Goal: Task Accomplishment & Management: Use online tool/utility

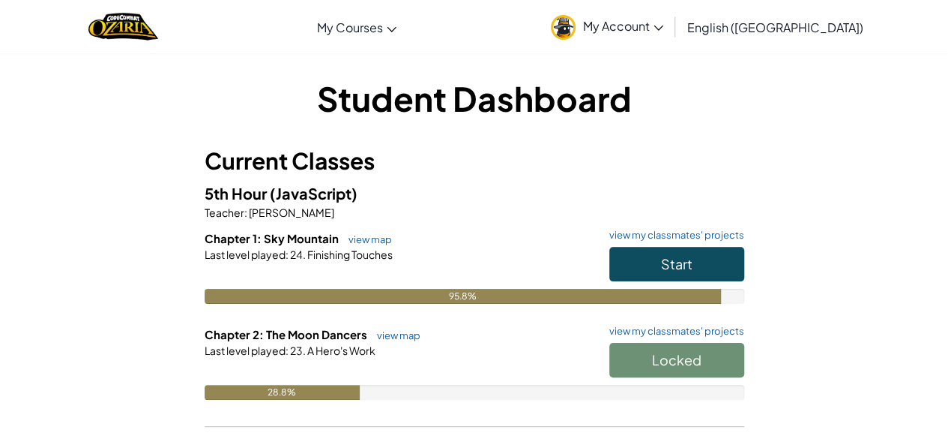
click at [346, 184] on span "(JavaScript)" at bounding box center [314, 193] width 88 height 19
click at [634, 265] on button "Start" at bounding box center [677, 264] width 135 height 34
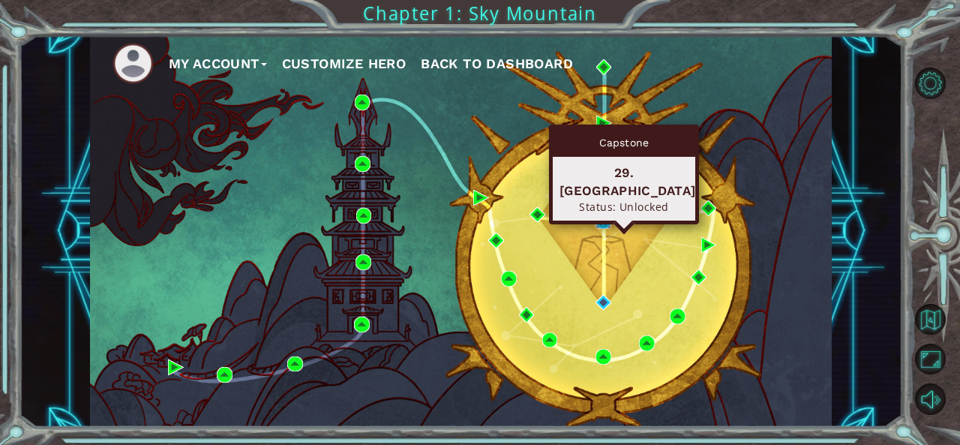
click at [601, 220] on img at bounding box center [603, 221] width 16 height 16
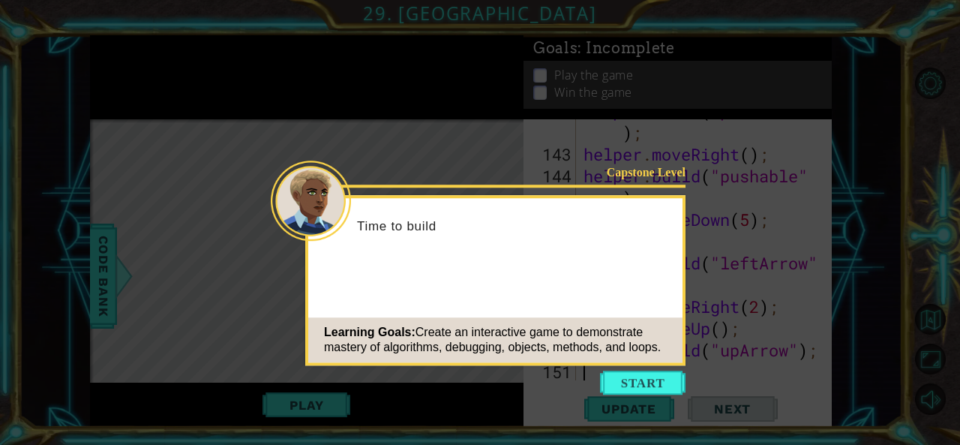
scroll to position [4392, 0]
click at [627, 377] on button "Start" at bounding box center [642, 382] width 85 height 24
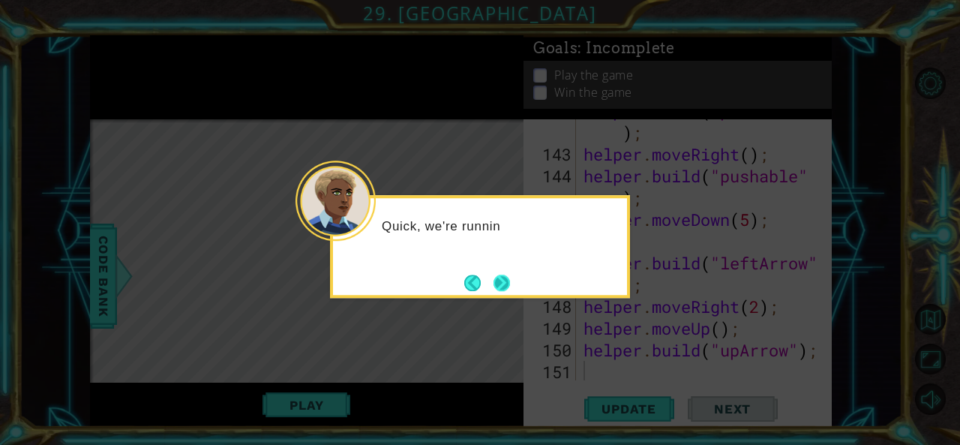
click at [510, 289] on button "Next" at bounding box center [501, 282] width 16 height 16
click at [513, 289] on div at bounding box center [480, 246] width 300 height 103
click at [499, 281] on button "Next" at bounding box center [501, 282] width 16 height 16
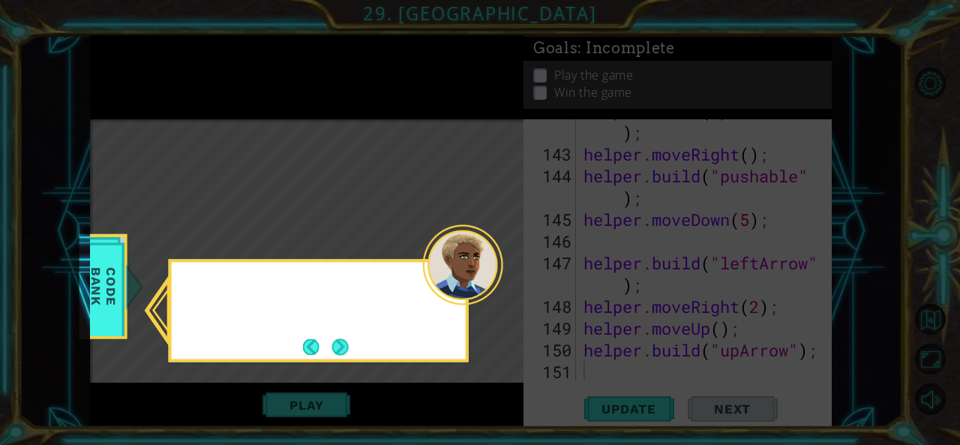
click at [499, 281] on div at bounding box center [463, 264] width 80 height 80
click at [335, 353] on button "Next" at bounding box center [340, 346] width 16 height 16
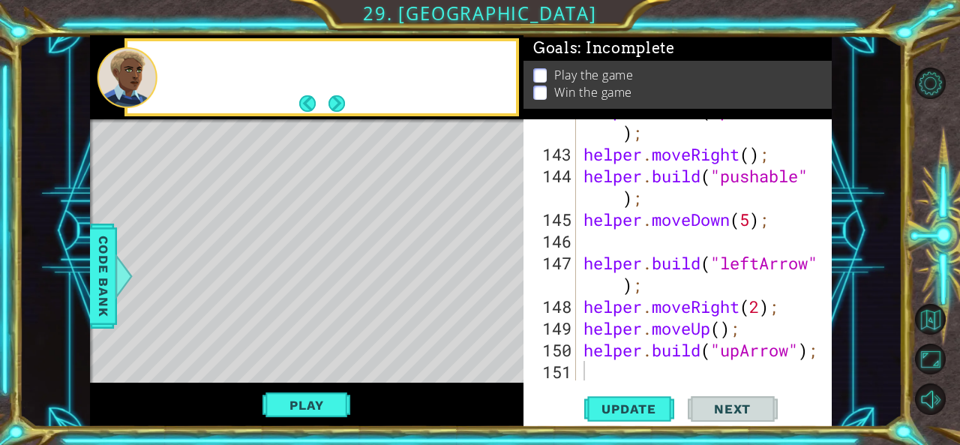
click at [336, 354] on div "Level Map" at bounding box center [436, 340] width 693 height 442
click at [409, 283] on div "Level Map" at bounding box center [436, 340] width 693 height 442
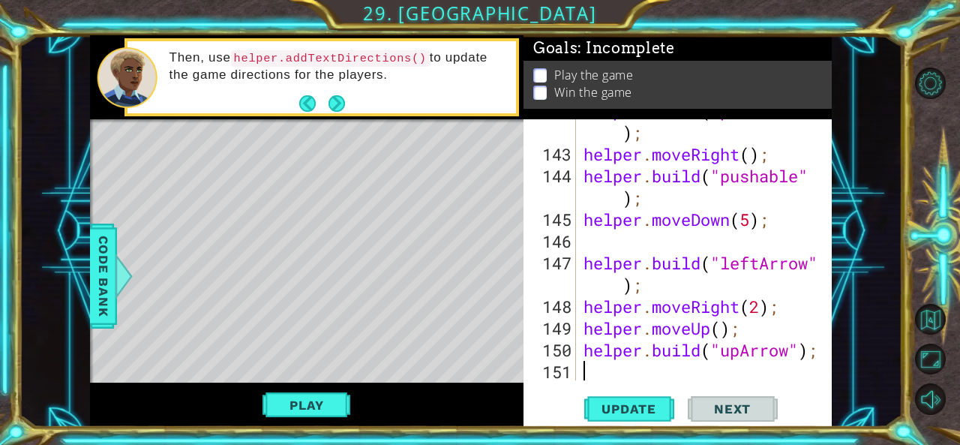
click at [594, 372] on div "helper . build ( "pushable" ) ; helper . moveRight ( ) ; helper . build ( "push…" at bounding box center [702, 263] width 244 height 326
click at [625, 404] on span "Update" at bounding box center [628, 408] width 85 height 15
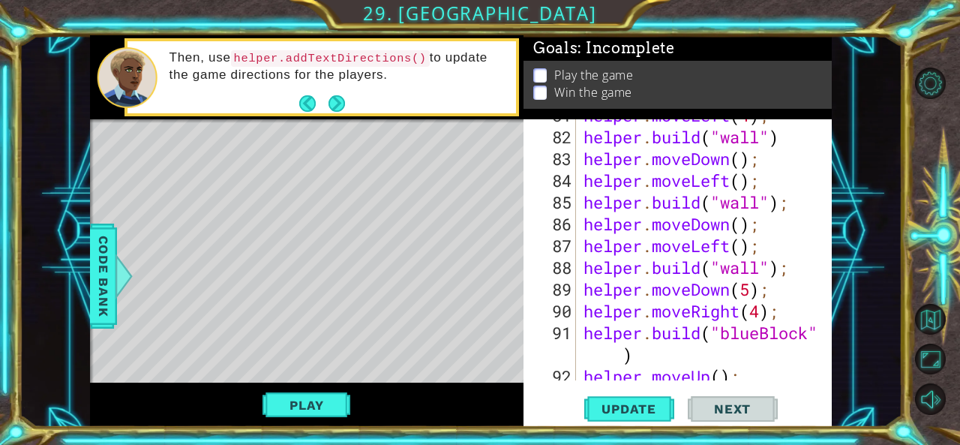
scroll to position [2625, 0]
click at [645, 276] on div "helper . moveLeft ( 4 ) ; helper . build ( "wall" ) helper . moveDown ( ) ; hel…" at bounding box center [702, 257] width 244 height 304
click at [633, 304] on div "helper . moveLeft ( 4 ) ; helper . build ( "wall" ) helper . moveDown ( ) ; hel…" at bounding box center [702, 257] width 244 height 304
type textarea "helper.moveRight(4);"
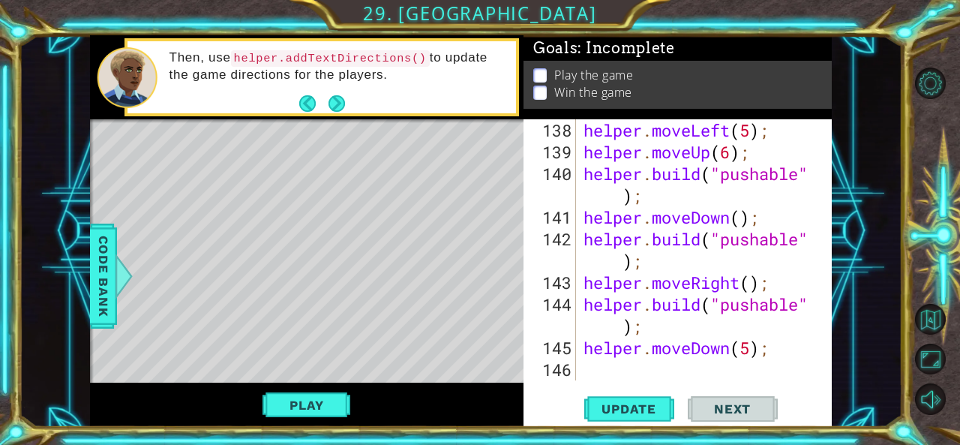
scroll to position [4392, 0]
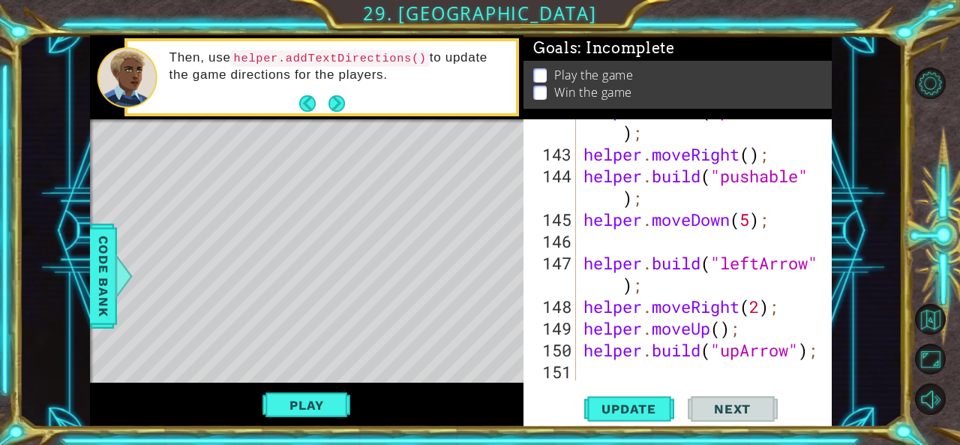
click at [660, 361] on div "helper . build ( "pushable" ) ; helper . moveRight ( ) ; helper . build ( "push…" at bounding box center [702, 263] width 244 height 326
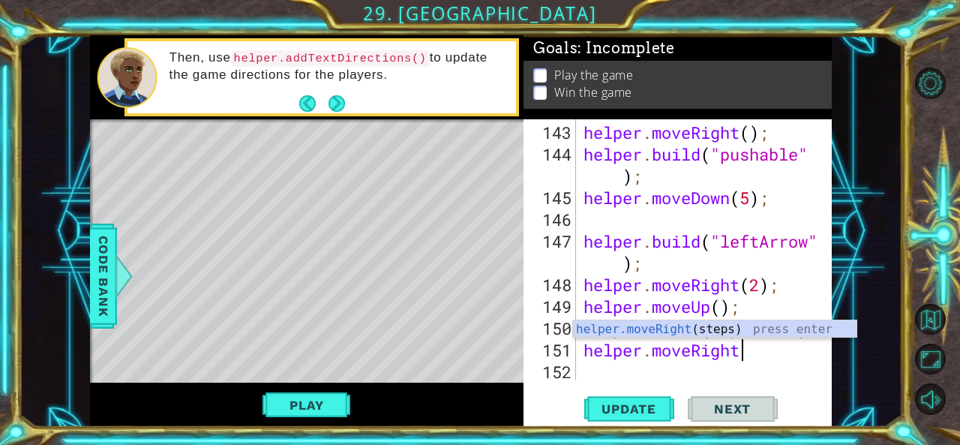
scroll to position [0, 7]
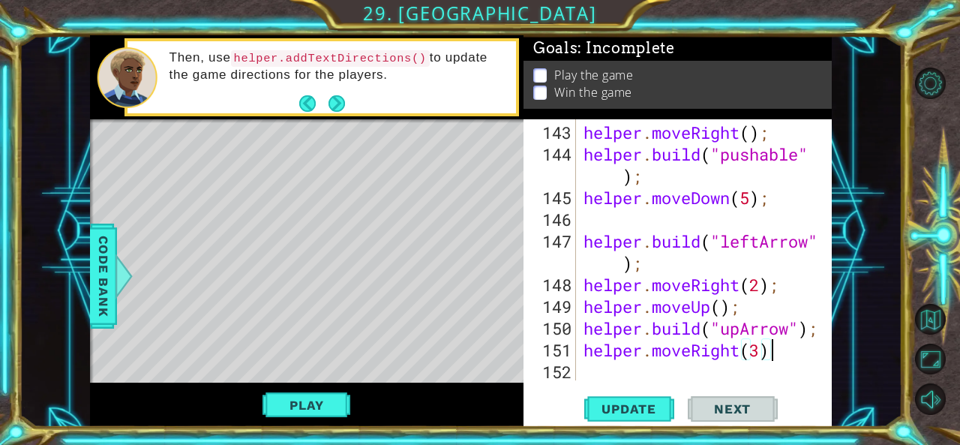
type textarea "helper.moveRight(3);"
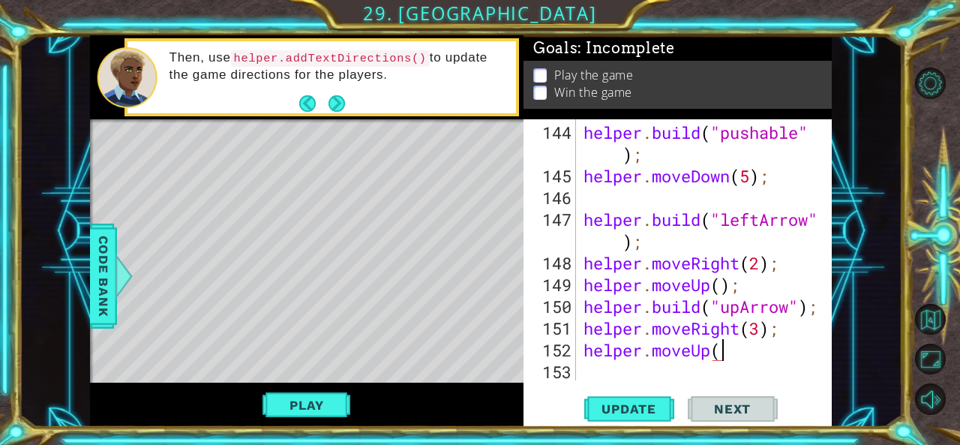
scroll to position [0, 6]
type textarea "helper.moveUp(4)"
click at [634, 412] on span "Update" at bounding box center [628, 408] width 85 height 15
click at [620, 366] on div "helper . build ( "pushable" ) ; helper . moveDown ( 5 ) ; helper . build ( "lef…" at bounding box center [702, 284] width 244 height 326
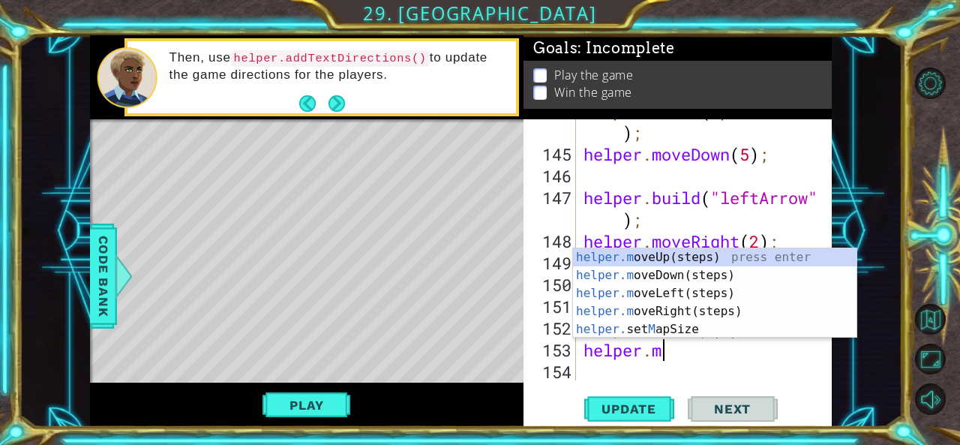
scroll to position [0, 4]
type textarea "helper.move"
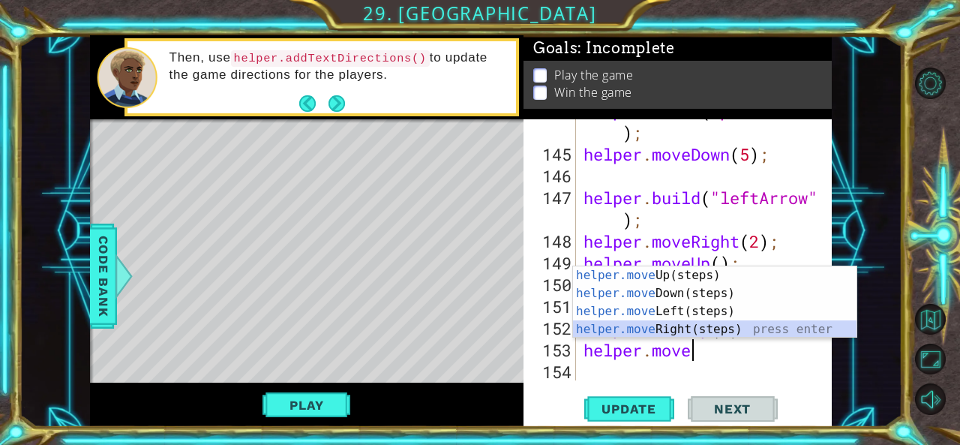
click at [664, 327] on div "helper.move Up(steps) press enter helper.move Down(steps) press enter helper.mo…" at bounding box center [715, 320] width 284 height 108
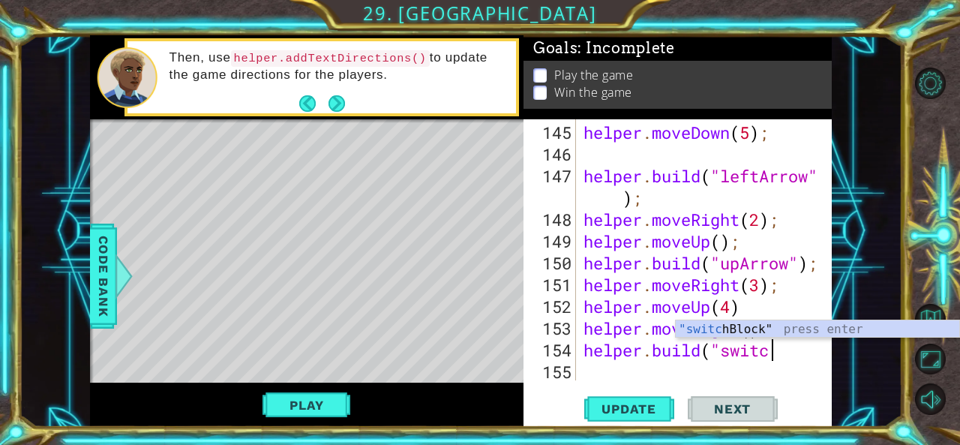
scroll to position [0, 8]
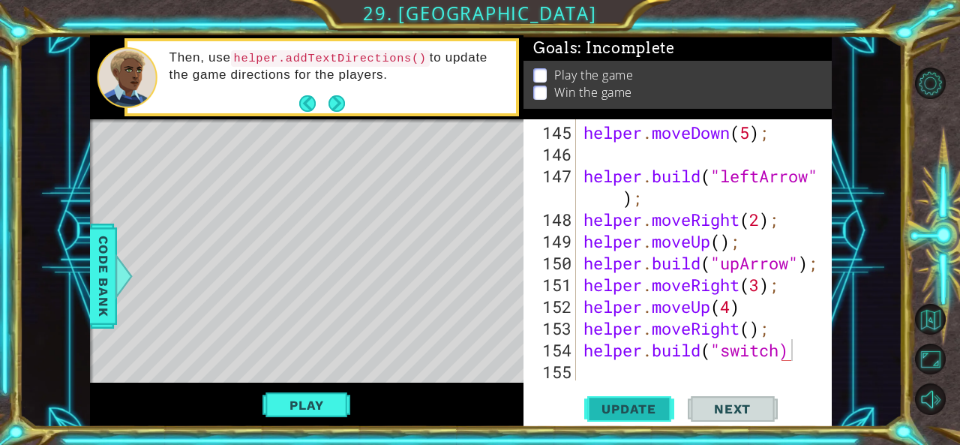
click at [601, 407] on span "Update" at bounding box center [628, 408] width 85 height 15
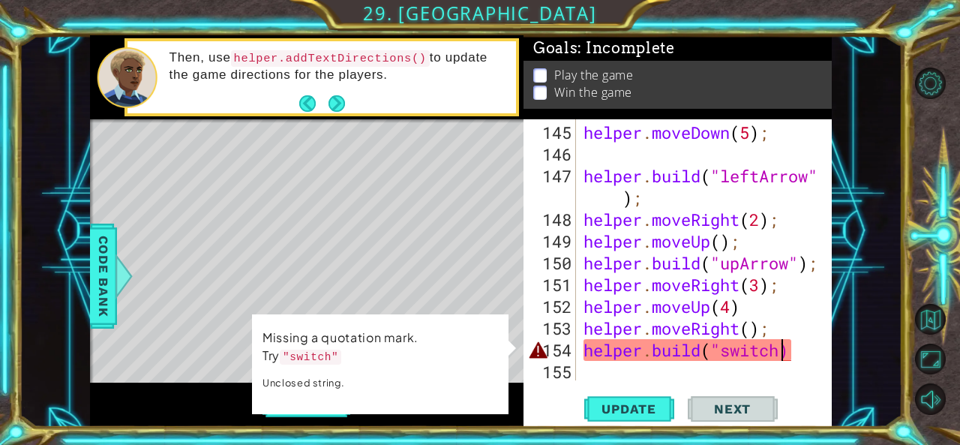
click at [780, 343] on div "helper . moveDown ( 5 ) ; helper . build ( "leftArrow" ) ; helper . moveRight (…" at bounding box center [702, 273] width 244 height 304
type textarea "helper.build("switch")"
click at [642, 388] on div "helper.build("switch"); 145 146 147 148 149 150 151 152 153 154 155 helper . mo…" at bounding box center [677, 273] width 308 height 308
click at [634, 406] on span "Update" at bounding box center [628, 408] width 85 height 15
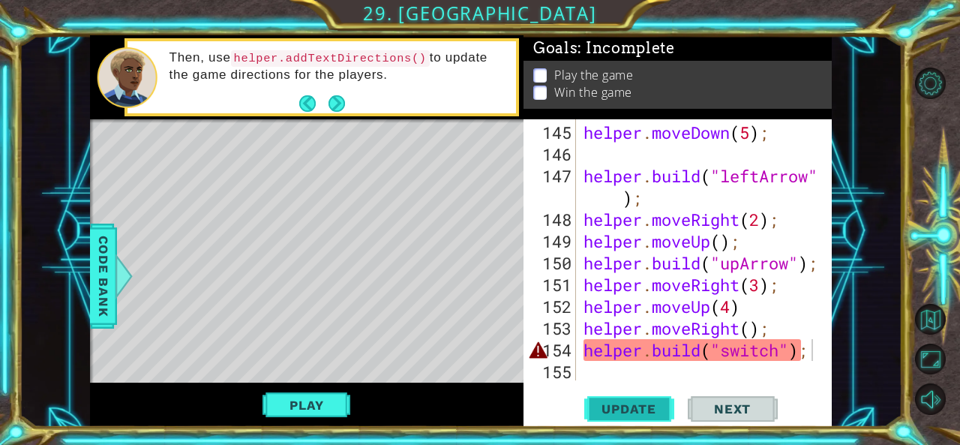
click at [628, 401] on span "Update" at bounding box center [628, 408] width 85 height 15
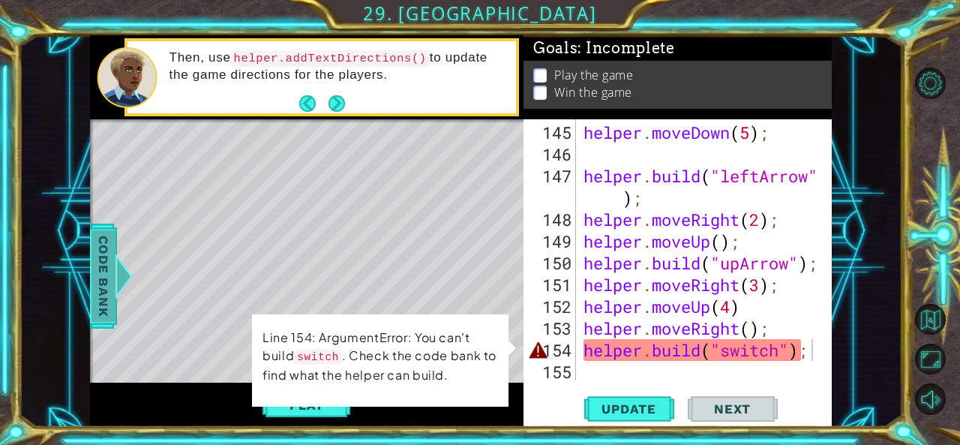
click at [106, 255] on span "Code Bank" at bounding box center [103, 274] width 24 height 91
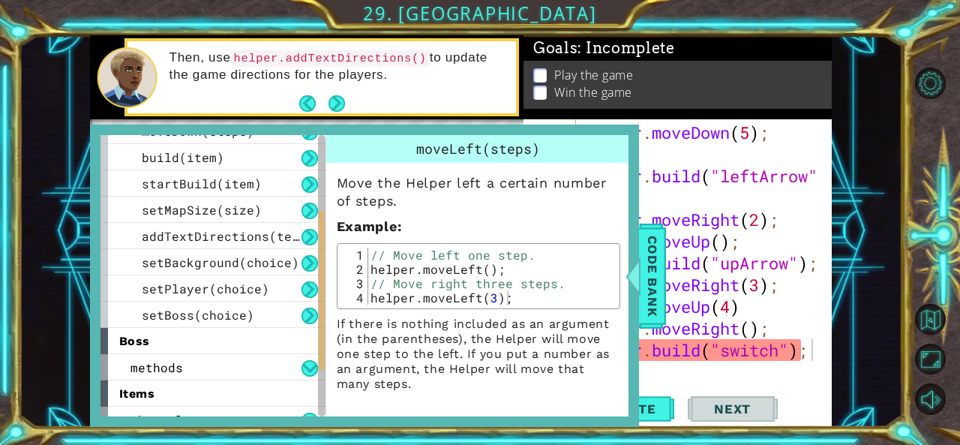
scroll to position [243, 0]
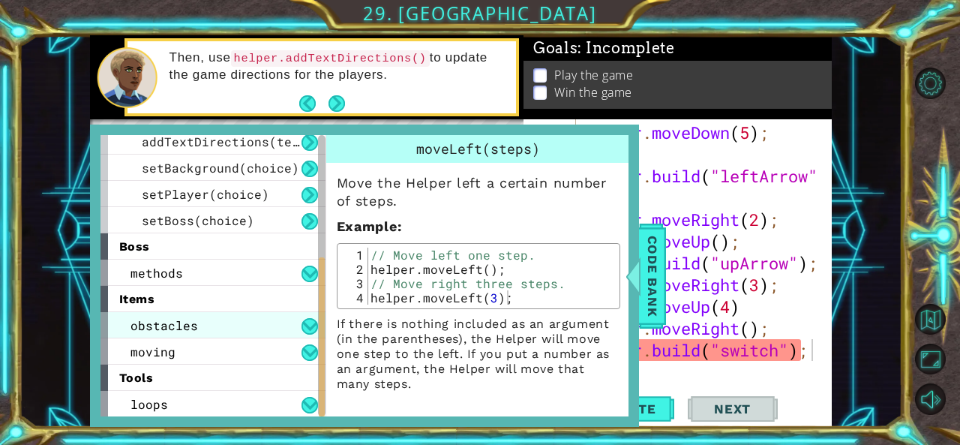
click at [202, 321] on div "obstacles" at bounding box center [212, 325] width 225 height 26
click at [202, 331] on div "obstacles" at bounding box center [212, 325] width 225 height 26
click at [214, 326] on div "obstacles" at bounding box center [212, 325] width 225 height 26
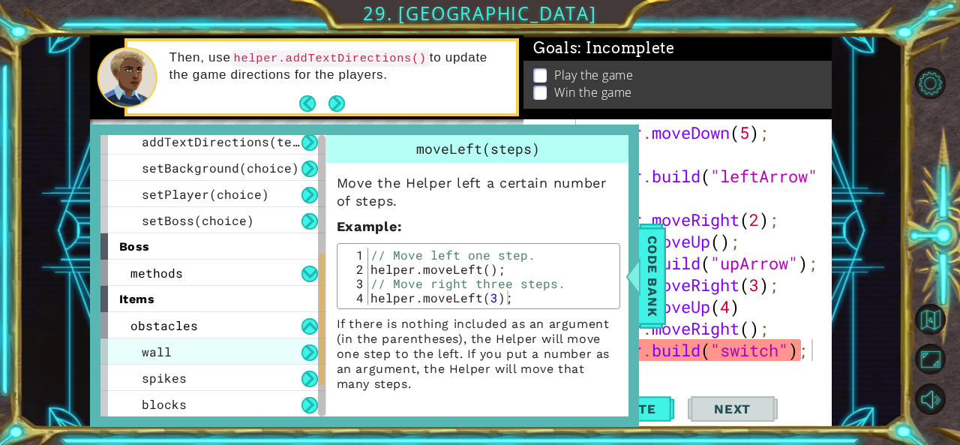
click at [220, 352] on div "wall" at bounding box center [212, 351] width 225 height 26
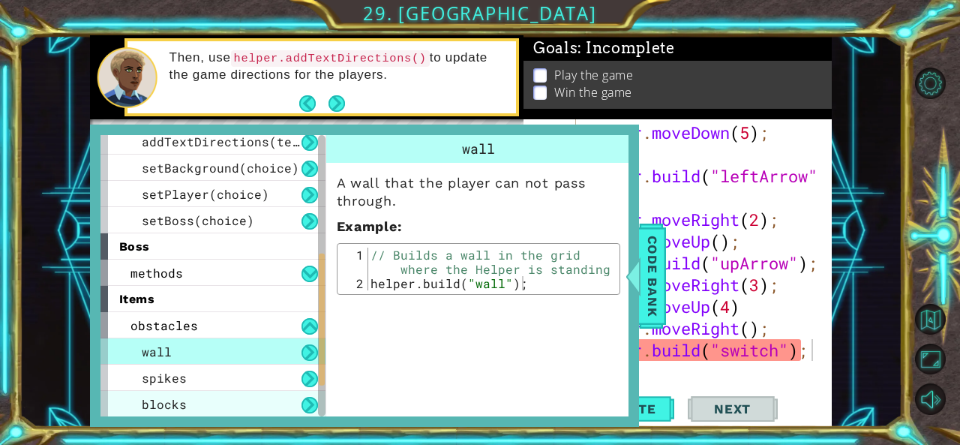
click at [197, 391] on div "blocks" at bounding box center [212, 404] width 225 height 26
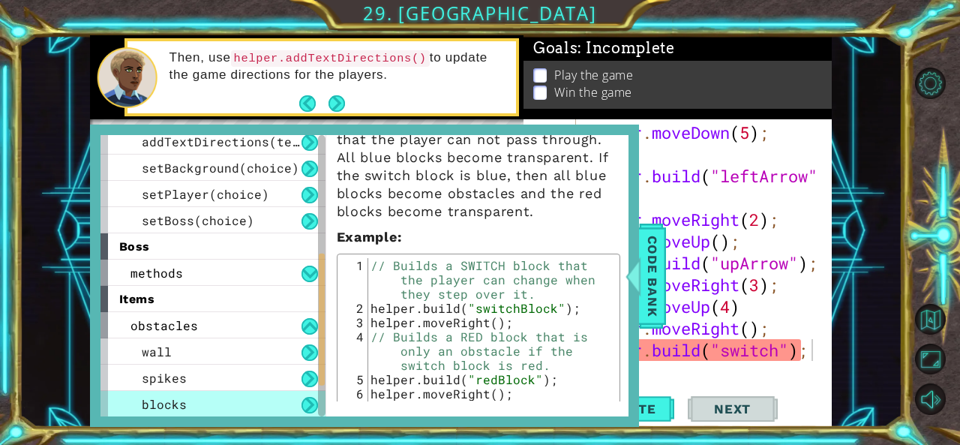
scroll to position [123, 0]
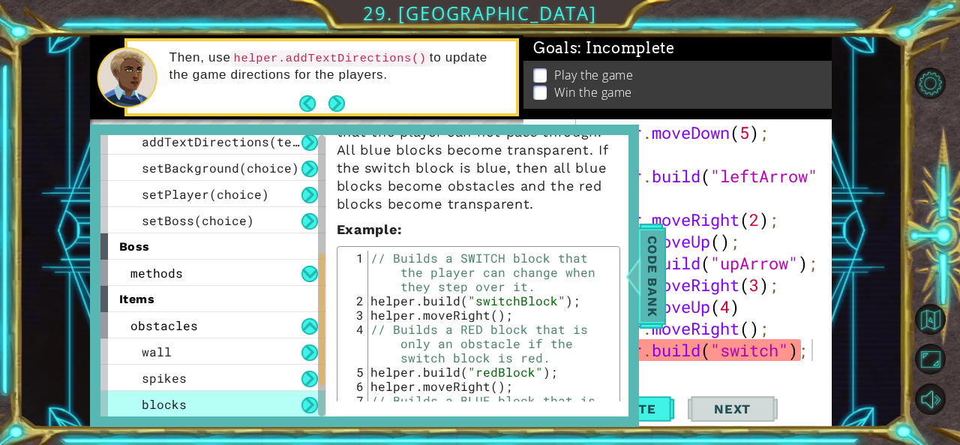
click at [654, 260] on span "Code Bank" at bounding box center [652, 274] width 24 height 91
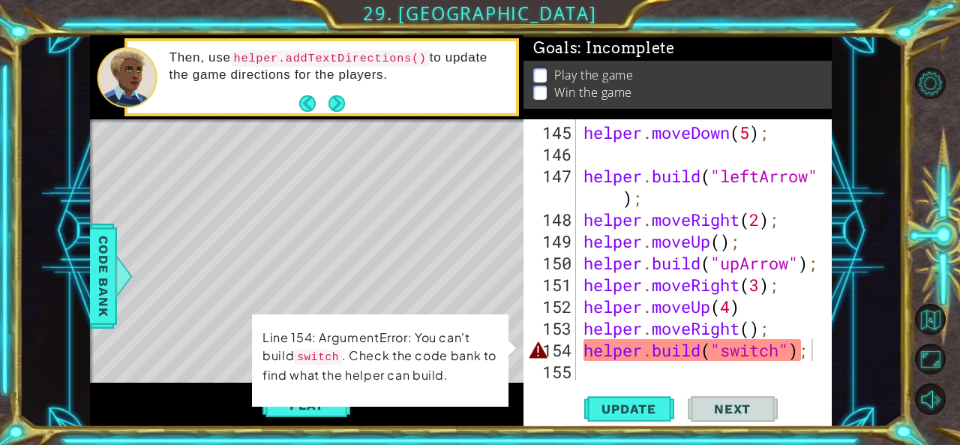
click at [783, 340] on div "helper . moveDown ( 5 ) ; helper . build ( "leftArrow" ) ; helper . moveRight (…" at bounding box center [702, 273] width 244 height 304
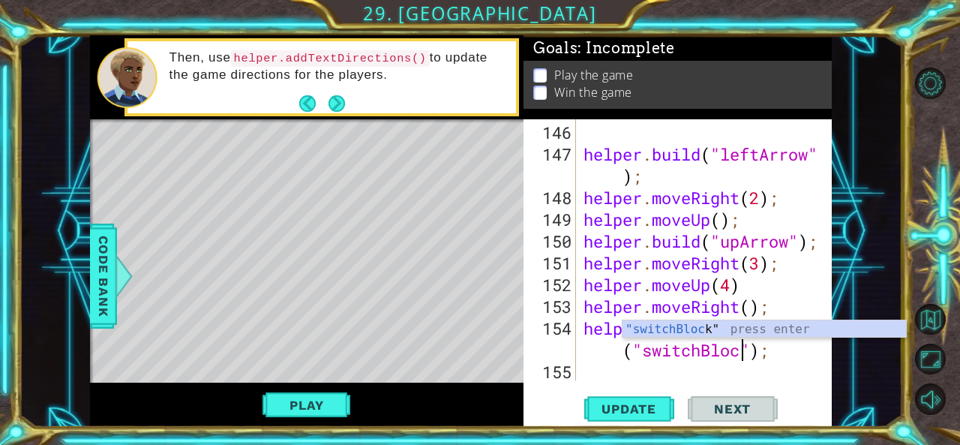
scroll to position [0, 11]
type textarea "[DOMAIN_NAME]("switchBlock");"
click at [640, 406] on span "Update" at bounding box center [628, 408] width 85 height 15
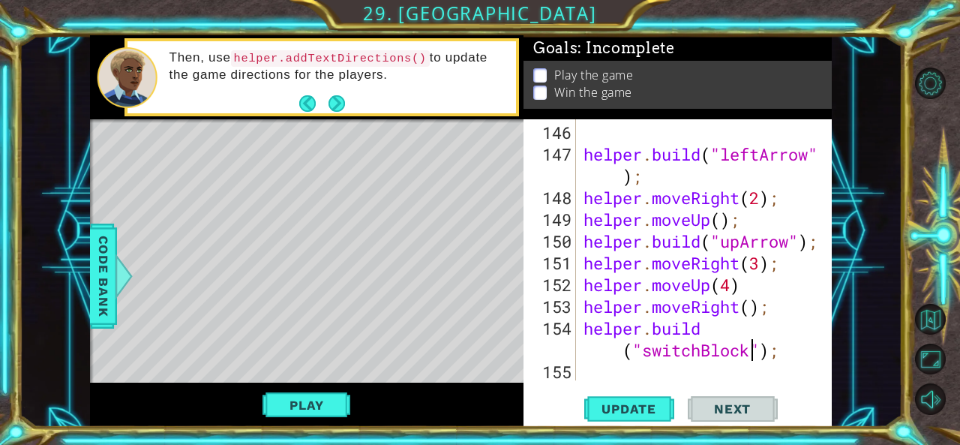
click at [646, 371] on div "helper . build ( "leftArrow" ) ; helper . moveRight ( 2 ) ; helper . moveUp ( )…" at bounding box center [702, 273] width 244 height 304
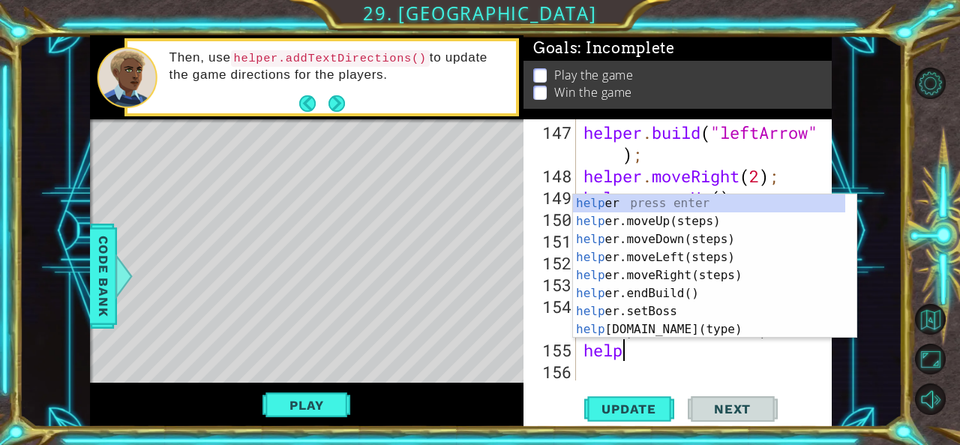
scroll to position [0, 1]
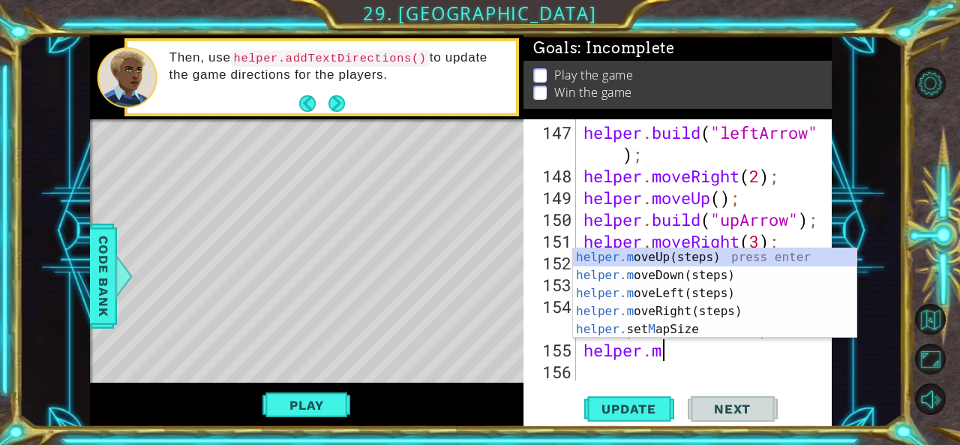
type textarea "helper.move"
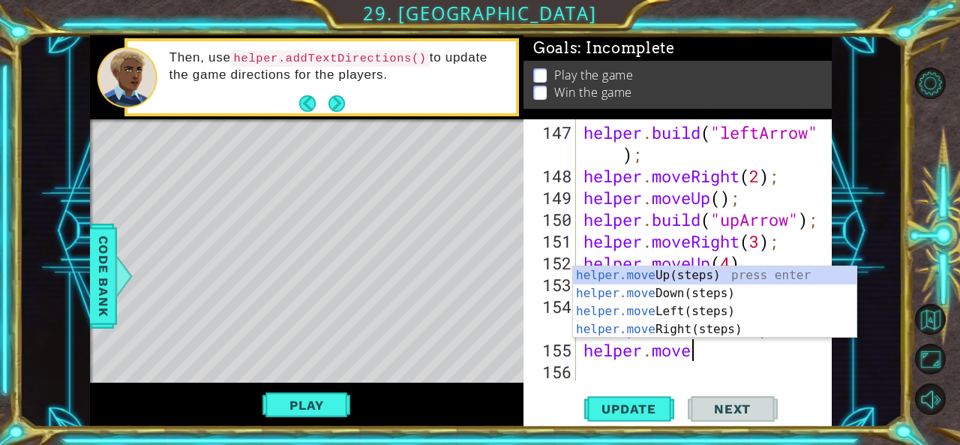
scroll to position [0, 4]
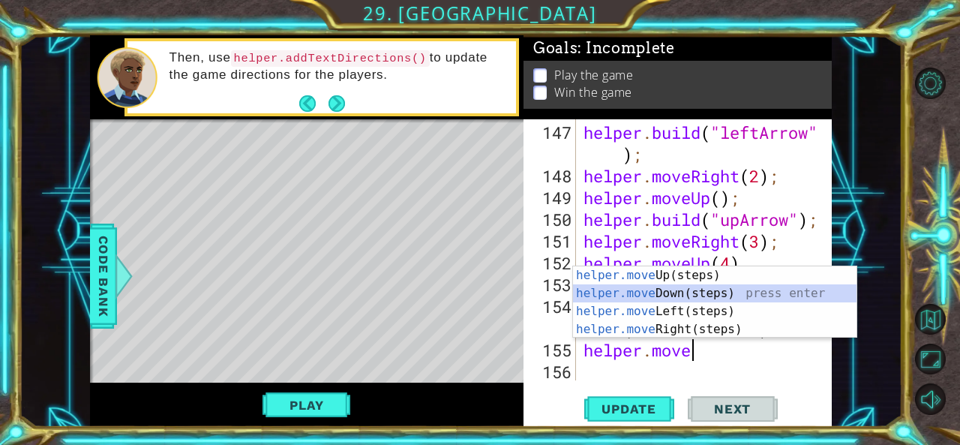
click at [640, 301] on div "helper.move Up(steps) press enter helper.move Down(steps) press enter helper.mo…" at bounding box center [715, 320] width 284 height 108
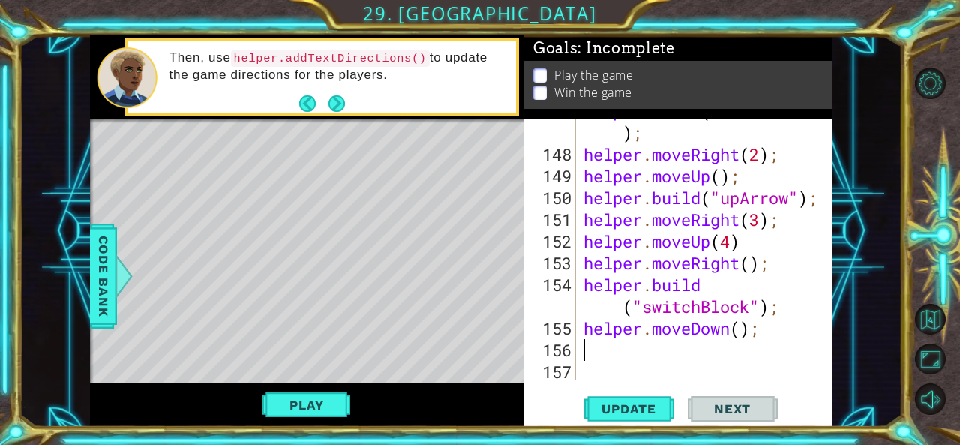
scroll to position [4544, 0]
click at [741, 328] on div "helper . build ( "leftArrow" ) ; helper . moveRight ( 2 ) ; helper . moveUp ( )…" at bounding box center [702, 263] width 244 height 326
type textarea "helper.moveDown(2);"
click at [663, 343] on div "helper . build ( "leftArrow" ) ; helper . moveRight ( 2 ) ; helper . moveUp ( )…" at bounding box center [702, 263] width 244 height 326
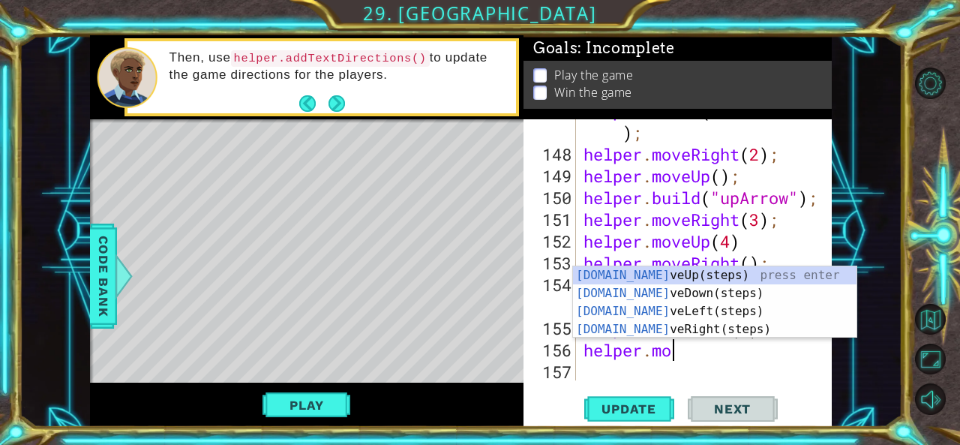
scroll to position [0, 4]
type textarea "helper.move"
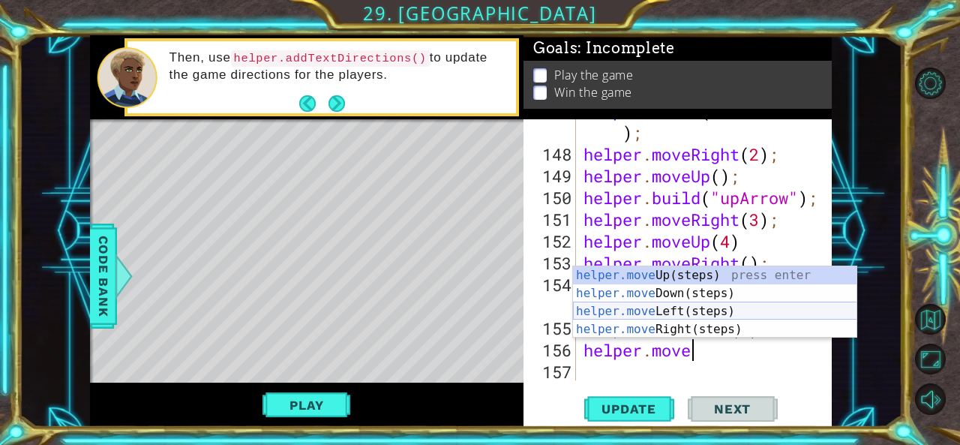
click at [645, 309] on div "helper.move Up(steps) press enter helper.move Down(steps) press enter helper.mo…" at bounding box center [715, 320] width 284 height 108
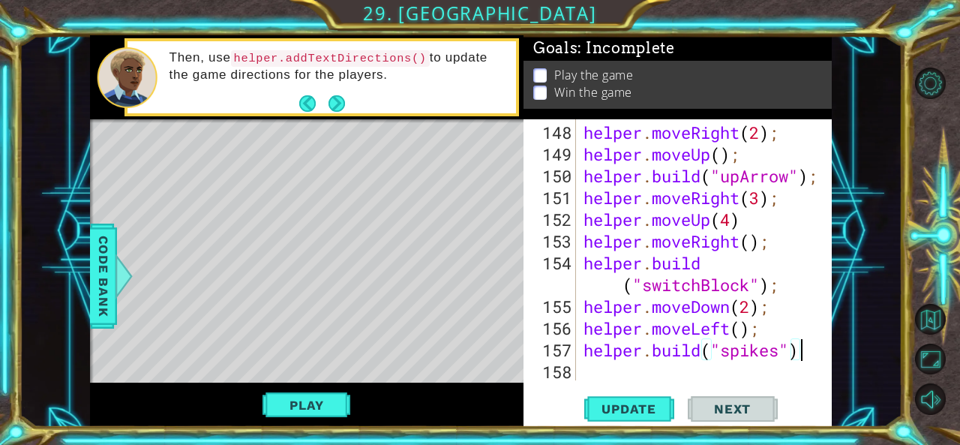
scroll to position [0, 9]
type textarea "[DOMAIN_NAME]("spikes");"
click at [609, 400] on button "Update" at bounding box center [629, 408] width 90 height 31
click at [618, 379] on div "helper . moveRight ( 2 ) ; helper . moveUp ( ) ; helper . build ( "upArrow" ) ;…" at bounding box center [702, 273] width 244 height 304
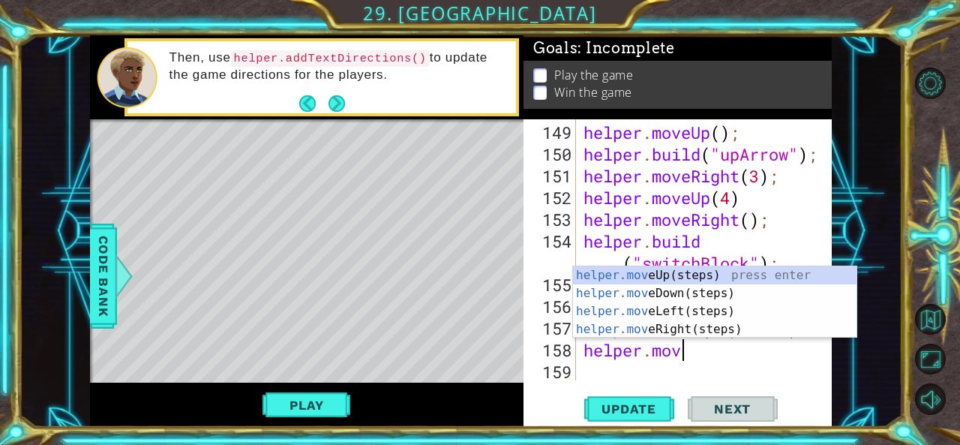
scroll to position [0, 4]
type textarea "helper.move"
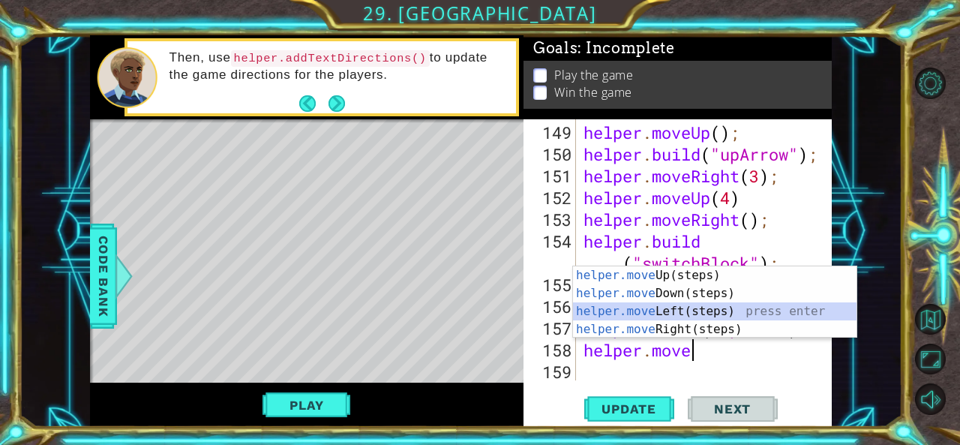
click at [633, 317] on div "helper.move Up(steps) press enter helper.move Down(steps) press enter helper.mo…" at bounding box center [715, 320] width 284 height 108
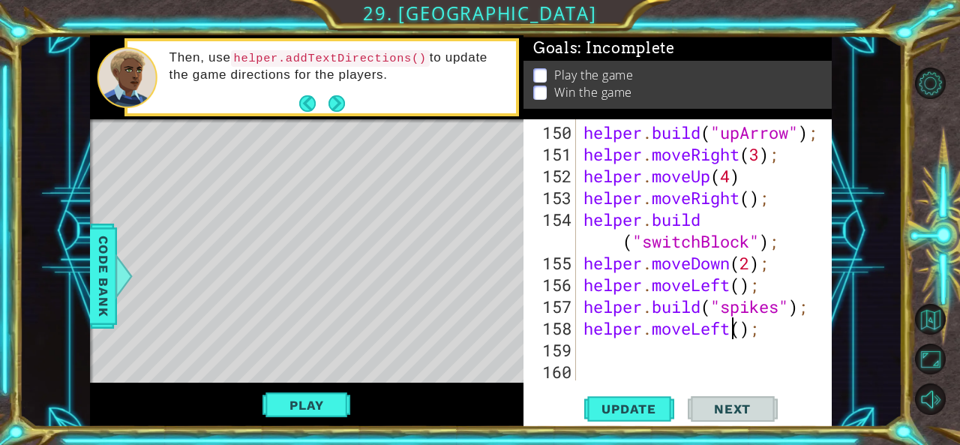
click at [731, 333] on div "helper . build ( "upArrow" ) ; helper . moveRight ( 3 ) ; helper . moveUp ( 4 )…" at bounding box center [702, 273] width 244 height 304
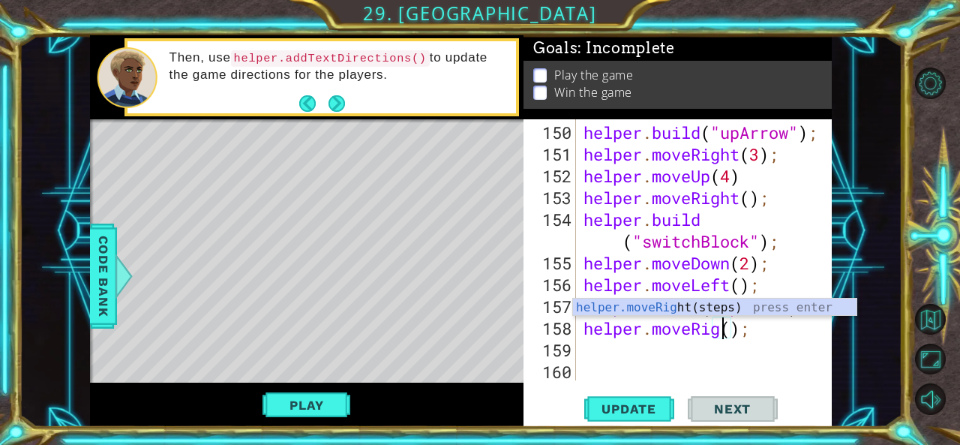
scroll to position [0, 7]
click at [751, 332] on div "helper . build ( "upArrow" ) ; helper . moveRight ( 3 ) ; helper . moveUp ( 4 )…" at bounding box center [702, 273] width 244 height 304
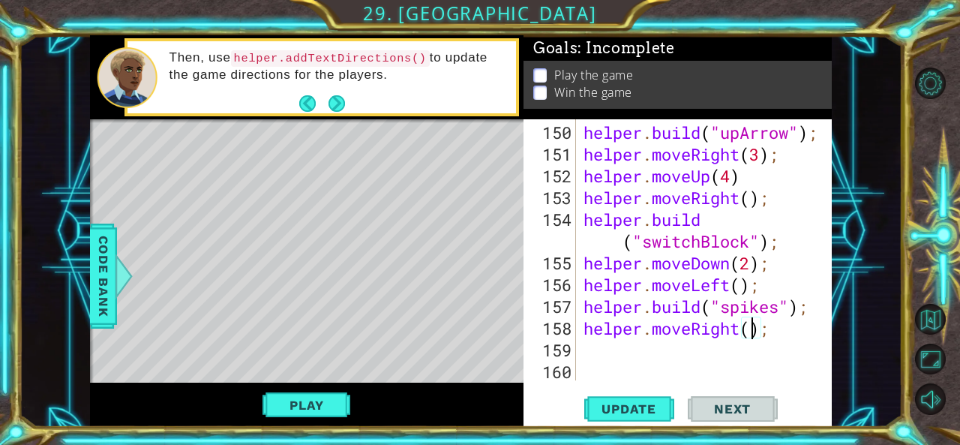
scroll to position [0, 7]
type textarea "helper.moveRight(2);"
click at [578, 347] on div "helper.moveRight(2); 150 151 152 153 154 155 156 157 158 159 160 helper . build…" at bounding box center [675, 249] width 305 height 261
click at [601, 344] on div "helper . build ( "upArrow" ) ; helper . moveRight ( 3 ) ; helper . moveUp ( 4 )…" at bounding box center [702, 273] width 244 height 304
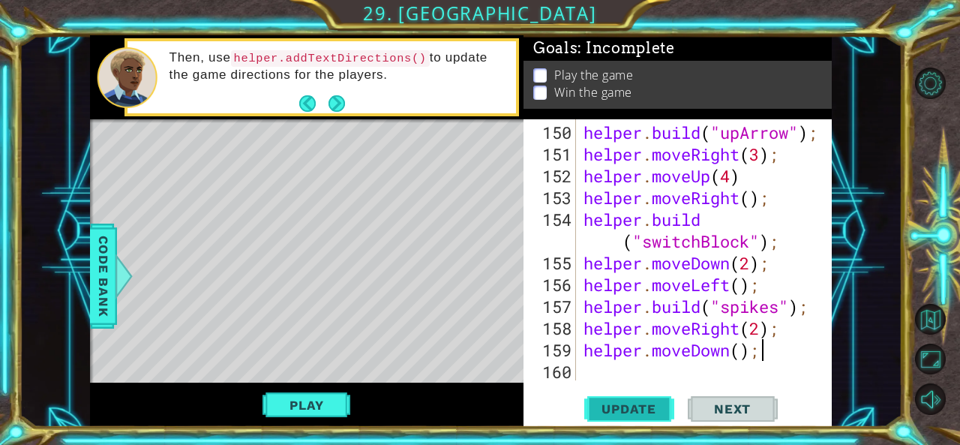
click at [601, 413] on span "Update" at bounding box center [628, 408] width 85 height 15
click at [785, 333] on div "helper . build ( "upArrow" ) ; helper . moveRight ( 3 ) ; helper . moveUp ( 4 )…" at bounding box center [702, 273] width 244 height 304
type textarea "helper.moveRight(2);"
type textarea "[DOMAIN_NAME]("blueBlock");"
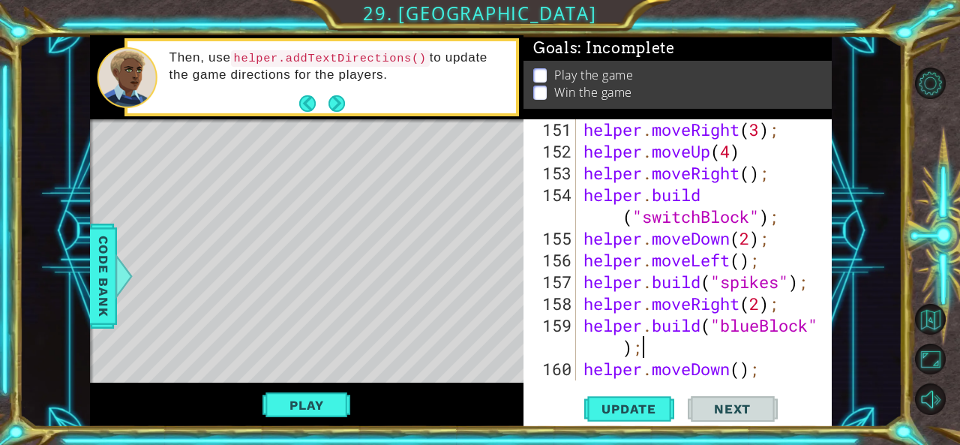
scroll to position [4653, 0]
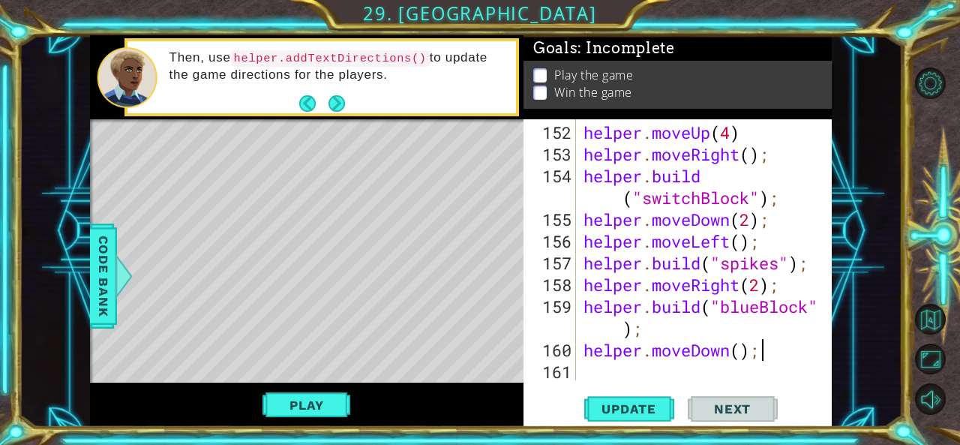
click at [771, 352] on div "helper . moveUp ( 4 ) helper . moveRight ( ) ; helper . build ( "switchBlock" )…" at bounding box center [702, 273] width 244 height 304
type textarea "helper.moveDown();"
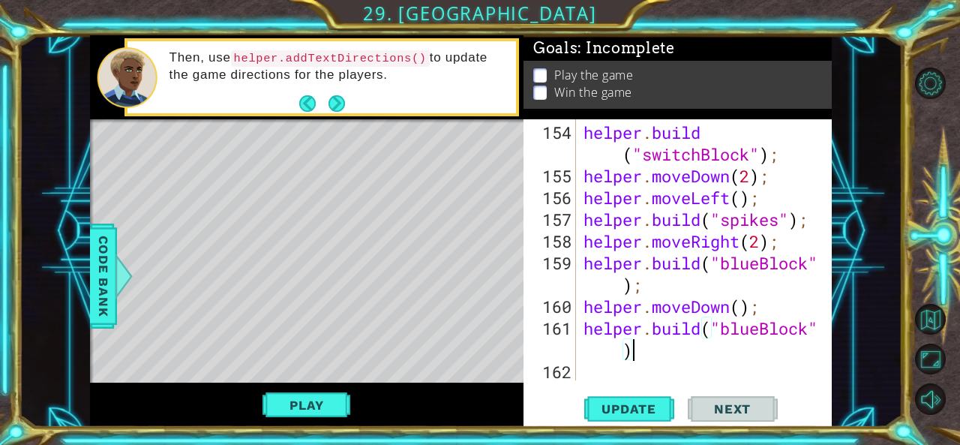
scroll to position [4696, 0]
type textarea "[DOMAIN_NAME]("blueBlock");"
click at [641, 407] on span "Update" at bounding box center [628, 408] width 85 height 15
click at [615, 374] on div "helper . build ( "switchBlock" ) ; helper . moveDown ( 2 ) ; helper . moveLeft …" at bounding box center [702, 284] width 244 height 326
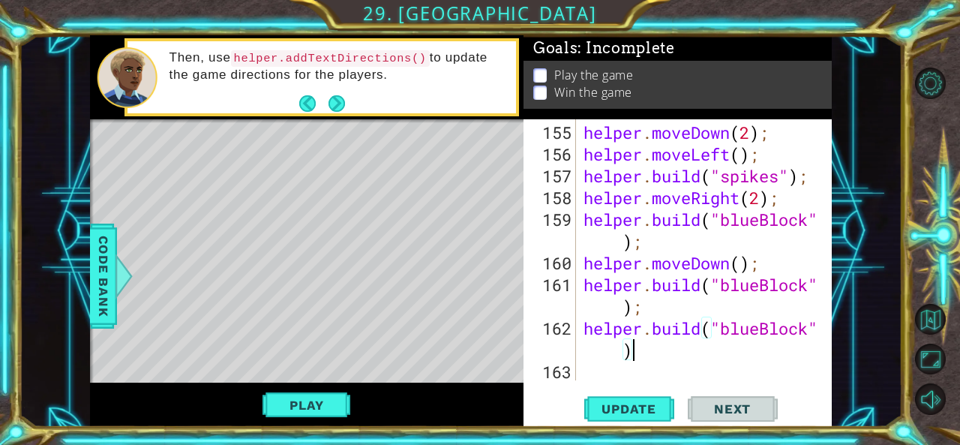
scroll to position [4740, 0]
type textarea "[DOMAIN_NAME]("blueBlock");"
click at [690, 310] on div "helper . moveDown ( 2 ) ; helper . moveLeft ( ) ; helper . build ( "spikes" ) ;…" at bounding box center [702, 273] width 244 height 304
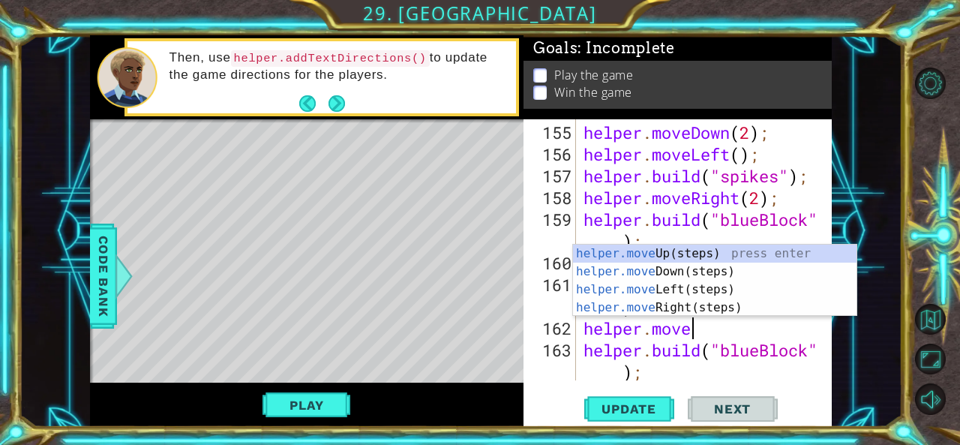
type textarea "helper.moveD"
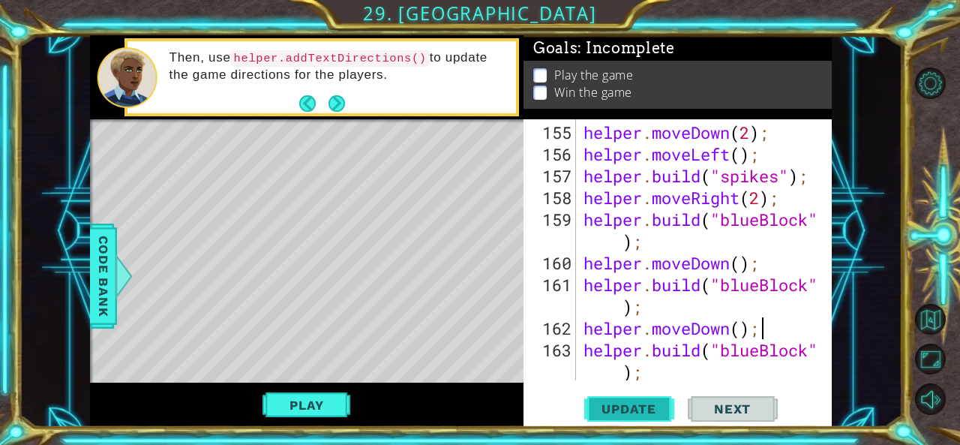
type textarea "helper.moveDown();"
click at [619, 406] on span "Update" at bounding box center [628, 408] width 85 height 15
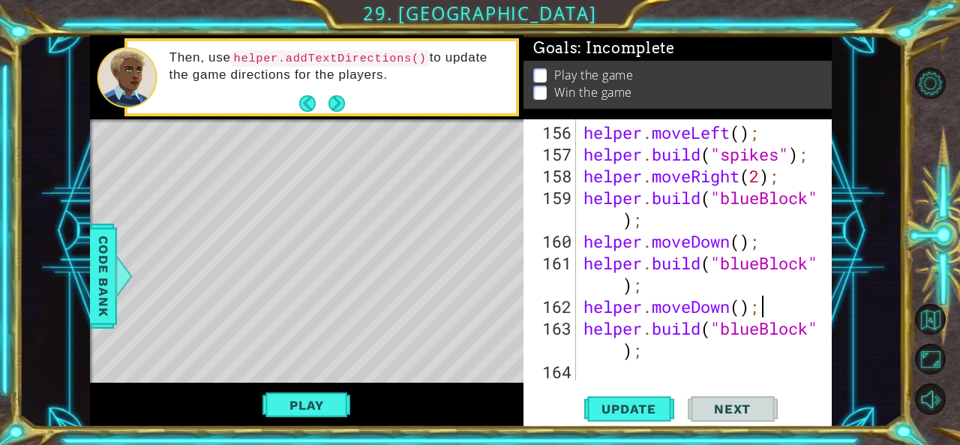
scroll to position [4761, 0]
click at [611, 371] on div "helper . moveLeft ( ) ; helper . build ( "spikes" ) ; helper . moveRight ( 2 ) …" at bounding box center [702, 273] width 244 height 304
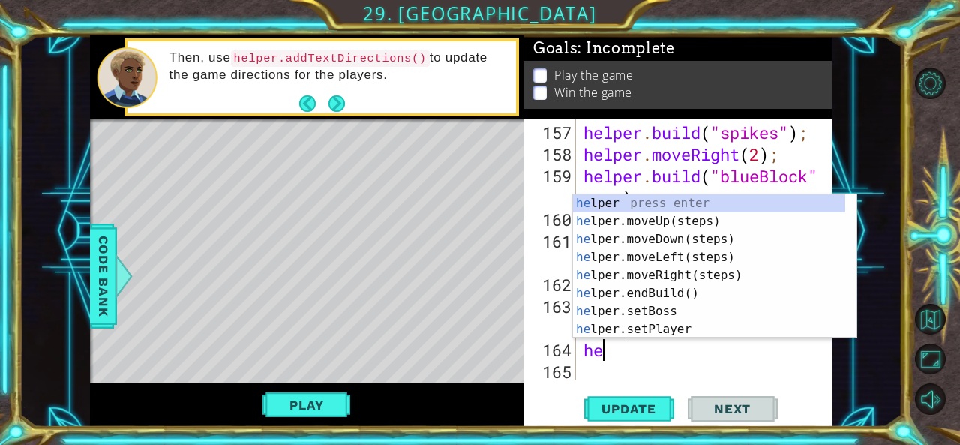
scroll to position [0, 0]
type textarea "h"
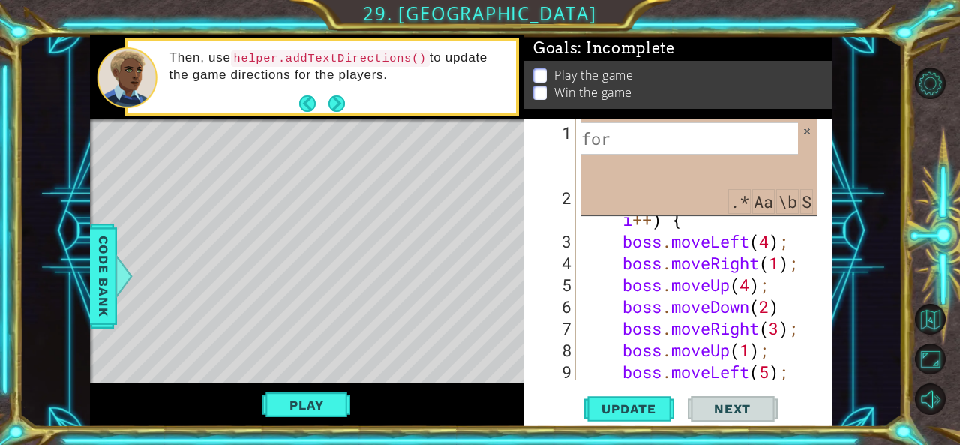
click at [624, 136] on input at bounding box center [653, 138] width 290 height 33
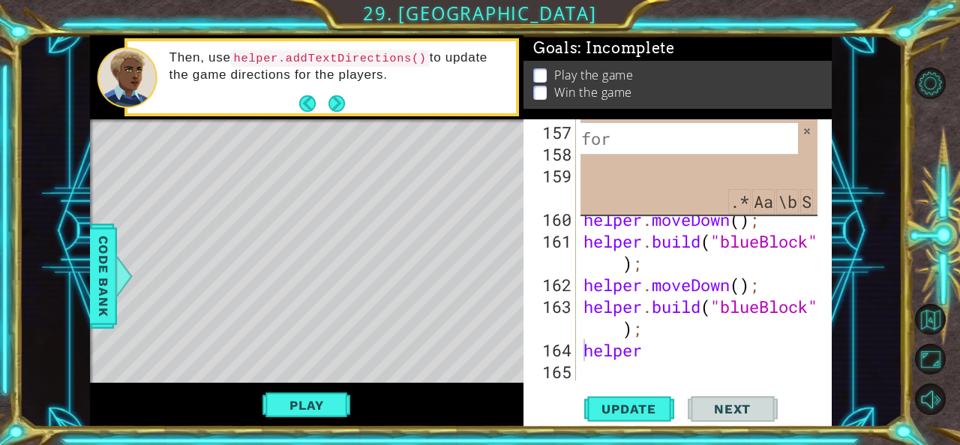
type input "d"
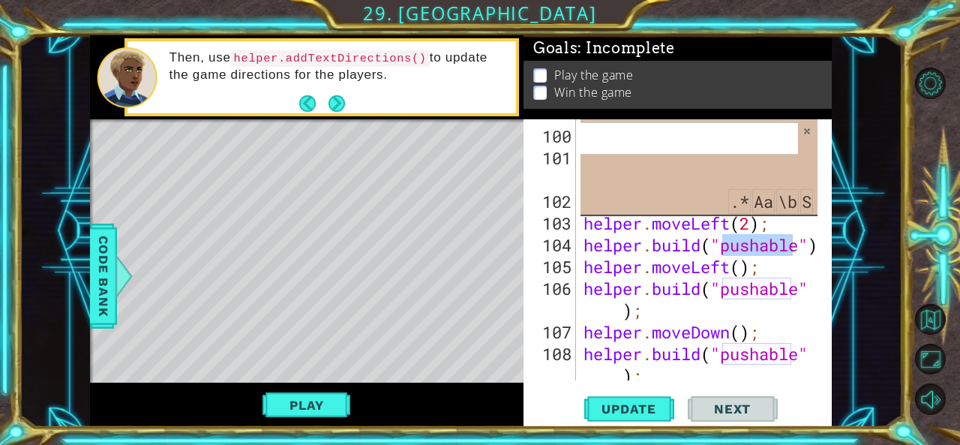
scroll to position [3131, 0]
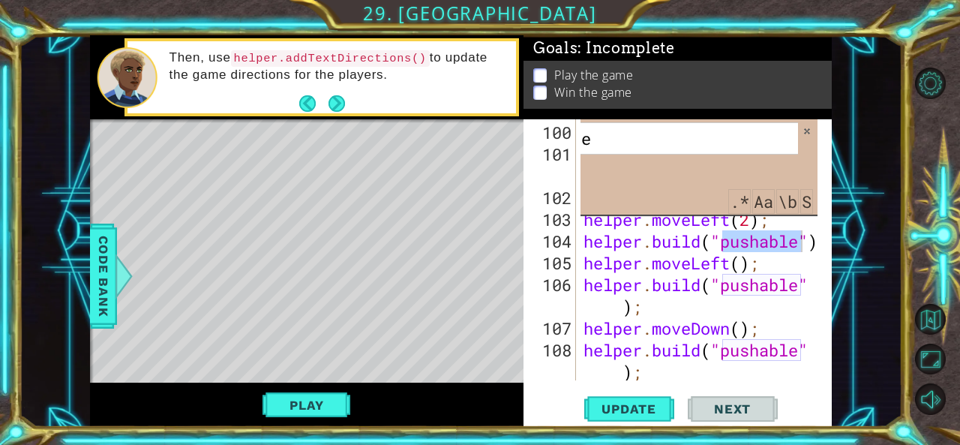
type input "pushable"
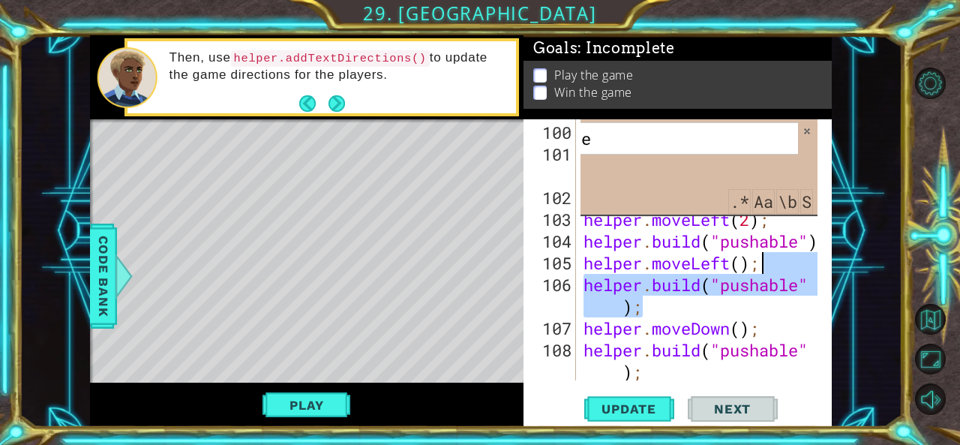
drag, startPoint x: 777, startPoint y: 296, endPoint x: 758, endPoint y: 269, distance: 33.3
click at [758, 269] on div "helper . moveUp ( ) ; helper . build ( "blueBlock" ) ; helper . moveUp ( 3 ) ; …" at bounding box center [702, 273] width 244 height 304
click at [730, 271] on div "helper . moveUp ( ) ; helper . build ( "blueBlock" ) ; helper . moveUp ( 3 ) ; …" at bounding box center [698, 249] width 237 height 261
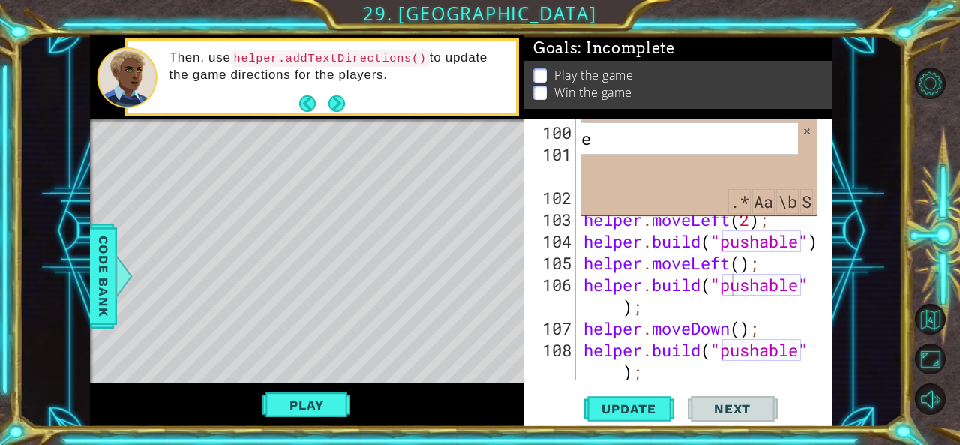
click at [700, 148] on input "pushable" at bounding box center [653, 138] width 290 height 33
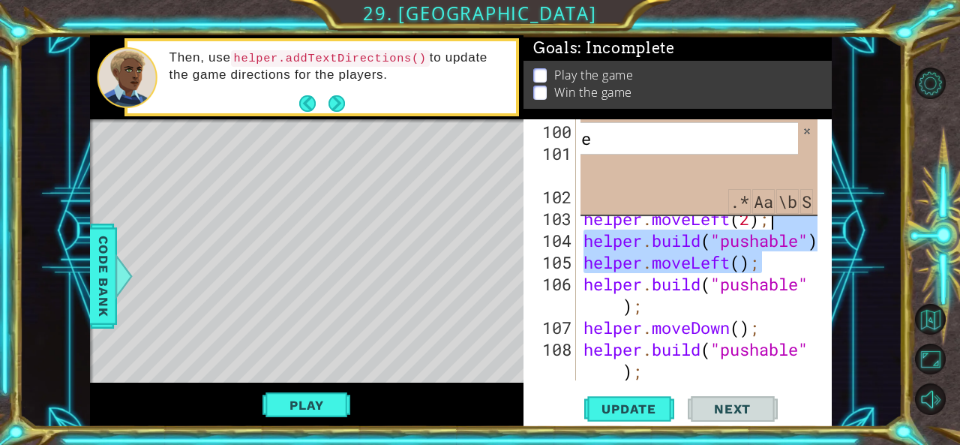
drag, startPoint x: 810, startPoint y: 257, endPoint x: 804, endPoint y: 221, distance: 36.5
click at [805, 226] on div "helper . moveUp ( ) ; helper . build ( "blueBlock" ) ; helper . moveUp ( 3 ) ; …" at bounding box center [702, 273] width 244 height 304
click at [804, 221] on div "helper . moveUp ( ) ; helper . build ( "blueBlock" ) ; helper . moveUp ( 3 ) ; …" at bounding box center [698, 249] width 237 height 261
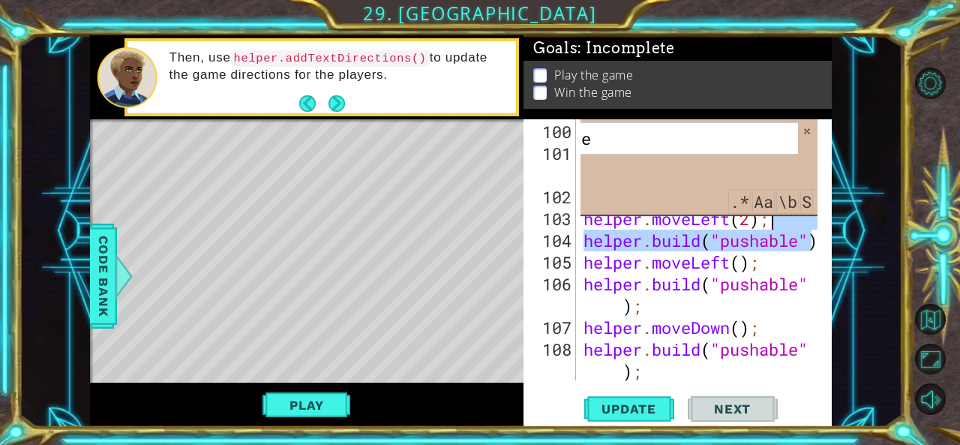
drag, startPoint x: 816, startPoint y: 243, endPoint x: 792, endPoint y: 222, distance: 31.9
click at [792, 222] on div "helper.moveLeft(2); 100 101 102 103 104 105 106 107 108 109 110 helper . moveUp…" at bounding box center [675, 249] width 305 height 261
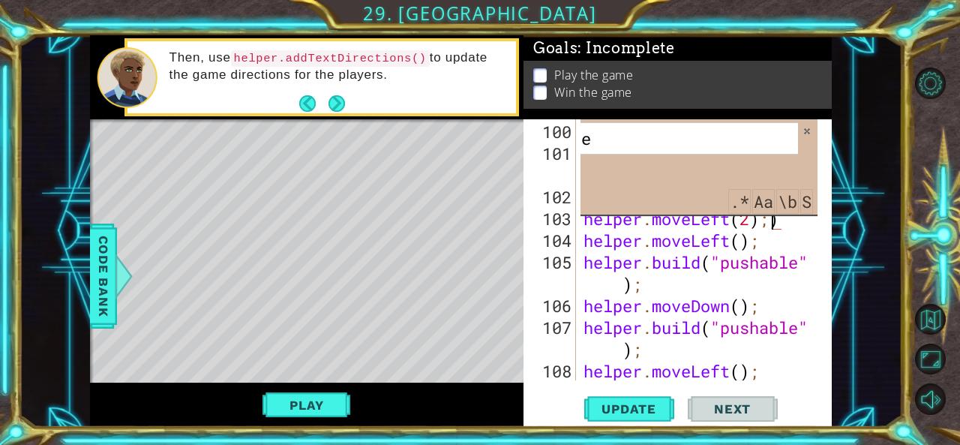
click at [791, 227] on div "helper . moveUp ( ) ; helper . build ( "blueBlock" ) ; helper . moveUp ( 3 ) ; …" at bounding box center [702, 273] width 244 height 304
click at [631, 405] on span "Update" at bounding box center [628, 408] width 85 height 15
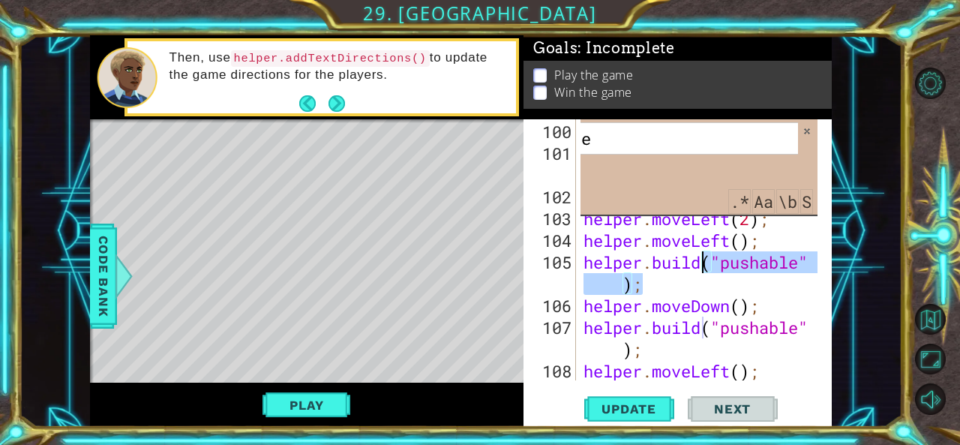
drag, startPoint x: 732, startPoint y: 283, endPoint x: 702, endPoint y: 265, distance: 35.2
click at [702, 265] on div "helper . moveUp ( ) ; helper . build ( "blueBlock" ) ; helper . moveUp ( 3 ) ; …" at bounding box center [702, 273] width 244 height 304
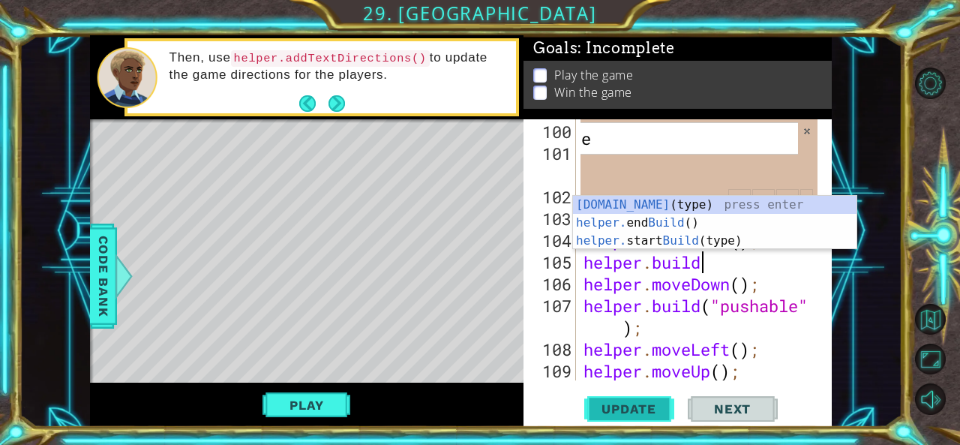
click at [625, 411] on span "Update" at bounding box center [628, 408] width 85 height 15
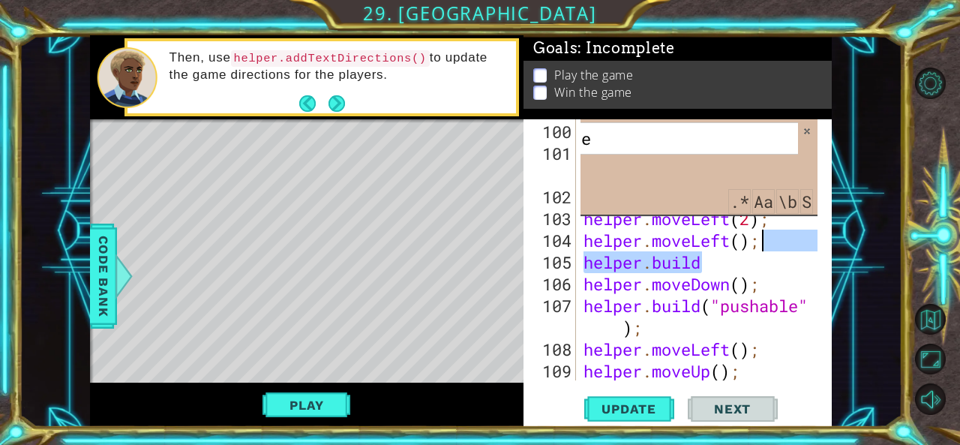
drag, startPoint x: 753, startPoint y: 263, endPoint x: 769, endPoint y: 245, distance: 24.4
click at [769, 245] on div "helper . moveUp ( ) ; helper . build ( "blueBlock" ) ; helper . moveUp ( 3 ) ; …" at bounding box center [702, 284] width 244 height 326
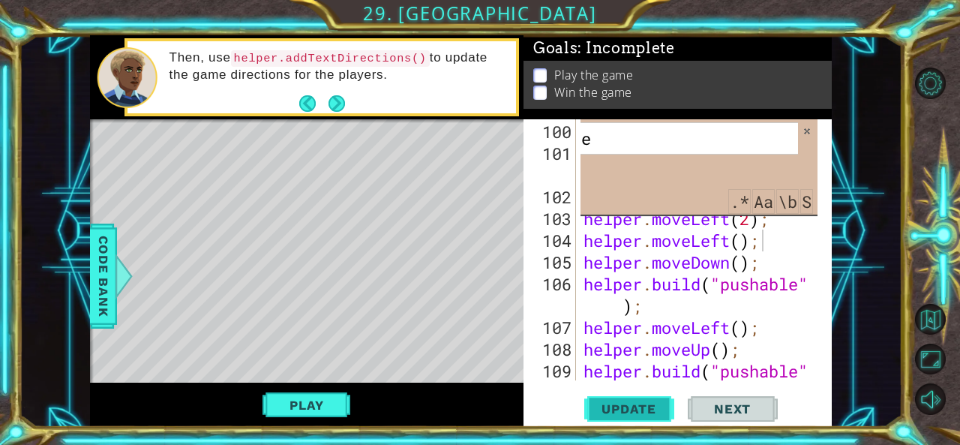
click at [633, 412] on span "Update" at bounding box center [628, 408] width 85 height 15
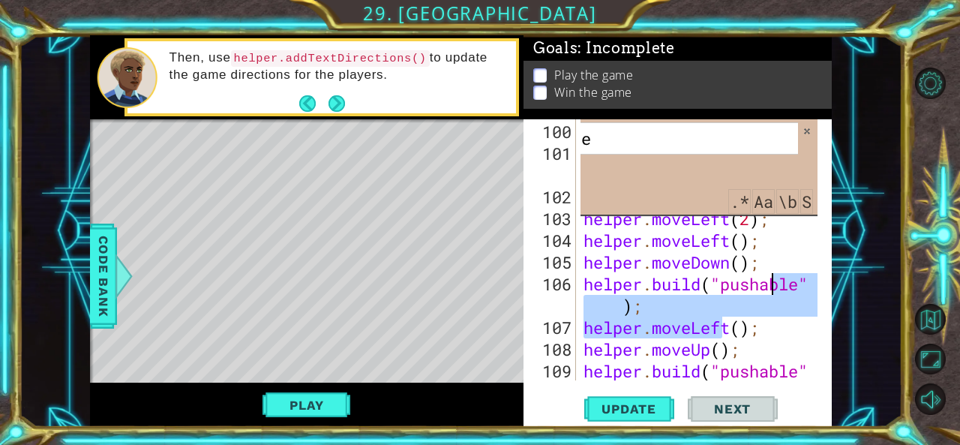
drag, startPoint x: 726, startPoint y: 314, endPoint x: 776, endPoint y: 282, distance: 59.7
click at [776, 282] on div "helper . moveUp ( ) ; helper . build ( "blueBlock" ) ; helper . moveUp ( 3 ) ; …" at bounding box center [702, 284] width 244 height 326
click at [776, 283] on div "helper . moveUp ( ) ; helper . build ( "blueBlock" ) ; helper . moveUp ( 3 ) ; …" at bounding box center [698, 249] width 237 height 261
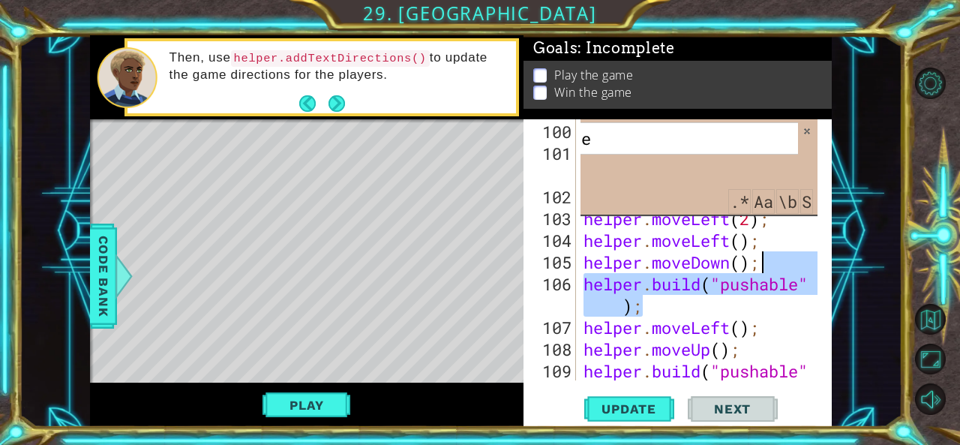
drag, startPoint x: 744, startPoint y: 307, endPoint x: 769, endPoint y: 265, distance: 49.1
click at [769, 265] on div "helper . moveUp ( ) ; helper . build ( "blueBlock" ) ; helper . moveUp ( 3 ) ; …" at bounding box center [702, 284] width 244 height 326
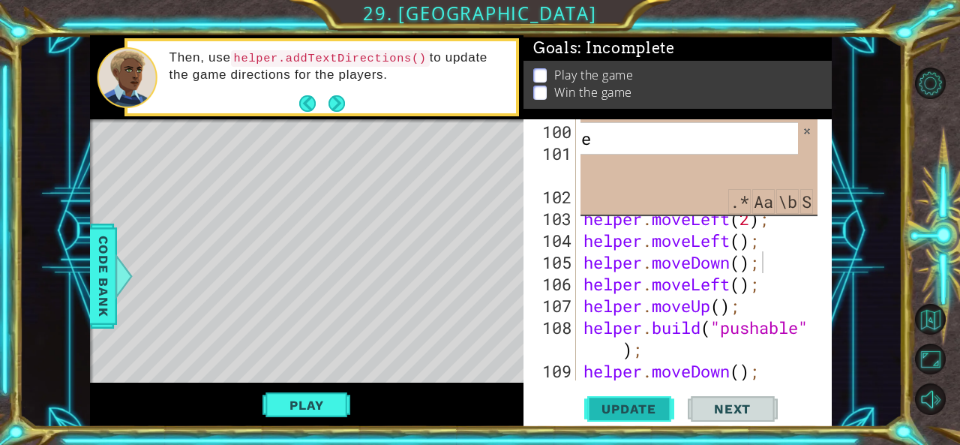
click at [639, 407] on span "Update" at bounding box center [628, 408] width 85 height 15
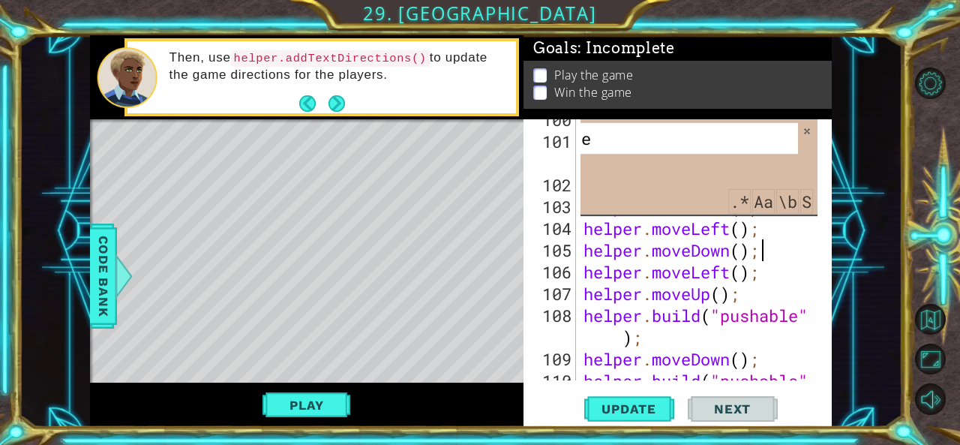
scroll to position [3150, 0]
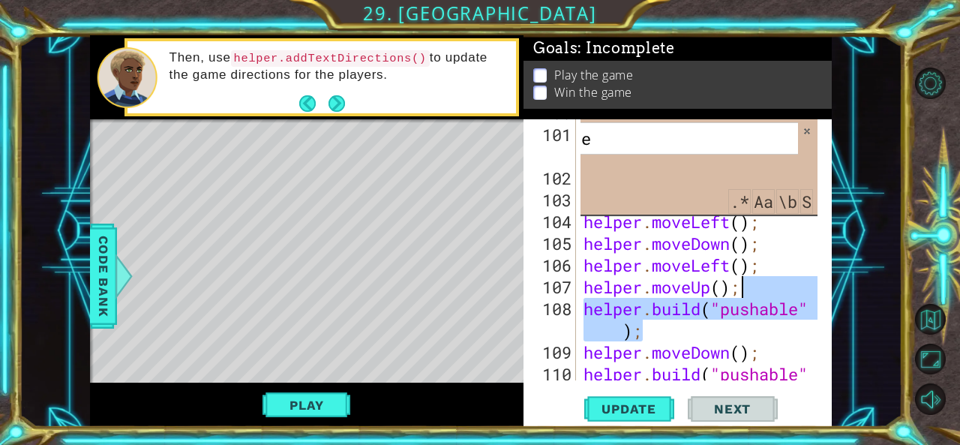
drag, startPoint x: 684, startPoint y: 336, endPoint x: 768, endPoint y: 289, distance: 96.3
click at [768, 289] on div "helper . moveUp ( ) ; helper . build ( "blueBlock" ) ; helper . moveUp ( 3 ) ; …" at bounding box center [702, 265] width 244 height 326
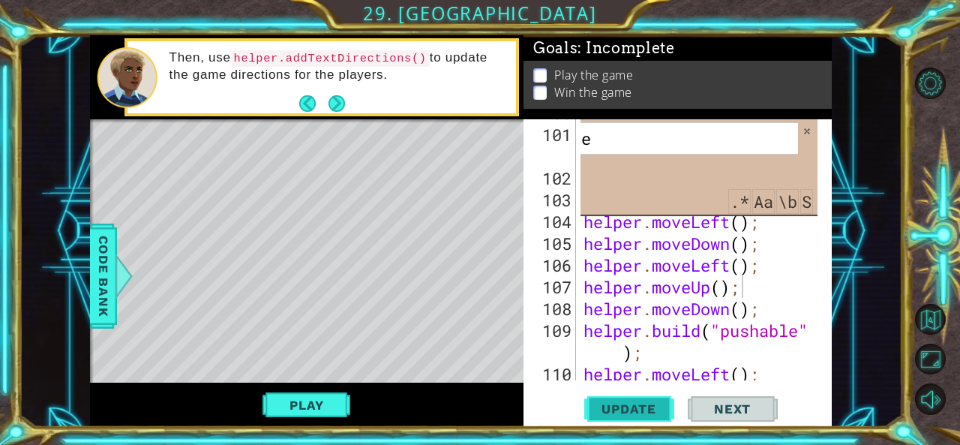
click at [646, 404] on span "Update" at bounding box center [628, 408] width 85 height 15
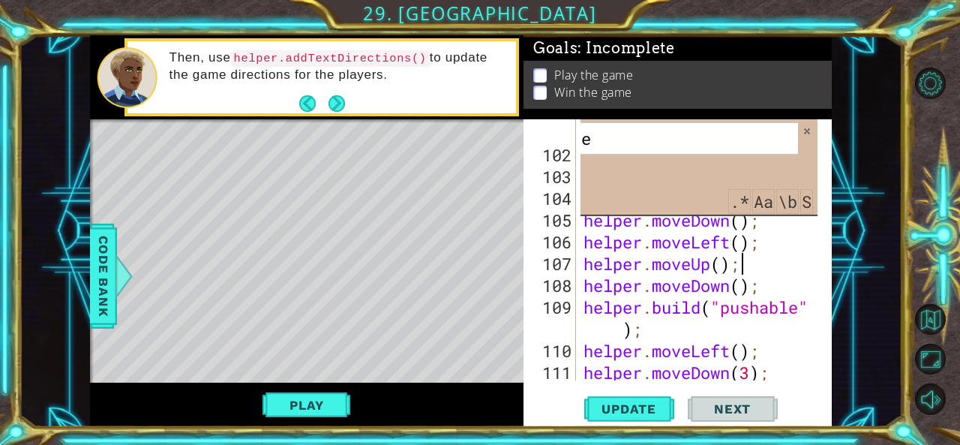
scroll to position [3174, 0]
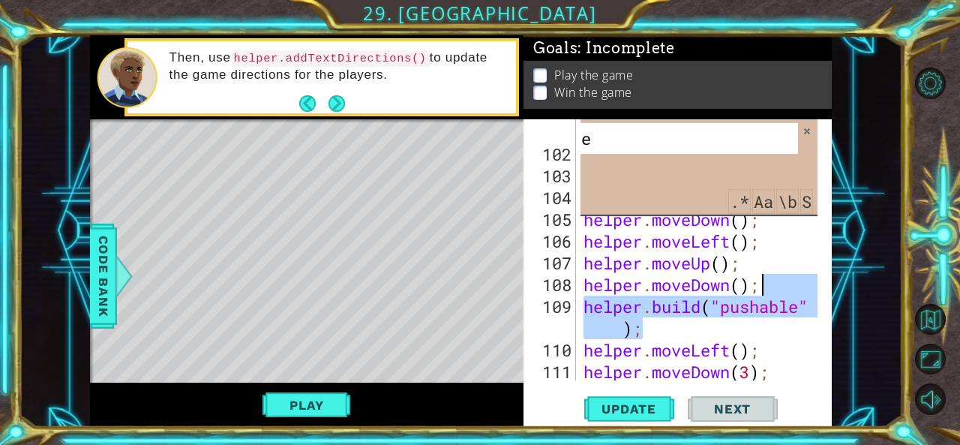
drag, startPoint x: 684, startPoint y: 328, endPoint x: 799, endPoint y: 284, distance: 123.4
click at [799, 284] on div "helper . build ( "blueBlock" ) ; helper . moveUp ( 3 ) ; helper . moveLeft ( 2 …" at bounding box center [702, 285] width 244 height 370
click at [799, 284] on div "helper . build ( "blueBlock" ) ; helper . moveUp ( 3 ) ; helper . moveLeft ( 2 …" at bounding box center [698, 249] width 237 height 261
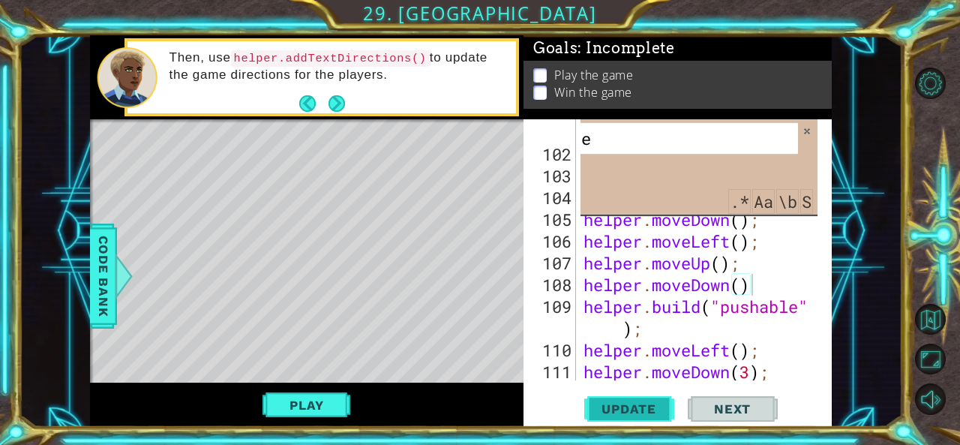
click at [639, 398] on button "Update" at bounding box center [629, 408] width 90 height 31
click at [637, 403] on span "Update" at bounding box center [628, 408] width 85 height 15
click at [703, 341] on div "helper . build ( "blueBlock" ) ; helper . moveUp ( 3 ) ; helper . moveLeft ( 2 …" at bounding box center [702, 285] width 244 height 370
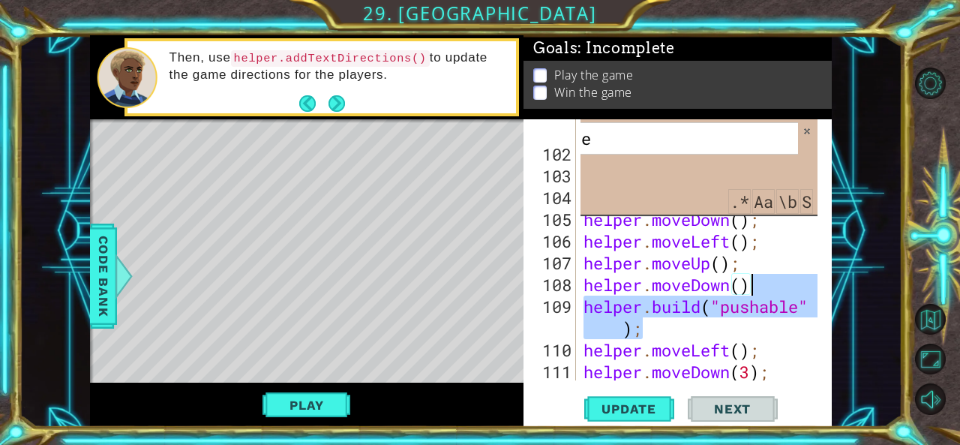
drag, startPoint x: 697, startPoint y: 330, endPoint x: 798, endPoint y: 288, distance: 108.9
click at [798, 288] on div "helper . build ( "blueBlock" ) ; helper . moveUp ( 3 ) ; helper . moveLeft ( 2 …" at bounding box center [702, 285] width 244 height 370
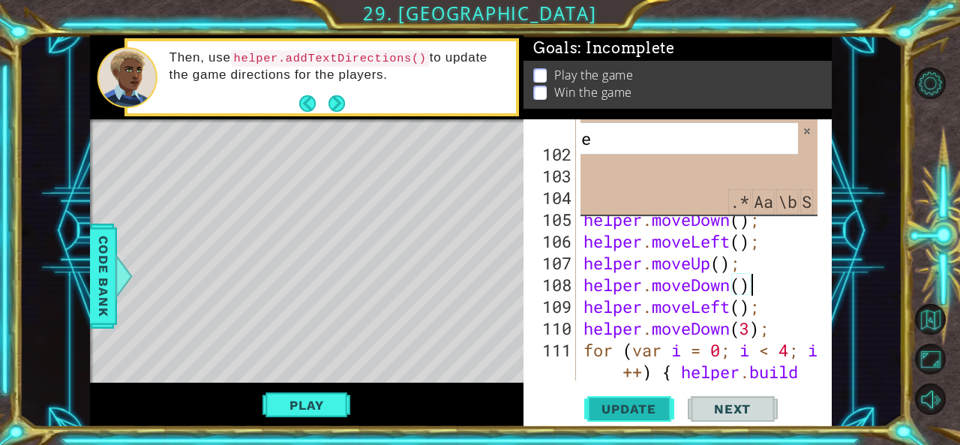
click at [617, 411] on span "Update" at bounding box center [628, 408] width 85 height 15
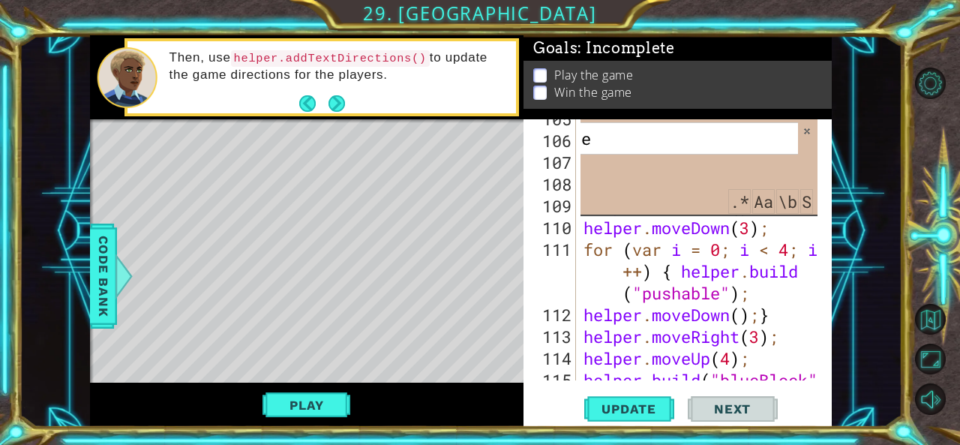
scroll to position [3275, 0]
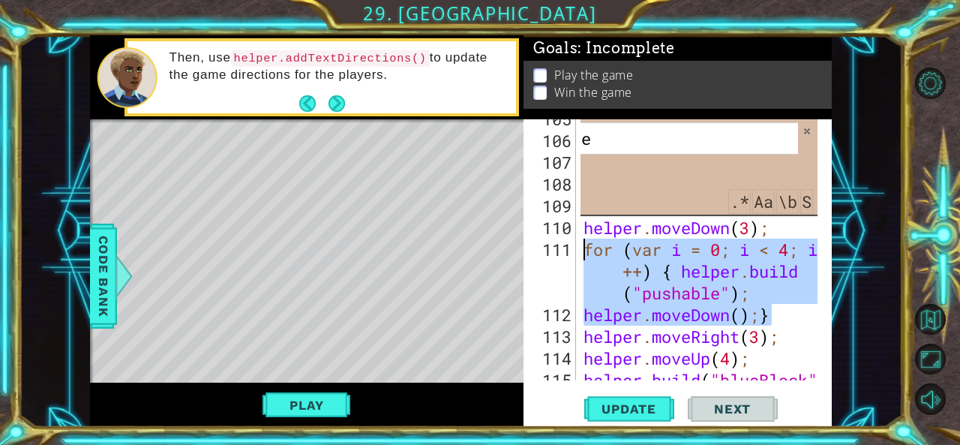
drag, startPoint x: 778, startPoint y: 314, endPoint x: 585, endPoint y: 251, distance: 203.4
click at [585, 251] on div "helper . moveDown ( ) ; helper . moveLeft ( ) ; helper . moveUp ( ) ; helper . …" at bounding box center [702, 271] width 244 height 326
type textarea "for (var i = 0; i < 4; i++) { helper.build("pushable"); helper.moveDown();}"
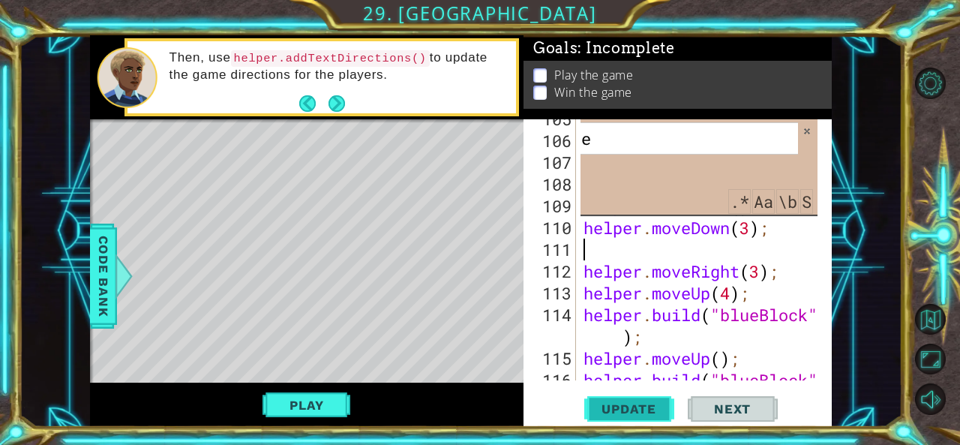
click at [607, 394] on button "Update" at bounding box center [629, 408] width 90 height 31
type textarea "helper.moveDown(3);"
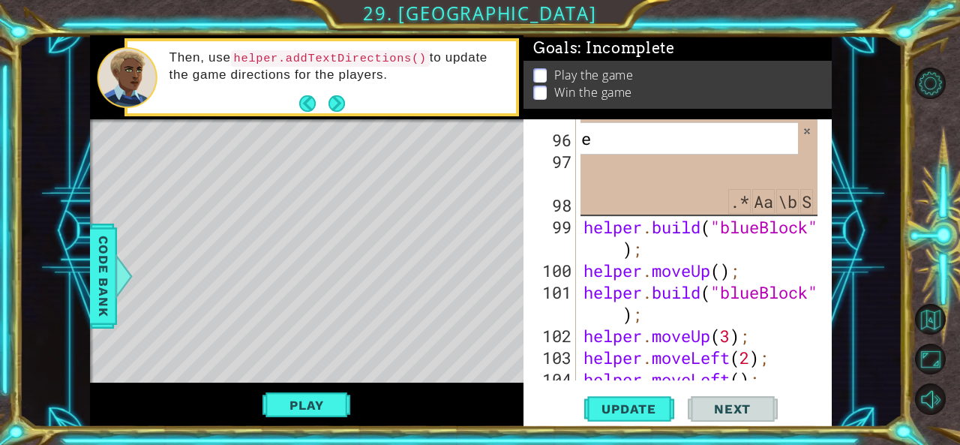
scroll to position [2993, 0]
click at [672, 150] on input "pushable" at bounding box center [653, 138] width 290 height 33
type input "pushable"
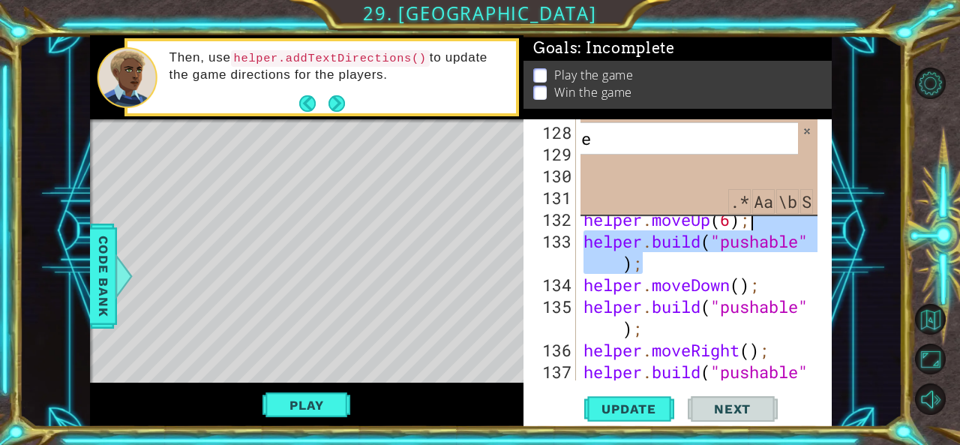
drag, startPoint x: 711, startPoint y: 267, endPoint x: 760, endPoint y: 221, distance: 66.8
click at [760, 221] on div "helper . moveDown ( 5 ) ; helper . moveLeft ( 2 ) ; helper . build ( "seeker" )…" at bounding box center [702, 284] width 244 height 326
type textarea "helper.moveUp(6);"
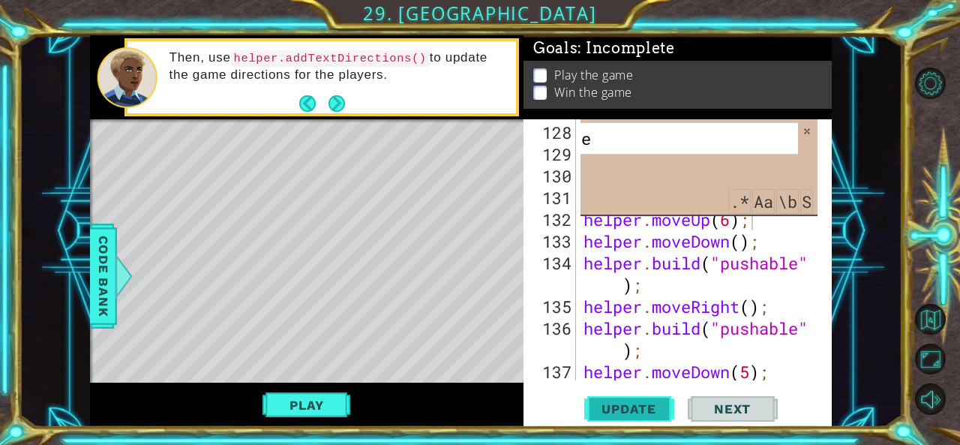
click at [637, 401] on span "Update" at bounding box center [628, 408] width 85 height 15
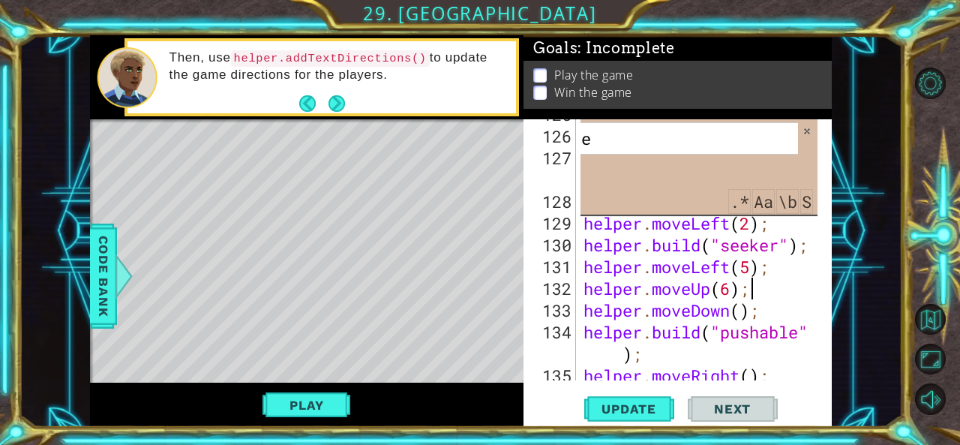
scroll to position [3844, 0]
click at [647, 142] on input "pushable" at bounding box center [653, 138] width 290 height 33
type input "p"
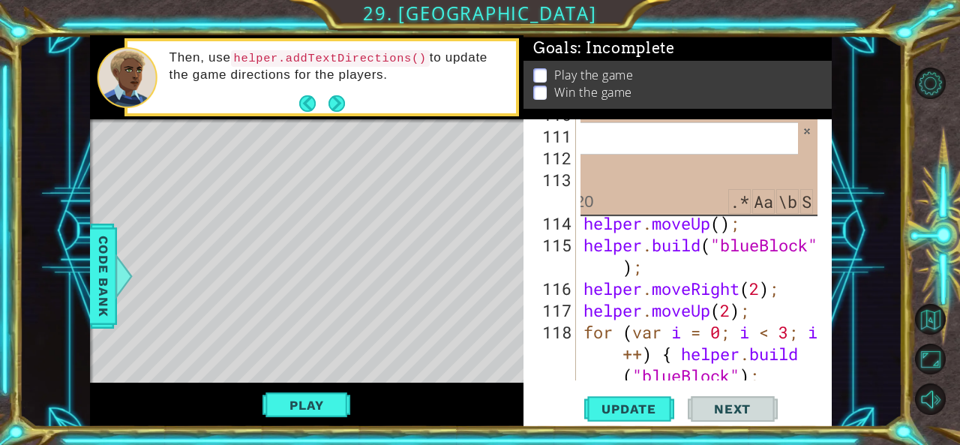
scroll to position [3393, 0]
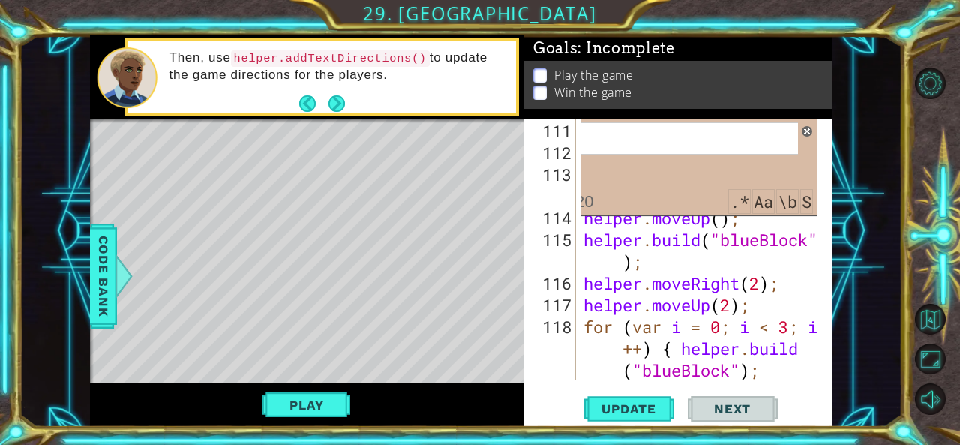
type input "arrow"
click at [808, 127] on span at bounding box center [806, 131] width 10 height 10
type textarea "[DOMAIN_NAME]("leftArrow");"
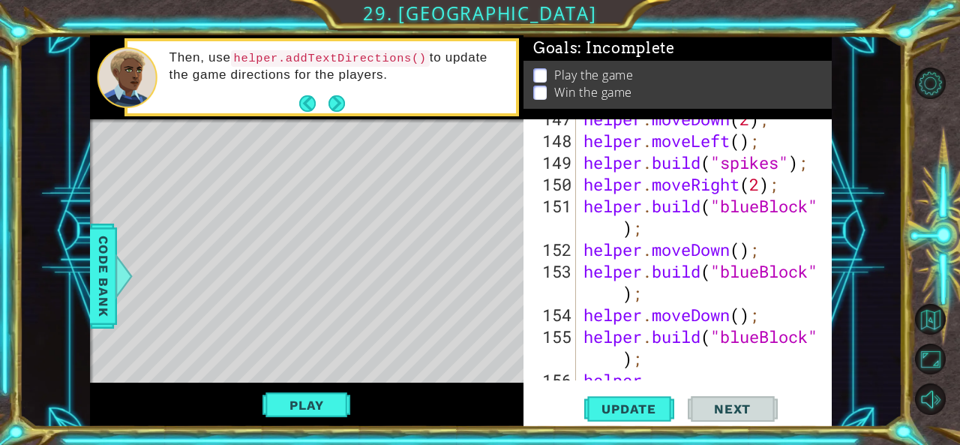
scroll to position [4457, 0]
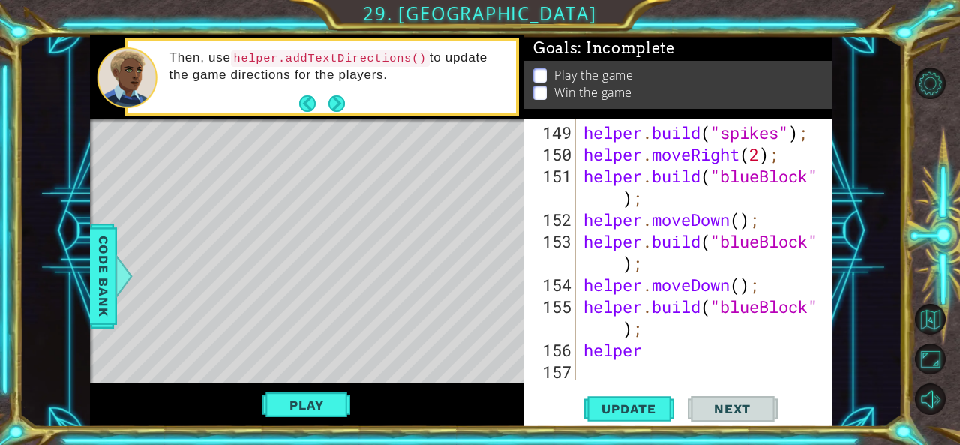
click at [583, 375] on div "helper . build ( "spikes" ) ; helper . moveRight ( 2 ) ; helper . build ( "blue…" at bounding box center [702, 273] width 244 height 304
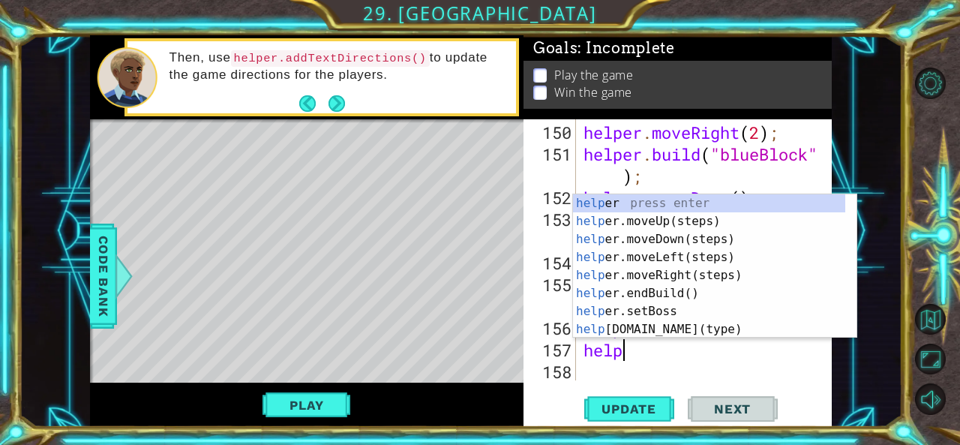
scroll to position [0, 1]
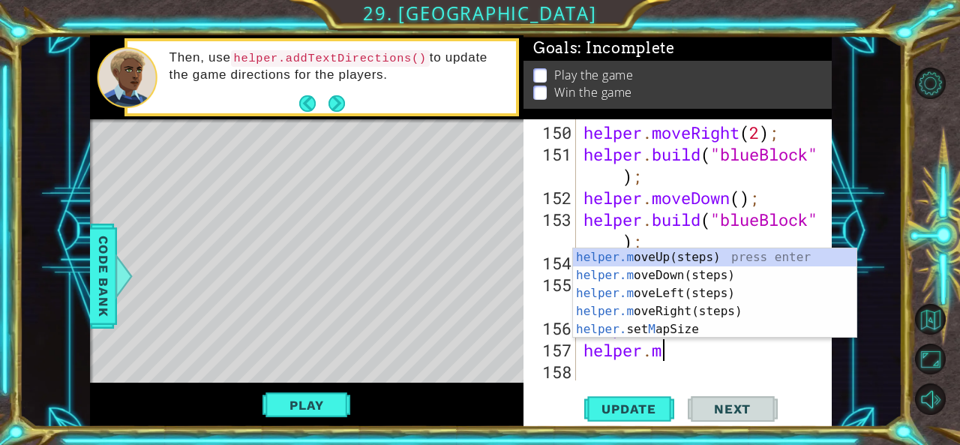
type textarea "helper.move"
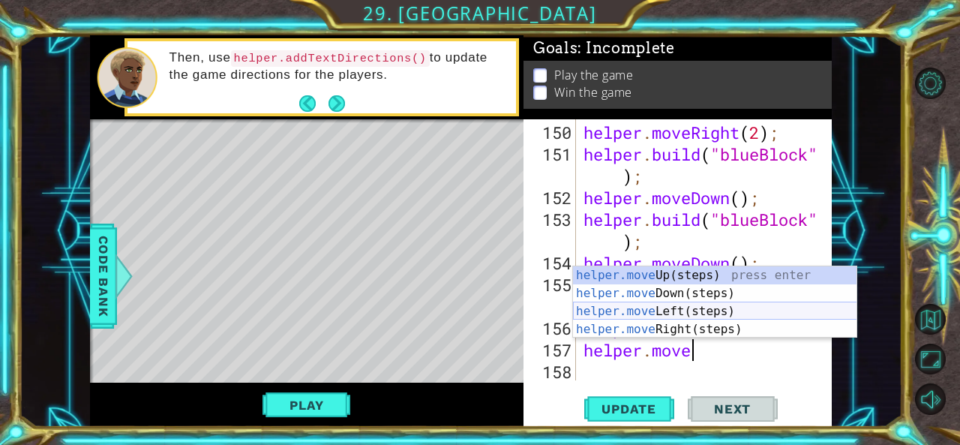
click at [644, 310] on div "helper.move Up(steps) press enter helper.move Down(steps) press enter helper.mo…" at bounding box center [715, 320] width 284 height 108
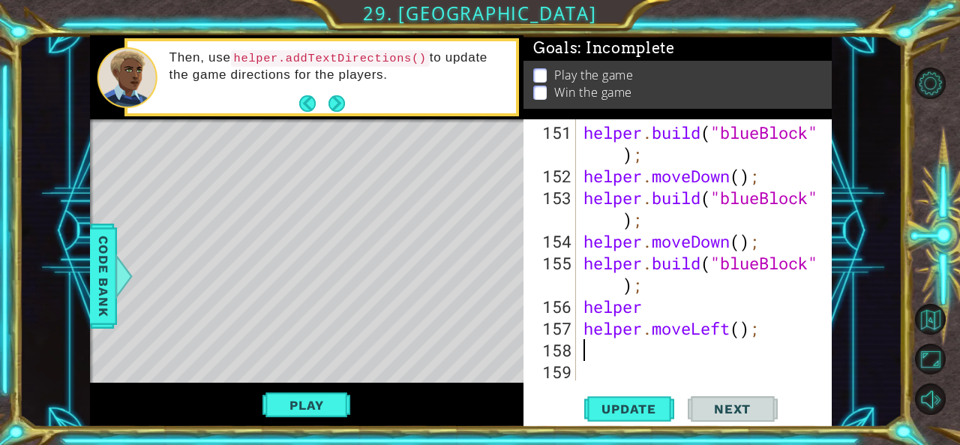
scroll to position [4500, 0]
click at [739, 328] on div "helper . build ( "blueBlock" ) ; helper . moveDown ( ) ; helper . build ( "blue…" at bounding box center [702, 284] width 244 height 326
type textarea "helper.moveLeft(8);"
click at [640, 397] on button "Update" at bounding box center [629, 408] width 90 height 31
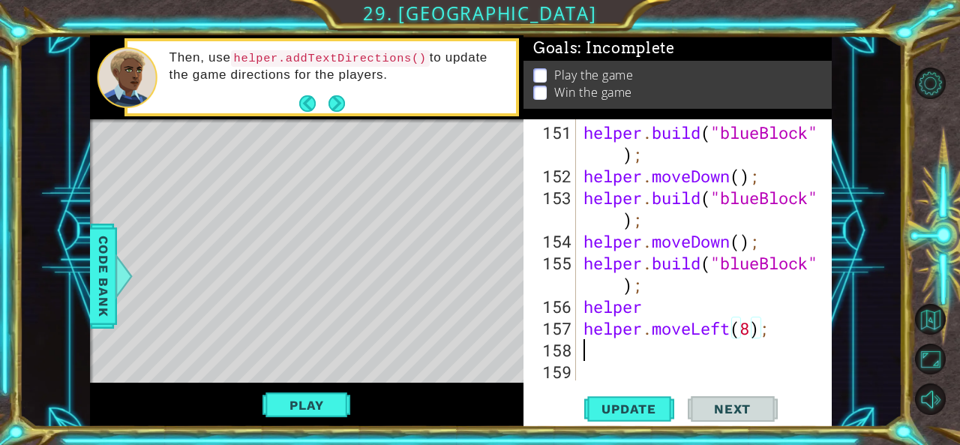
click at [664, 340] on div "helper . build ( "blueBlock" ) ; helper . moveDown ( ) ; helper . build ( "blue…" at bounding box center [702, 284] width 244 height 326
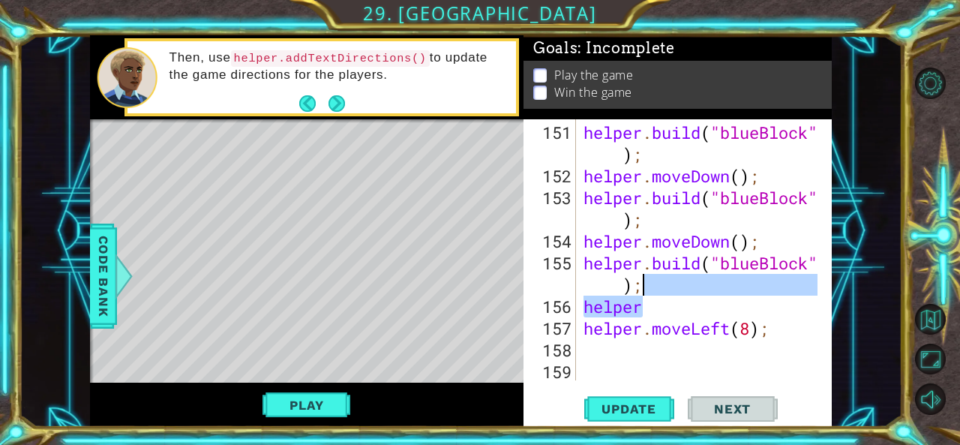
drag, startPoint x: 658, startPoint y: 307, endPoint x: 677, endPoint y: 274, distance: 37.3
click at [677, 274] on div "helper . build ( "blueBlock" ) ; helper . moveDown ( ) ; helper . build ( "blue…" at bounding box center [702, 284] width 244 height 326
type textarea "[DOMAIN_NAME]("blueBlock");"
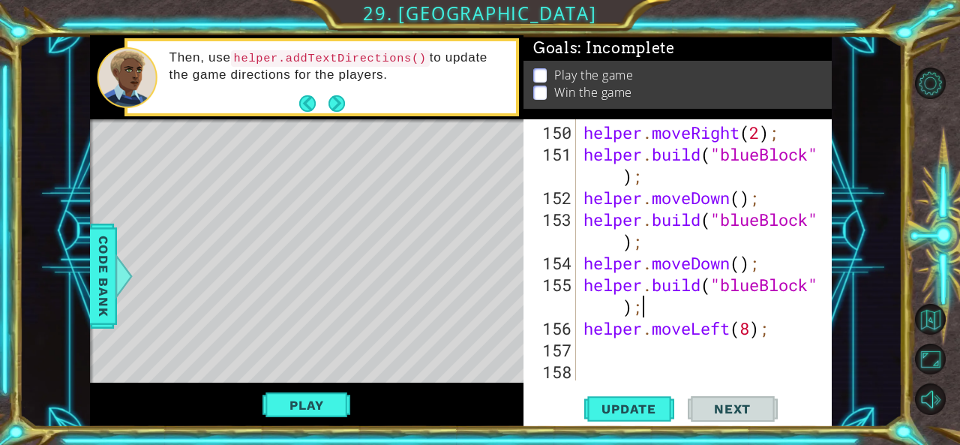
scroll to position [4479, 0]
click at [613, 351] on div "helper . moveRight ( 2 ) ; helper . build ( "blueBlock" ) ; helper . moveDown (…" at bounding box center [702, 273] width 244 height 304
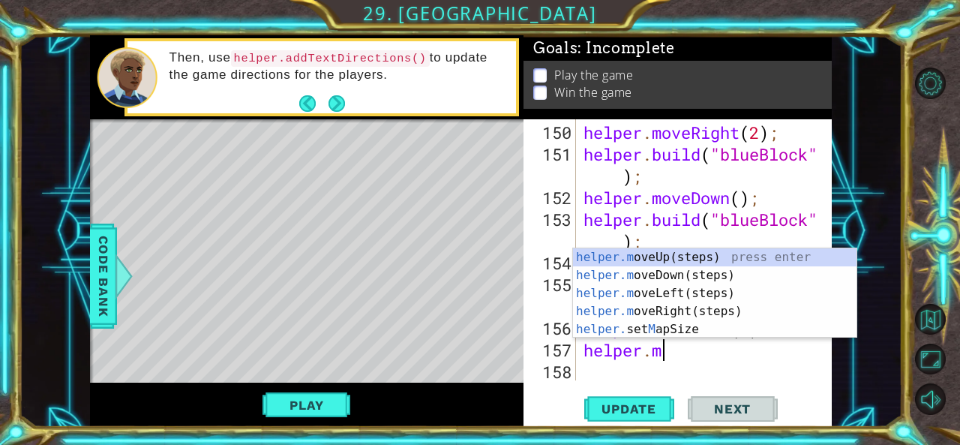
type textarea "helper.move"
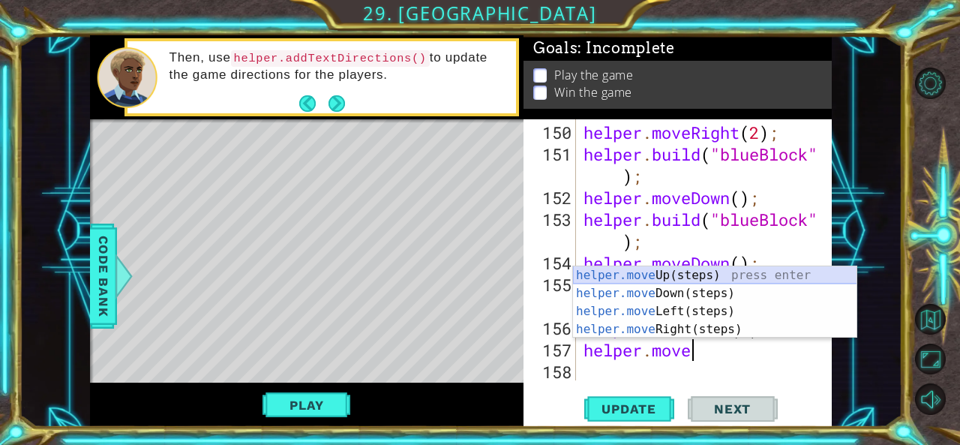
click at [644, 279] on div "helper.move Up(steps) press enter helper.move Down(steps) press enter helper.mo…" at bounding box center [715, 320] width 284 height 108
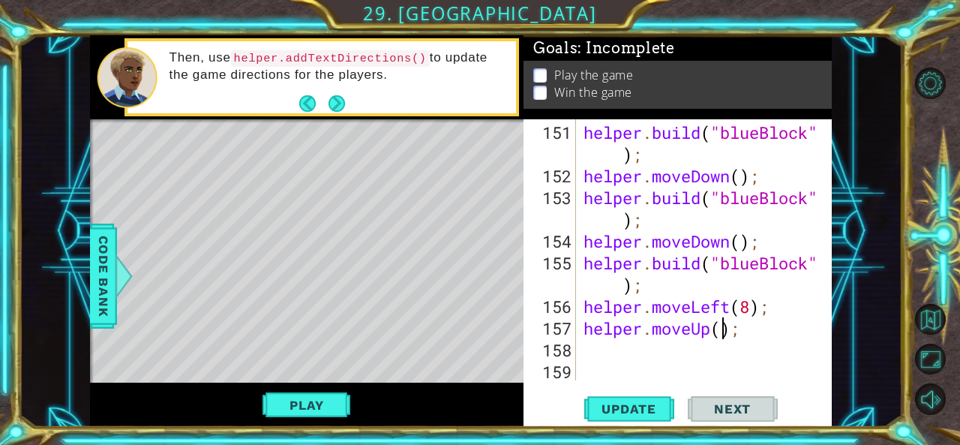
click at [721, 330] on div "helper . build ( "blueBlock" ) ; helper . moveDown ( ) ; helper . build ( "blue…" at bounding box center [702, 284] width 244 height 326
click at [637, 405] on span "Update" at bounding box center [628, 408] width 85 height 15
type textarea "helper.moveUp(5);"
click at [642, 400] on button "Update" at bounding box center [629, 408] width 90 height 31
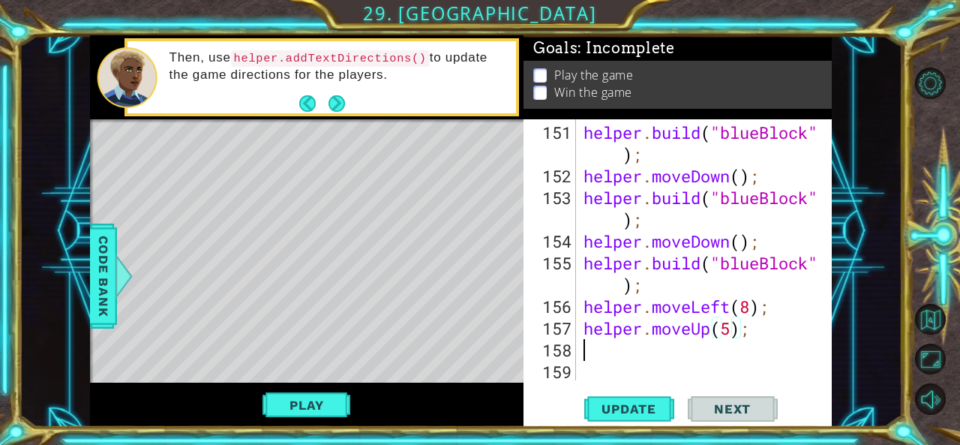
click at [633, 351] on div "helper . build ( "blueBlock" ) ; helper . moveDown ( ) ; helper . build ( "blue…" at bounding box center [702, 284] width 244 height 326
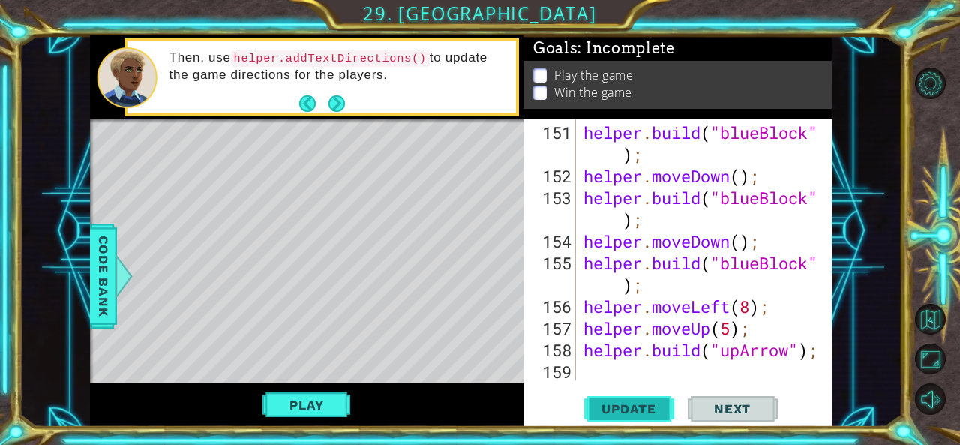
type textarea "helper.build("upArrow");"
click at [621, 403] on span "Update" at bounding box center [628, 408] width 85 height 15
click at [624, 379] on div "helper . build ( "blueBlock" ) ; helper . moveDown ( ) ; helper . build ( "blue…" at bounding box center [702, 284] width 244 height 326
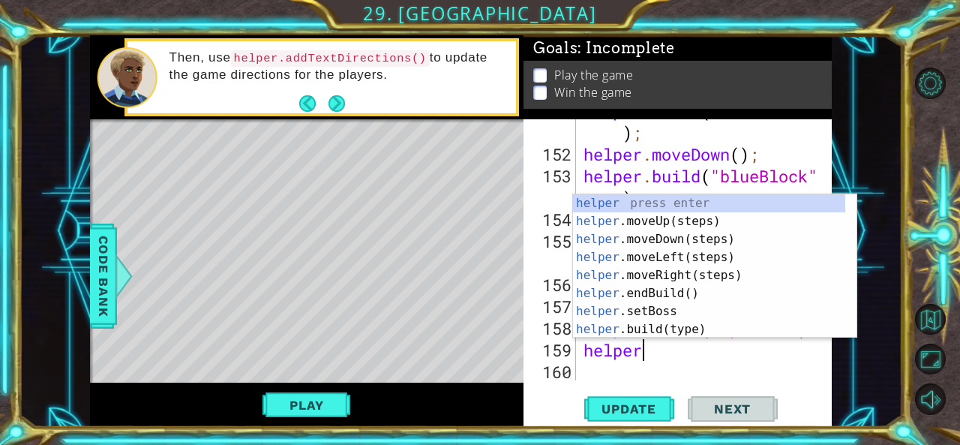
scroll to position [0, 2]
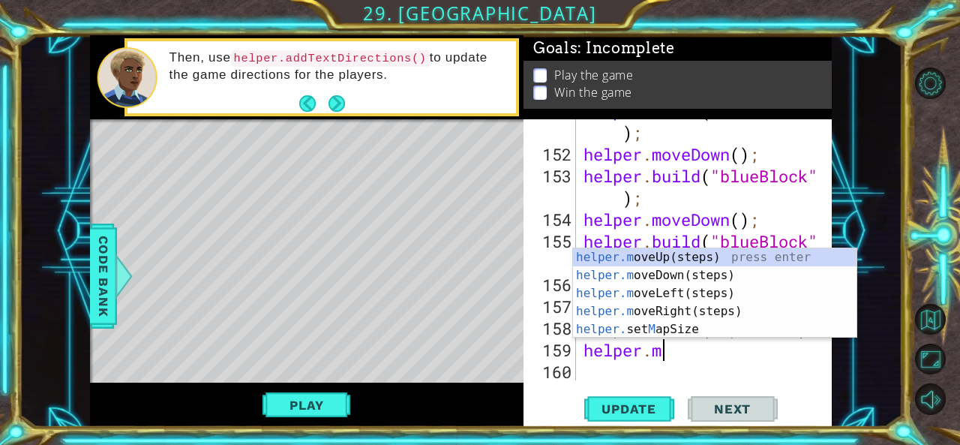
type textarea "helper.move"
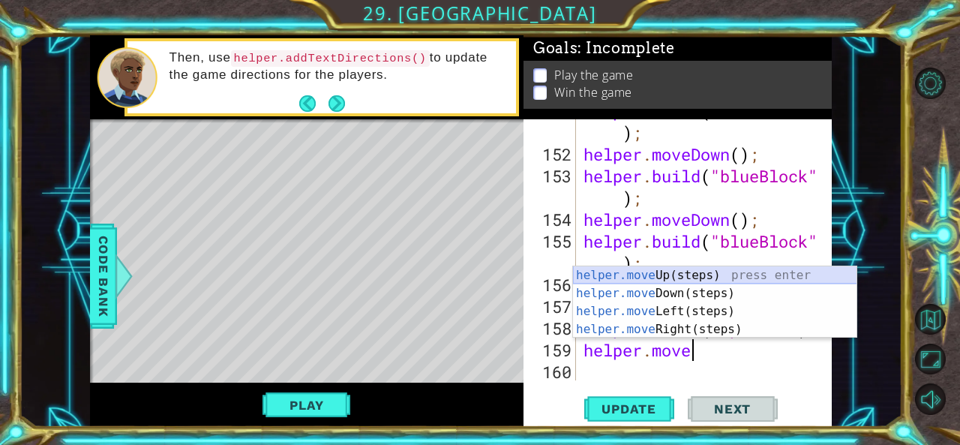
click at [640, 280] on div "helper.move Up(steps) press enter helper.move Down(steps) press enter helper.mo…" at bounding box center [715, 320] width 284 height 108
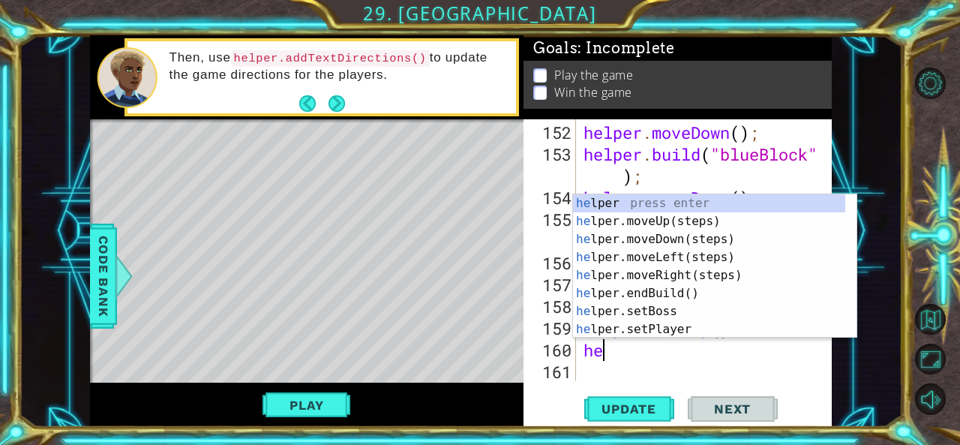
scroll to position [0, 0]
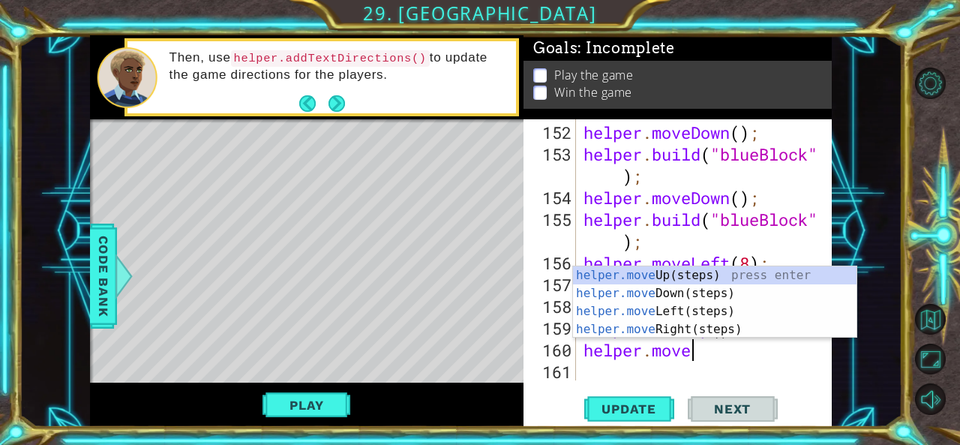
type textarea "helper.moveR"
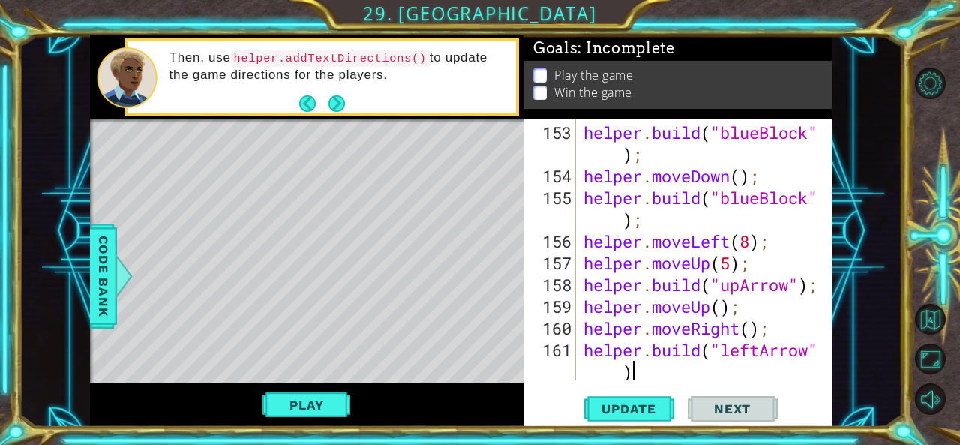
scroll to position [4587, 0]
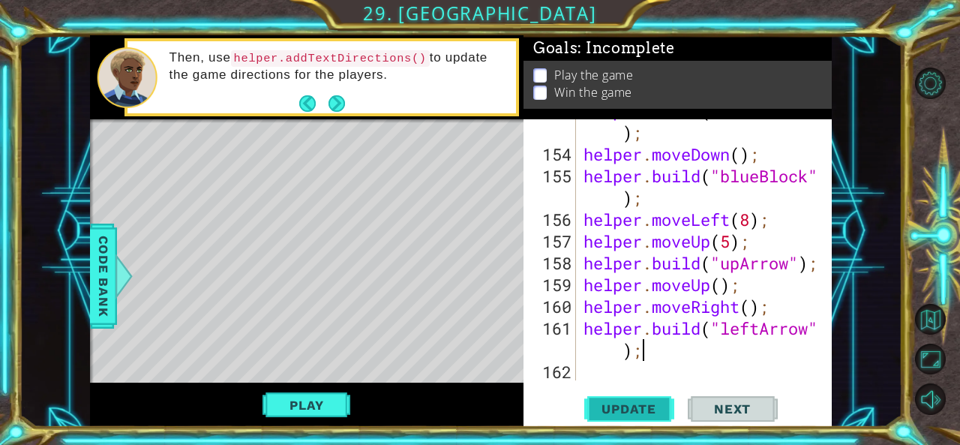
type textarea "[DOMAIN_NAME]("leftArrow");"
click at [616, 401] on span "Update" at bounding box center [628, 408] width 85 height 15
click at [324, 399] on button "Play" at bounding box center [306, 405] width 88 height 28
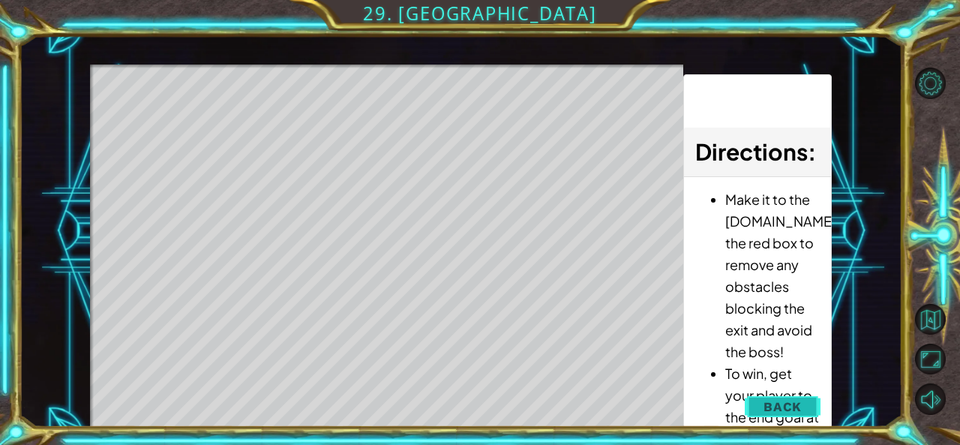
click at [768, 405] on span "Back" at bounding box center [782, 406] width 38 height 15
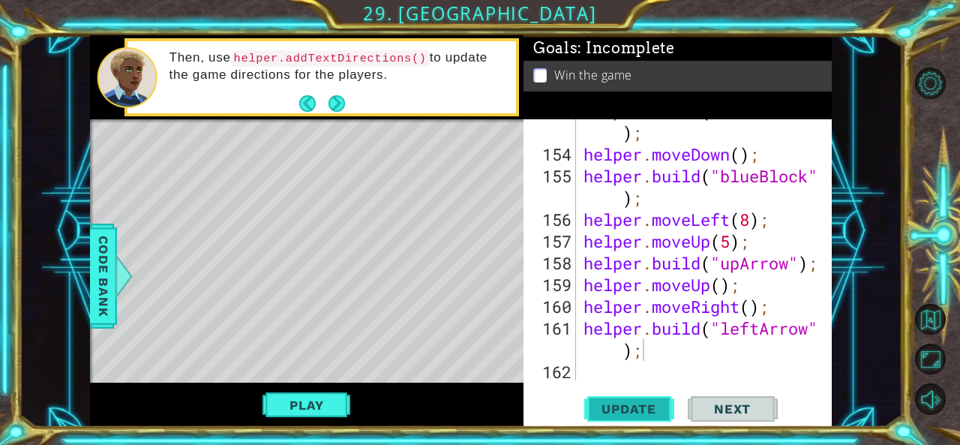
click at [622, 410] on span "Update" at bounding box center [628, 408] width 85 height 15
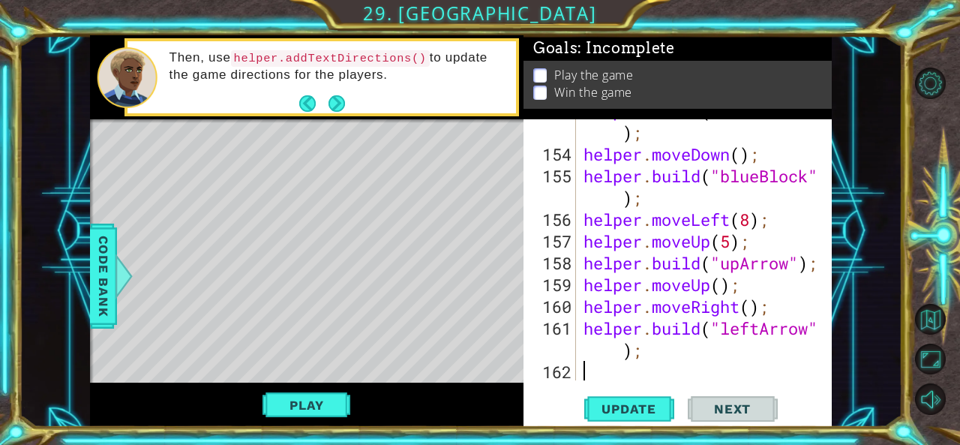
click at [601, 373] on div "helper . build ( "blueBlock" ) ; helper . moveDown ( ) ; helper . build ( "blue…" at bounding box center [702, 263] width 244 height 326
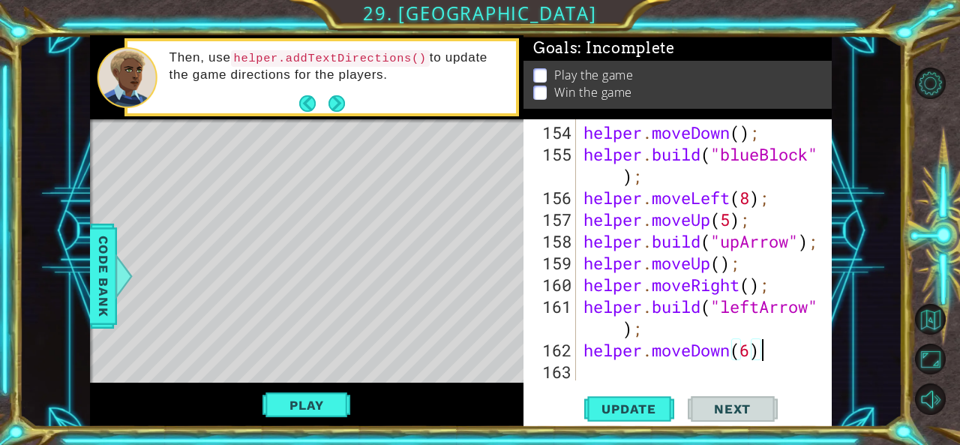
scroll to position [0, 7]
click at [622, 406] on span "Update" at bounding box center [628, 408] width 85 height 15
click at [753, 353] on div "helper . moveDown ( ) ; helper . build ( "blueBlock" ) ; helper . moveLeft ( 8 …" at bounding box center [702, 273] width 244 height 304
type textarea "helper.moveDown(7);"
click at [630, 401] on span "Update" at bounding box center [628, 408] width 85 height 15
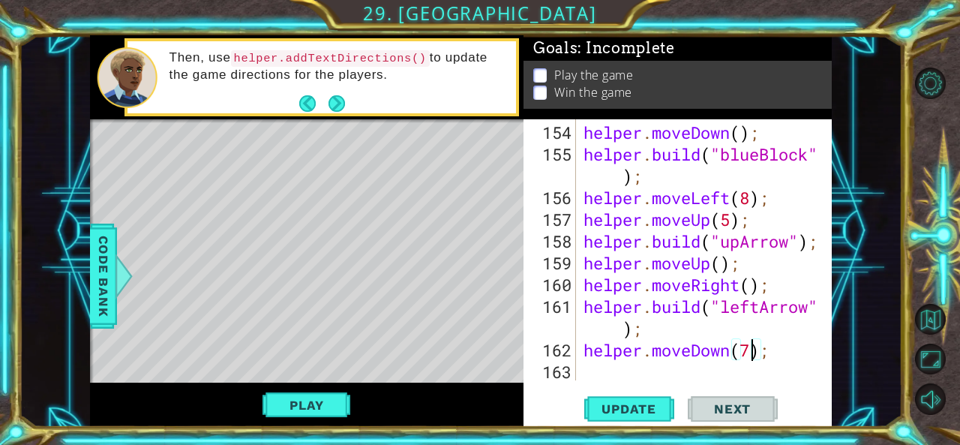
click at [777, 353] on div "helper . moveDown ( ) ; helper . build ( "blueBlock" ) ; helper . moveLeft ( 8 …" at bounding box center [702, 273] width 244 height 304
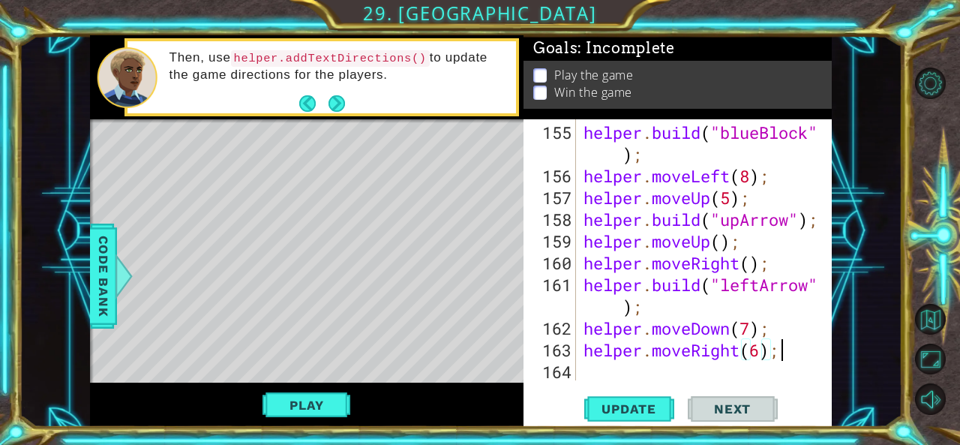
scroll to position [0, 8]
type textarea "helper.moveRight(6);"
click at [638, 399] on button "Update" at bounding box center [629, 408] width 90 height 31
click at [638, 369] on div "helper . build ( "blueBlock" ) ; helper . moveLeft ( 8 ) ; helper . moveUp ( 5 …" at bounding box center [702, 284] width 244 height 326
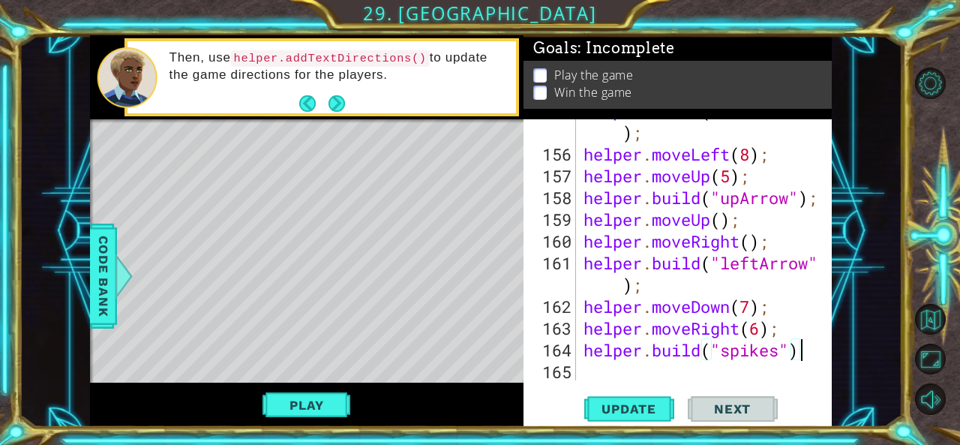
scroll to position [0, 9]
type textarea "[DOMAIN_NAME]("spikes");"
click at [619, 412] on span "Update" at bounding box center [628, 408] width 85 height 15
click at [370, 313] on div "Level Map" at bounding box center [436, 340] width 693 height 442
click at [329, 397] on button "Play" at bounding box center [306, 405] width 88 height 28
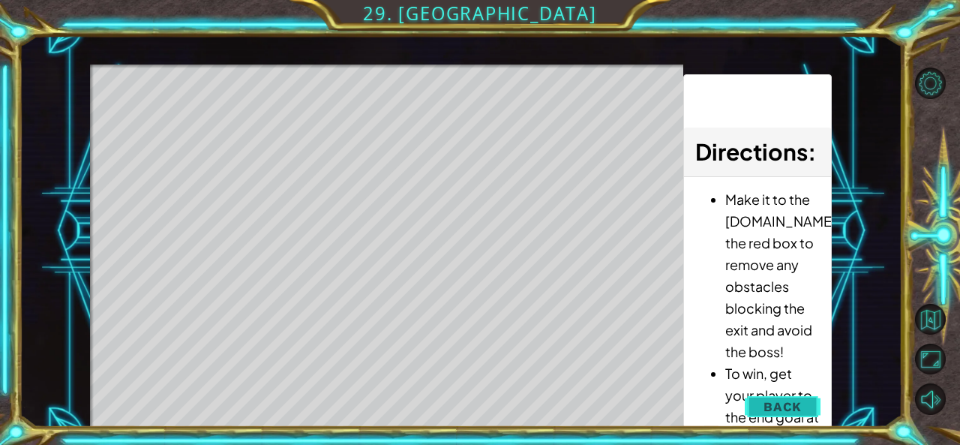
click at [784, 410] on span "Back" at bounding box center [782, 406] width 38 height 15
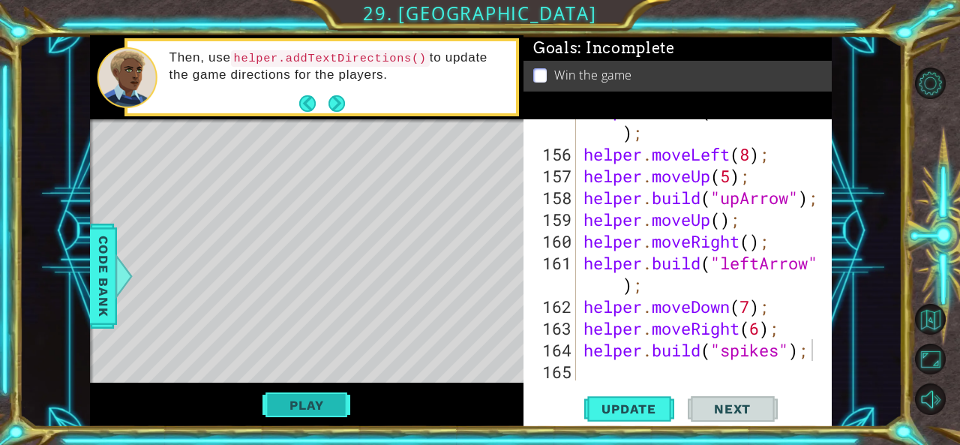
click at [317, 411] on button "Play" at bounding box center [306, 405] width 88 height 28
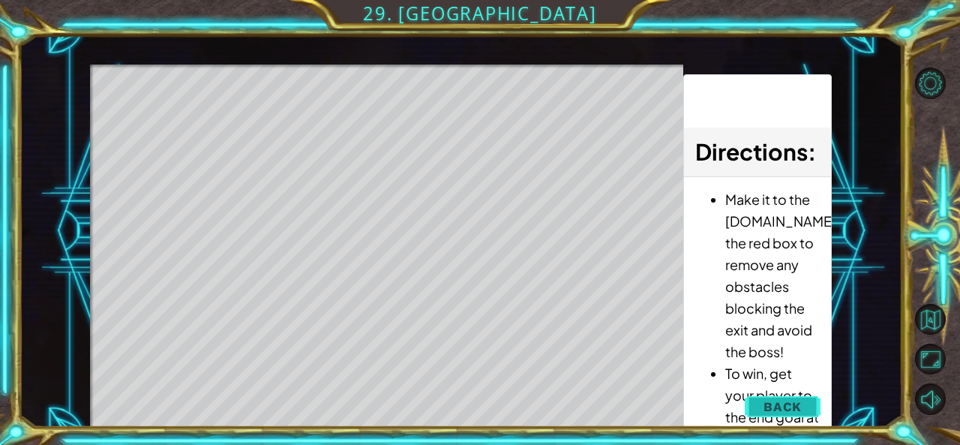
click at [801, 401] on span "Back" at bounding box center [782, 406] width 38 height 15
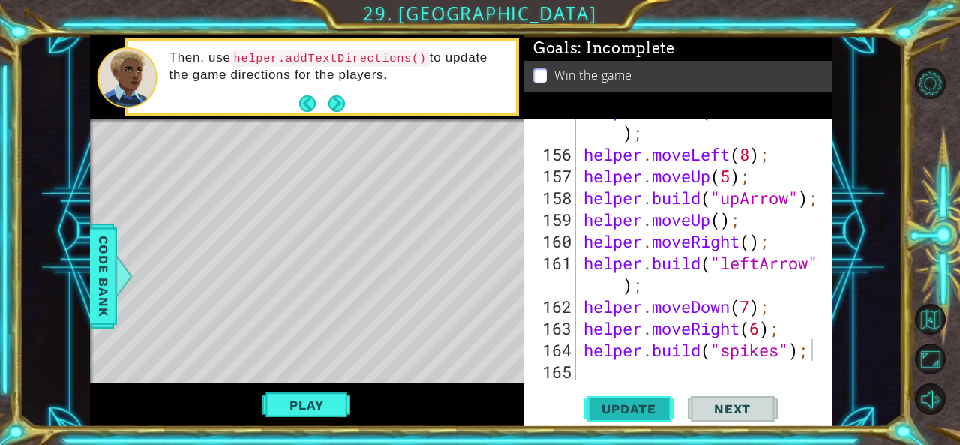
click at [610, 409] on span "Update" at bounding box center [628, 408] width 85 height 15
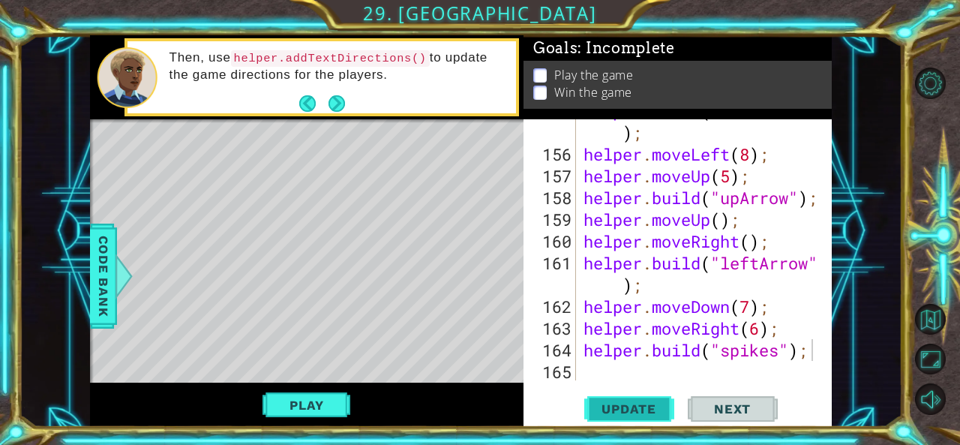
click at [645, 401] on span "Update" at bounding box center [628, 408] width 85 height 15
click at [639, 402] on span "Update" at bounding box center [628, 408] width 85 height 15
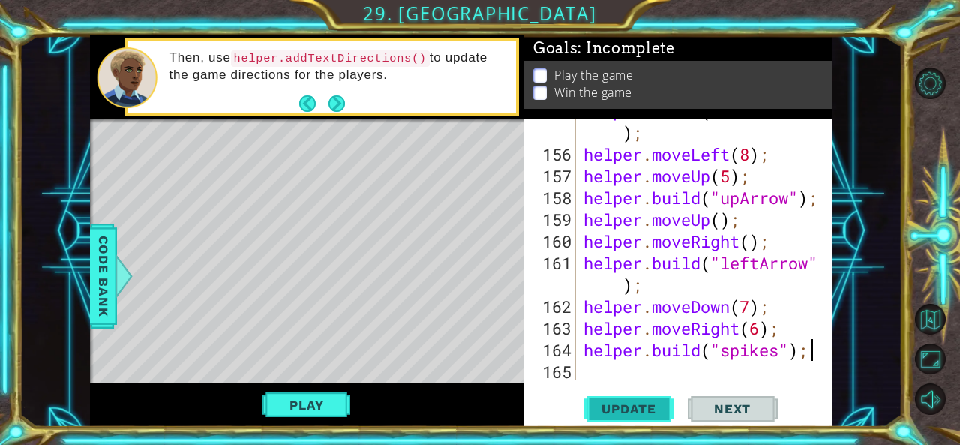
click at [636, 403] on span "Update" at bounding box center [628, 408] width 85 height 15
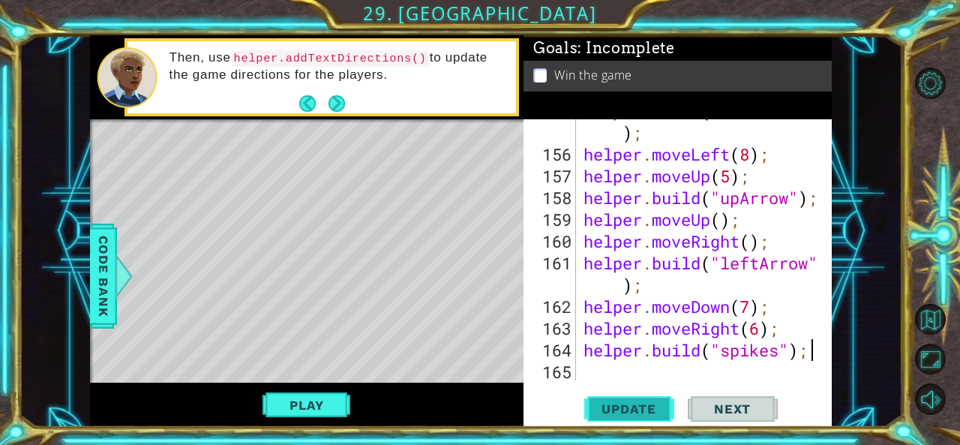
click at [633, 402] on span "Update" at bounding box center [628, 408] width 85 height 15
drag, startPoint x: 633, startPoint y: 402, endPoint x: 617, endPoint y: 407, distance: 16.6
drag, startPoint x: 617, startPoint y: 407, endPoint x: 603, endPoint y: 406, distance: 14.3
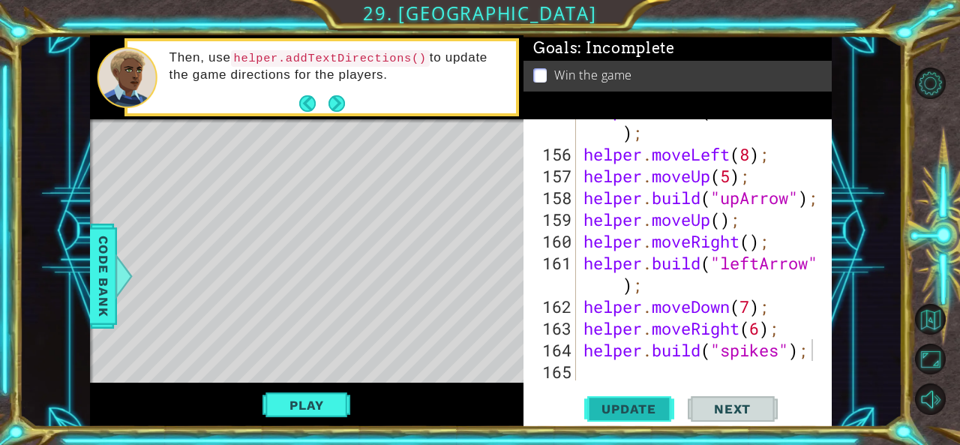
click at [603, 406] on span "Update" at bounding box center [628, 408] width 85 height 15
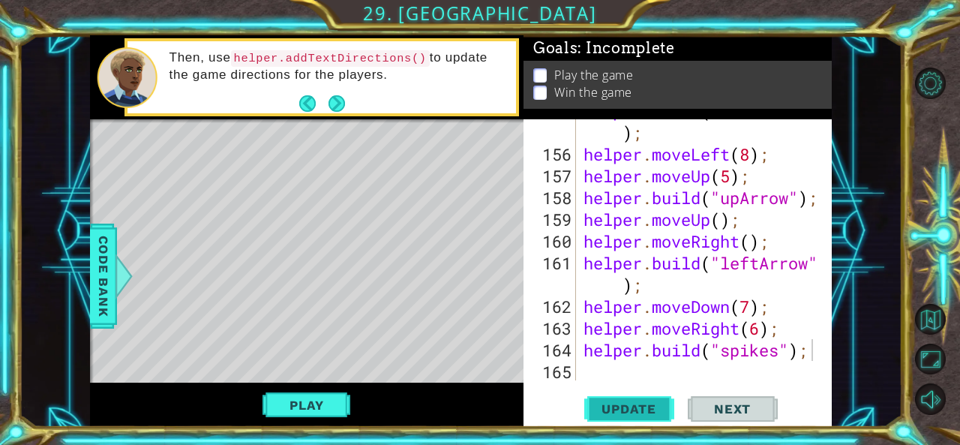
click at [603, 406] on span "Update" at bounding box center [628, 408] width 85 height 15
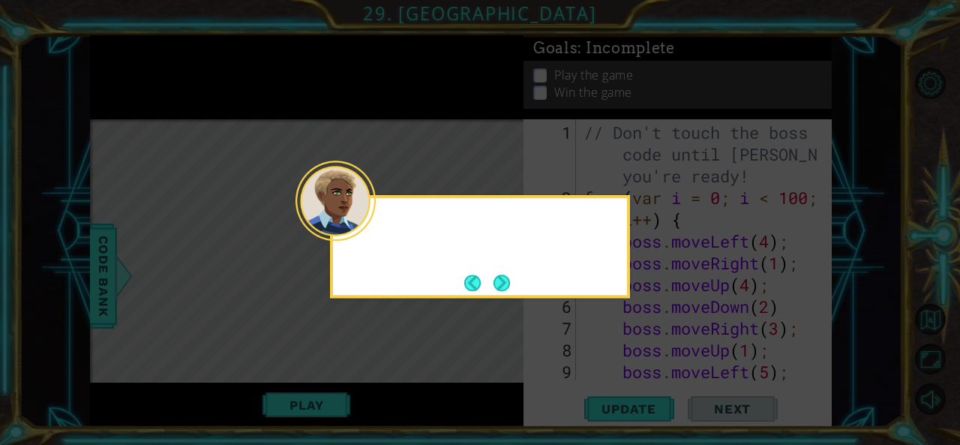
click at [371, 233] on div at bounding box center [335, 200] width 80 height 80
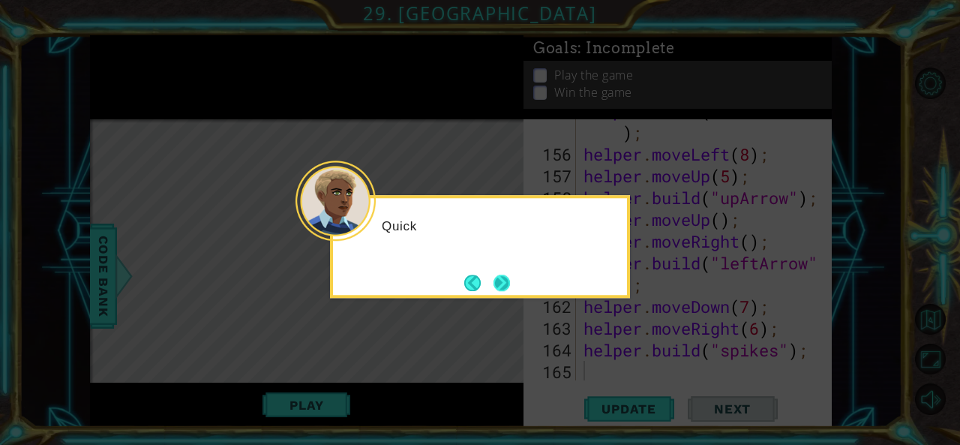
scroll to position [4653, 0]
click at [504, 283] on button "Next" at bounding box center [501, 282] width 16 height 16
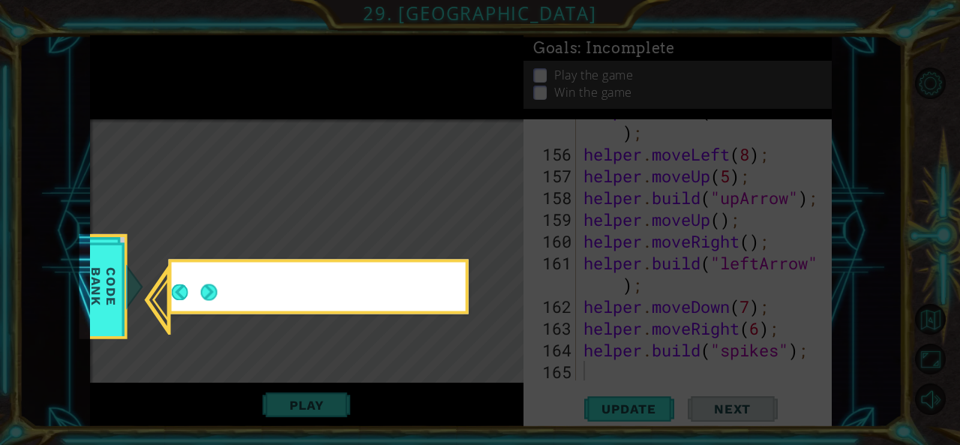
click at [504, 283] on icon at bounding box center [480, 222] width 960 height 445
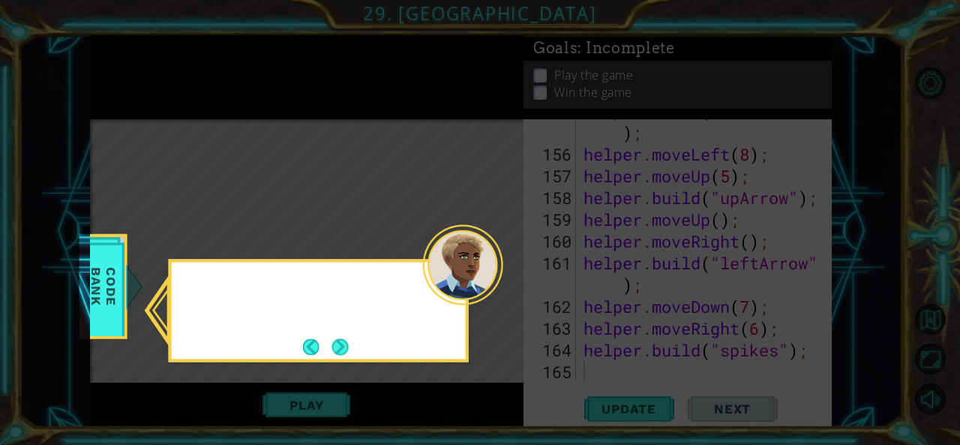
click at [504, 283] on icon at bounding box center [480, 222] width 960 height 445
click at [355, 347] on div "Check out the H" at bounding box center [319, 310] width 300 height 103
click at [348, 343] on button "Next" at bounding box center [339, 346] width 16 height 16
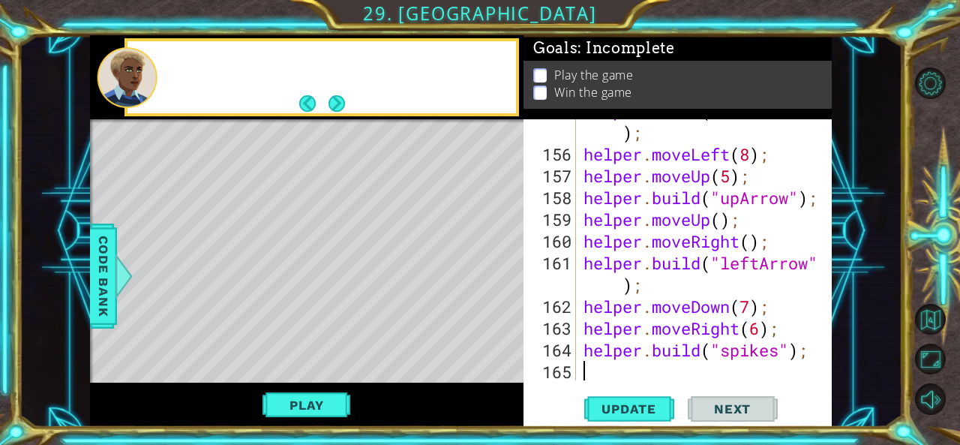
click at [349, 343] on div "Level Map" at bounding box center [436, 340] width 693 height 442
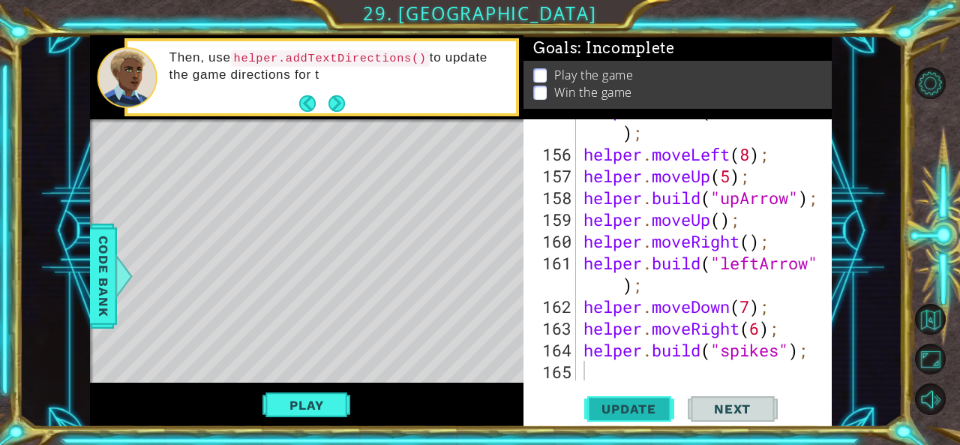
click at [626, 412] on span "Update" at bounding box center [628, 408] width 85 height 15
click at [741, 406] on span "Next" at bounding box center [732, 408] width 67 height 15
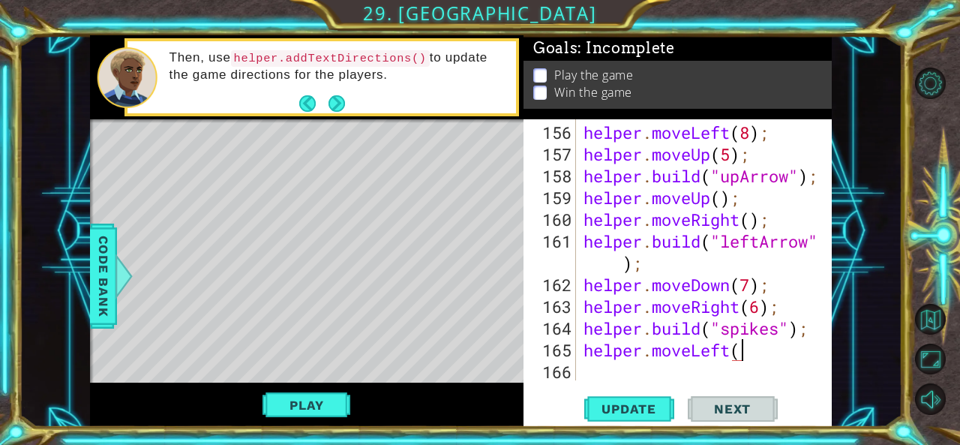
scroll to position [0, 7]
click at [627, 401] on span "Update" at bounding box center [628, 408] width 85 height 15
drag, startPoint x: 771, startPoint y: 348, endPoint x: 814, endPoint y: 336, distance: 45.1
click at [814, 336] on div "helper.moveLeft(); 156 157 158 159 160 161 162 163 164 165 166 helper . moveLef…" at bounding box center [675, 249] width 305 height 261
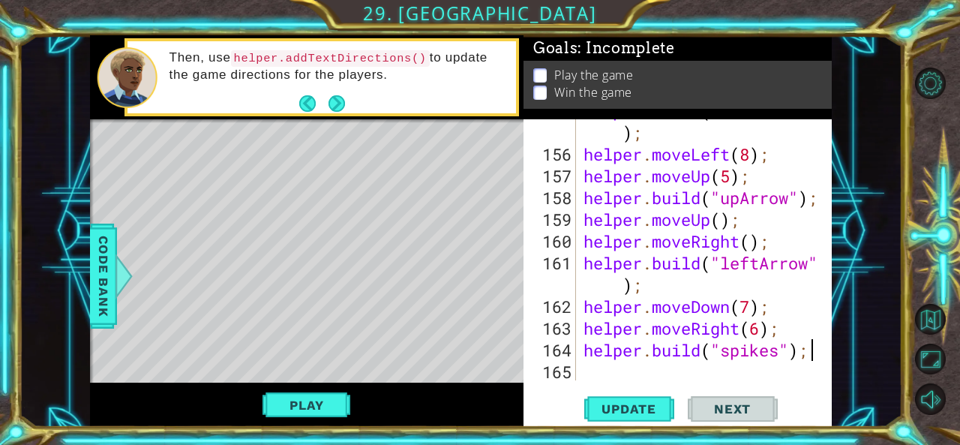
type textarea "[DOMAIN_NAME]("spikes");"
click at [778, 359] on div "helper . build ( "blueBlock" ) ; helper . moveLeft ( 8 ) ; helper . moveUp ( 5 …" at bounding box center [702, 263] width 244 height 326
drag, startPoint x: 811, startPoint y: 353, endPoint x: 800, endPoint y: 334, distance: 22.5
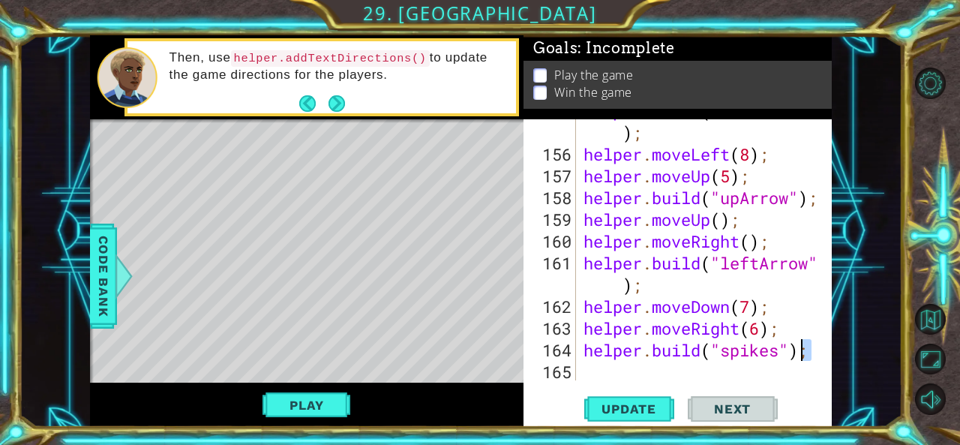
click at [800, 334] on div "helper . build ( "blueBlock" ) ; helper . moveLeft ( 8 ) ; helper . moveUp ( 5 …" at bounding box center [702, 263] width 244 height 326
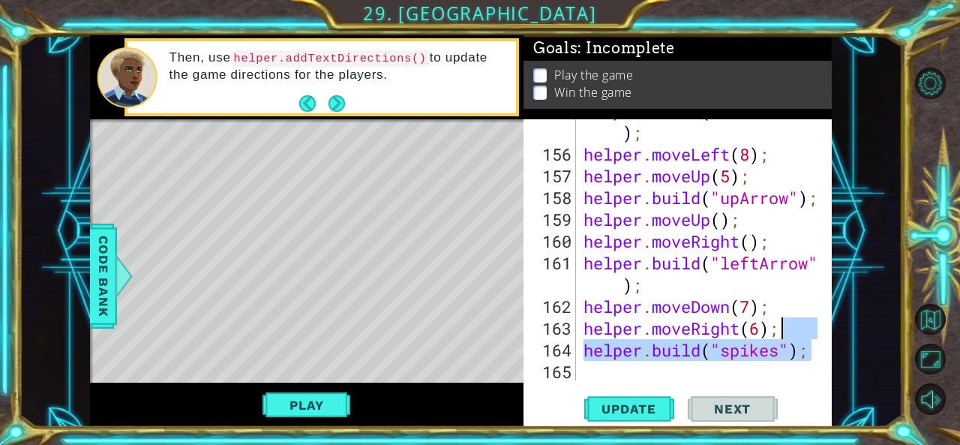
type textarea "helper.moveRight(6);"
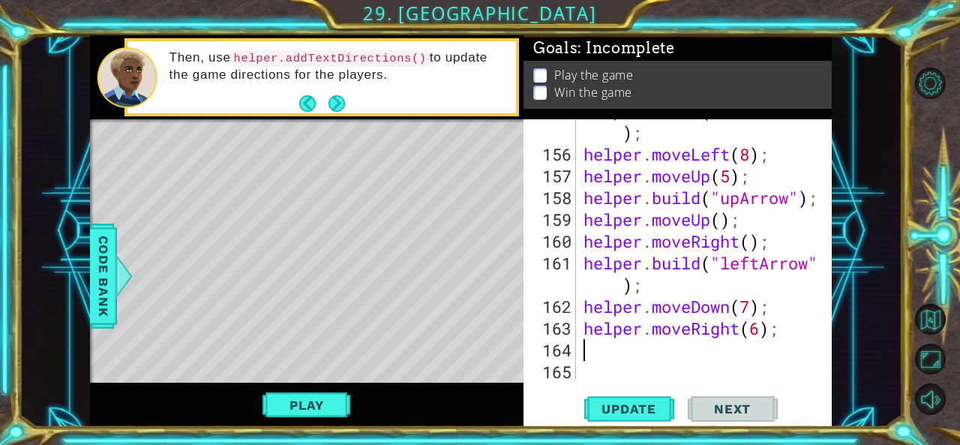
scroll to position [4653, 0]
click at [645, 400] on button "Update" at bounding box center [629, 408] width 90 height 31
click at [622, 344] on div "helper . build ( "blueBlock" ) ; helper . moveLeft ( 8 ) ; helper . moveUp ( 5 …" at bounding box center [702, 263] width 244 height 326
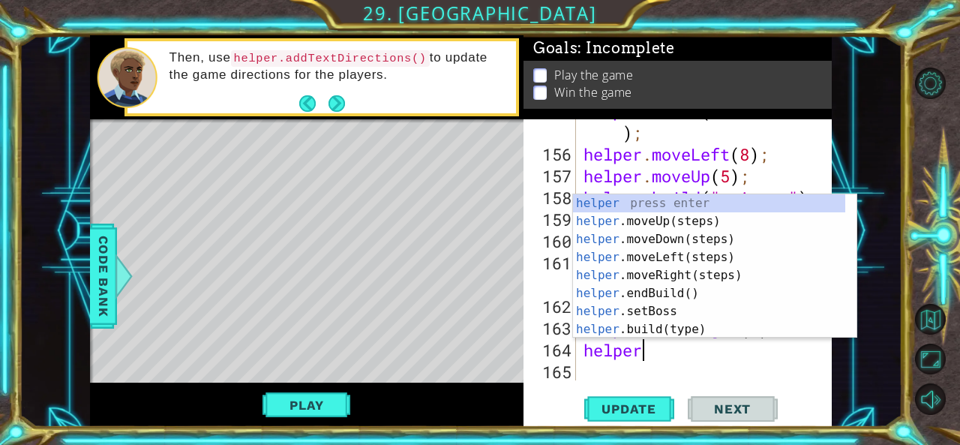
scroll to position [0, 2]
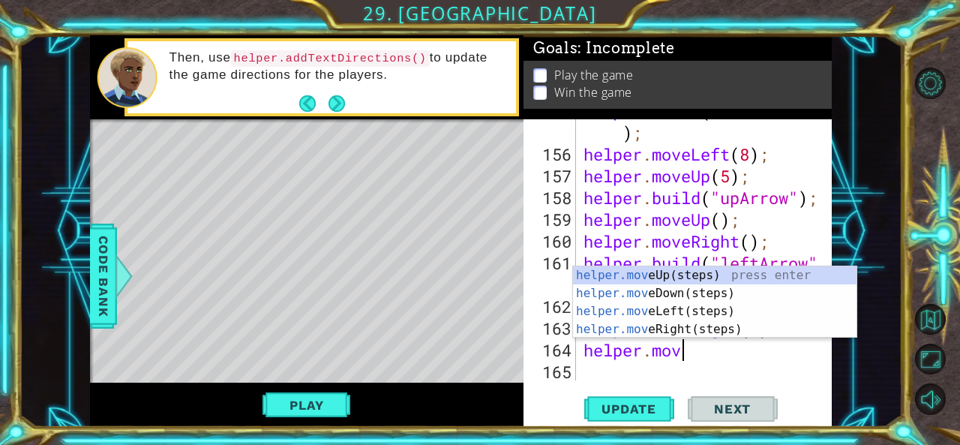
type textarea "helper.move"
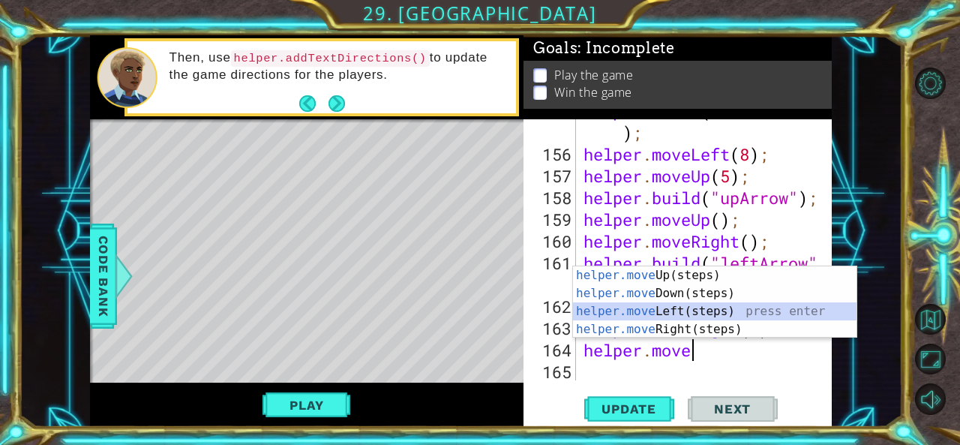
click at [654, 307] on div "helper.move Up(steps) press enter helper.move Down(steps) press enter helper.mo…" at bounding box center [715, 320] width 284 height 108
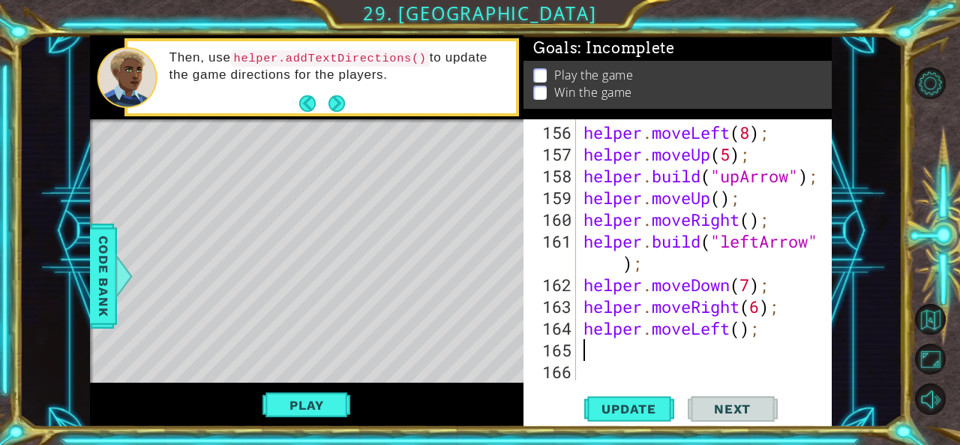
click at [630, 343] on div "helper . moveLeft ( 8 ) ; helper . moveUp ( 5 ) ; helper . build ( "upArrow" ) …" at bounding box center [702, 273] width 244 height 304
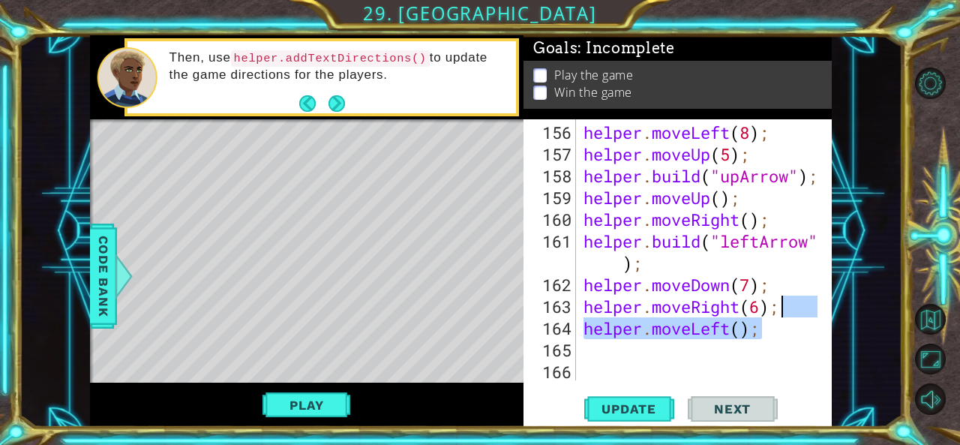
drag, startPoint x: 792, startPoint y: 334, endPoint x: 789, endPoint y: 301, distance: 33.2
click at [789, 305] on div "helper . moveLeft ( 8 ) ; helper . moveUp ( 5 ) ; helper . build ( "upArrow" ) …" at bounding box center [702, 273] width 244 height 304
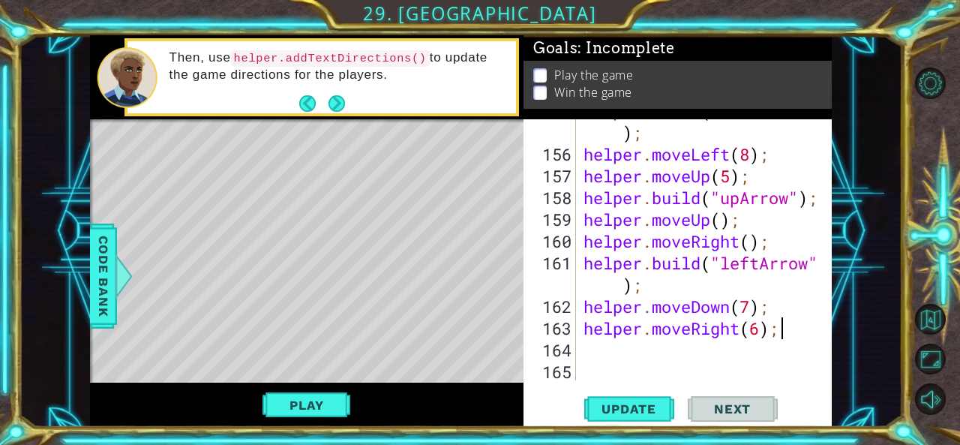
scroll to position [4653, 0]
click at [763, 328] on div "helper . build ( "blueBlock" ) ; helper . moveLeft ( 8 ) ; helper . moveUp ( 5 …" at bounding box center [702, 263] width 244 height 326
type textarea "helper.moveRight(5);"
click at [693, 347] on div "helper . build ( "blueBlock" ) ; helper . moveLeft ( 8 ) ; helper . moveUp ( 5 …" at bounding box center [702, 263] width 244 height 326
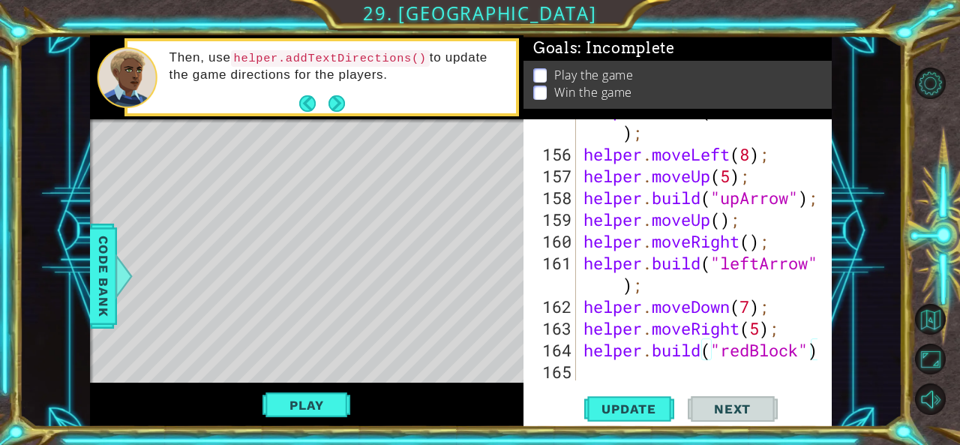
scroll to position [4674, 0]
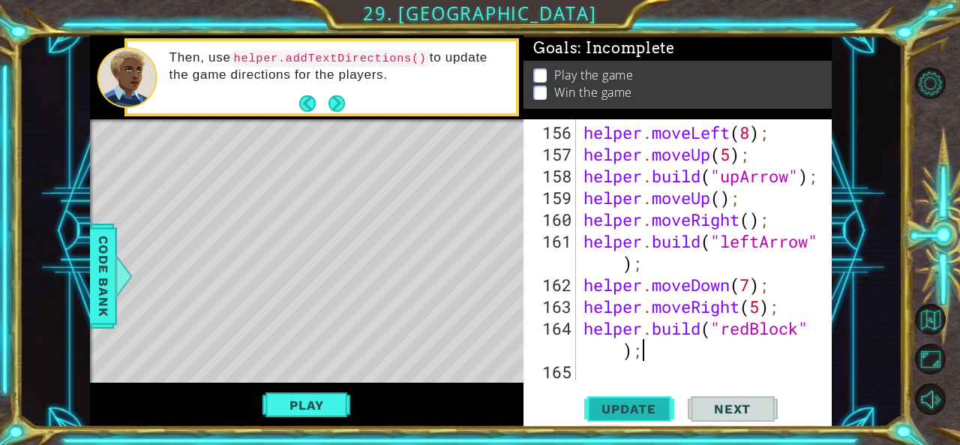
type textarea "[DOMAIN_NAME]("redBlock");"
click at [630, 398] on button "Update" at bounding box center [629, 408] width 90 height 31
click at [607, 373] on div "helper . moveLeft ( 8 ) ; helper . moveUp ( 5 ) ; helper . build ( "upArrow" ) …" at bounding box center [702, 273] width 244 height 304
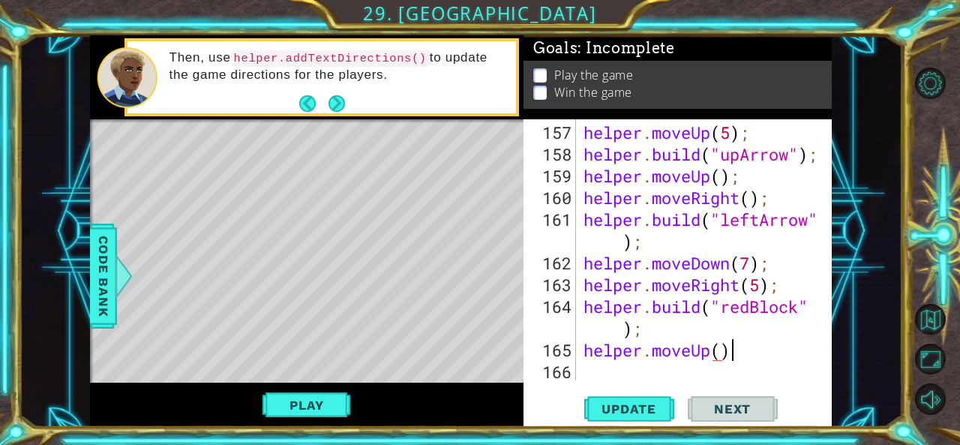
scroll to position [0, 6]
type textarea "helper.moveUp();"
click at [607, 406] on span "Update" at bounding box center [628, 408] width 85 height 15
click at [625, 371] on div "helper . moveUp ( 5 ) ; helper . build ( "upArrow" ) ; helper . moveUp ( ) ; he…" at bounding box center [702, 273] width 244 height 304
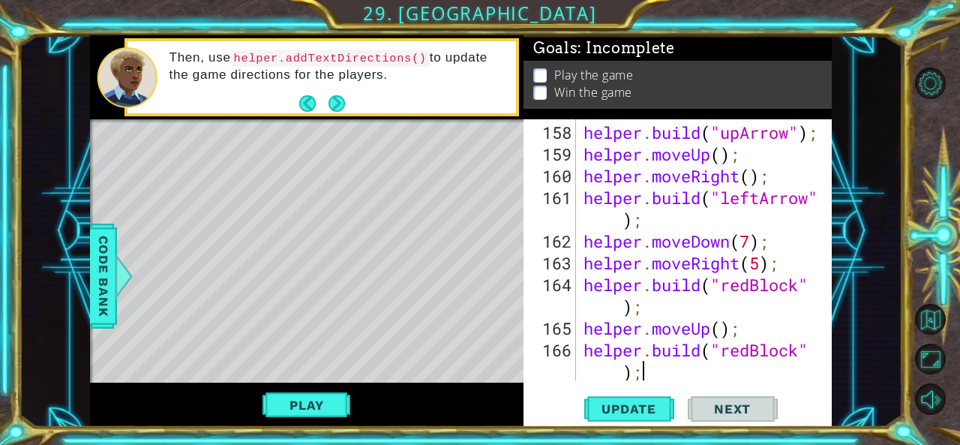
scroll to position [4740, 0]
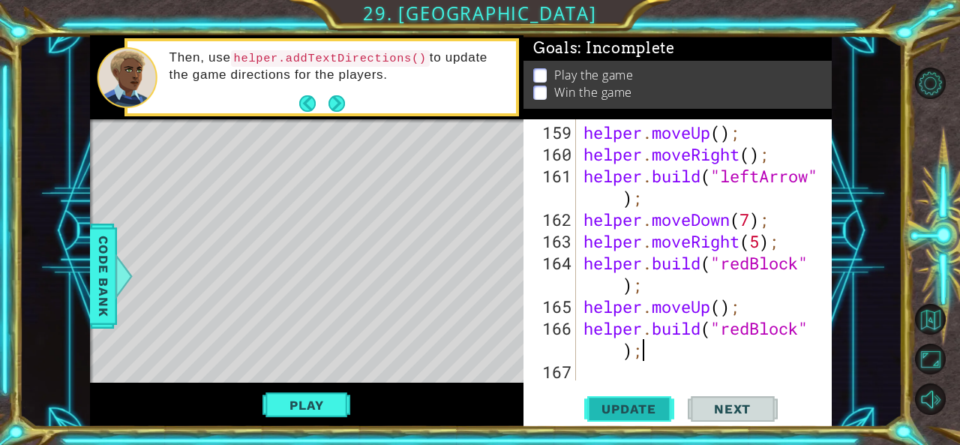
type textarea "[DOMAIN_NAME]("redBlock");"
click at [622, 403] on span "Update" at bounding box center [628, 408] width 85 height 15
click at [639, 370] on div "helper . moveUp ( ) ; helper . moveRight ( ) ; helper . build ( "leftArrow" ) ;…" at bounding box center [702, 273] width 244 height 304
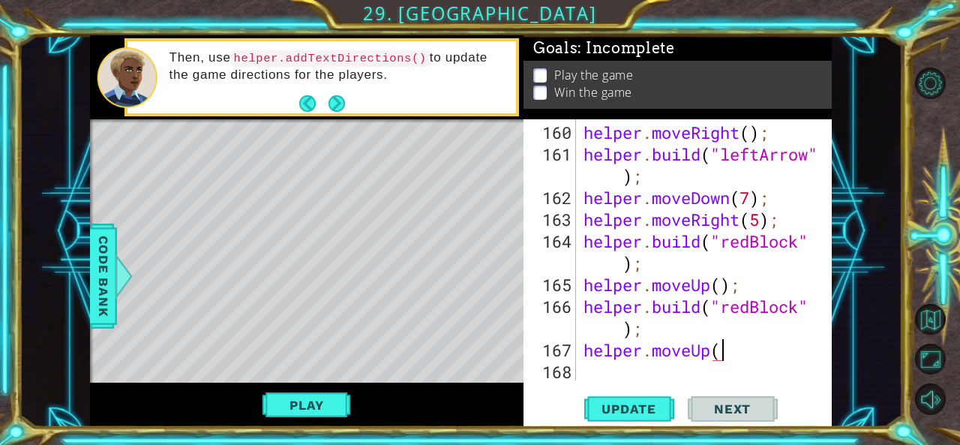
scroll to position [0, 6]
type textarea "helper.moveUp();"
click at [623, 400] on button "Update" at bounding box center [629, 408] width 90 height 31
click at [606, 371] on div "helper . moveRight ( ) ; helper . build ( "leftArrow" ) ; helper . moveDown ( 7…" at bounding box center [702, 273] width 244 height 304
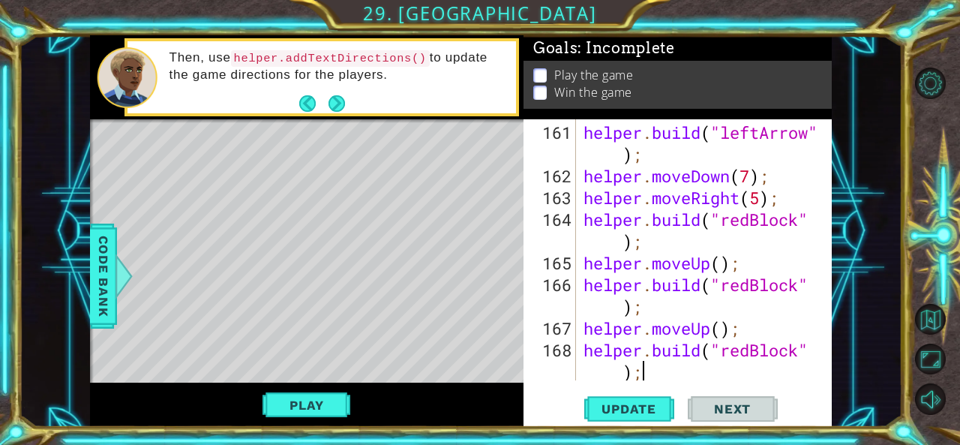
scroll to position [4805, 0]
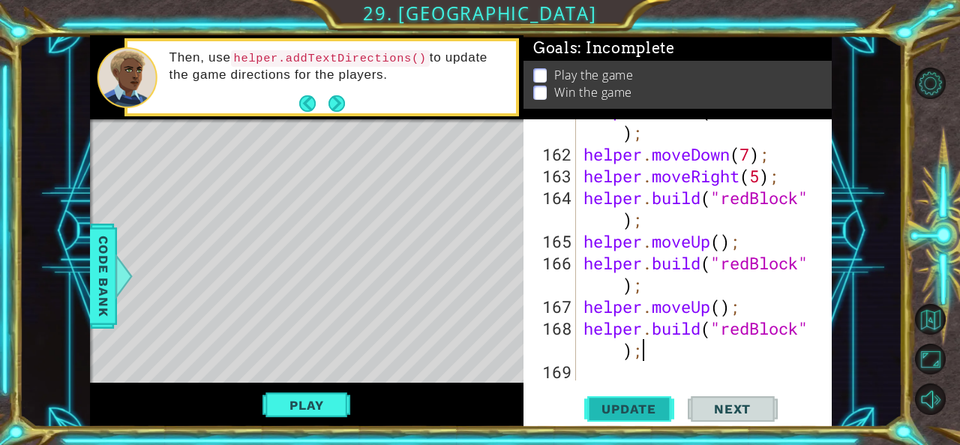
type textarea "[DOMAIN_NAME]("redBlock");"
click at [615, 410] on span "Update" at bounding box center [628, 408] width 85 height 15
click at [590, 375] on div "helper . build ( "leftArrow" ) ; helper . moveDown ( 7 ) ; helper . moveRight (…" at bounding box center [702, 263] width 244 height 326
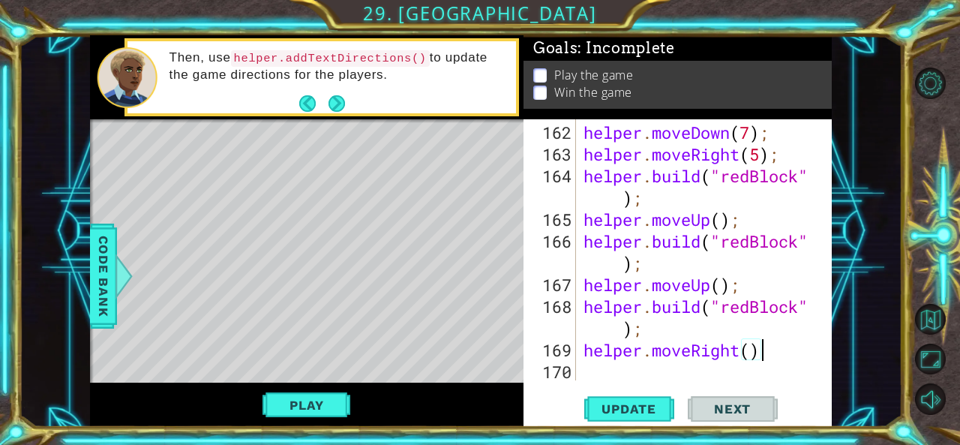
scroll to position [0, 7]
type textarea "helper.moveRight();"
click at [607, 401] on span "Update" at bounding box center [628, 408] width 85 height 15
click at [595, 376] on div "helper . moveDown ( 7 ) ; helper . moveRight ( 5 ) ; helper . build ( "redBlock…" at bounding box center [702, 273] width 244 height 304
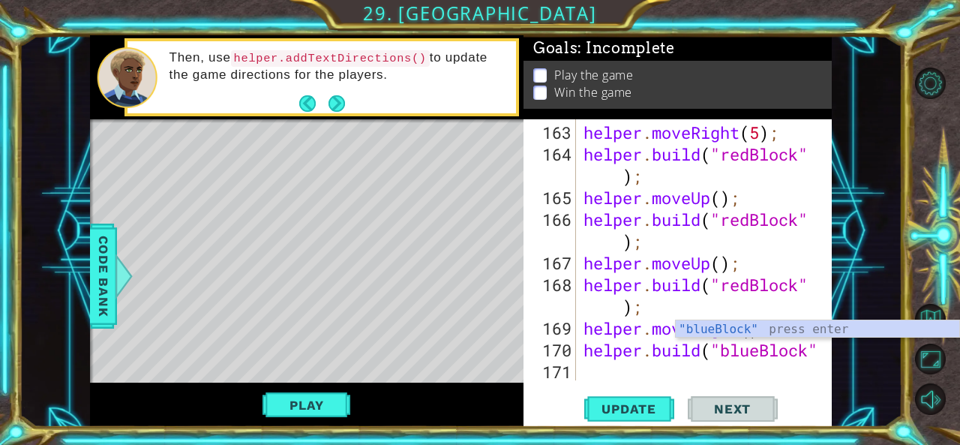
scroll to position [0, 0]
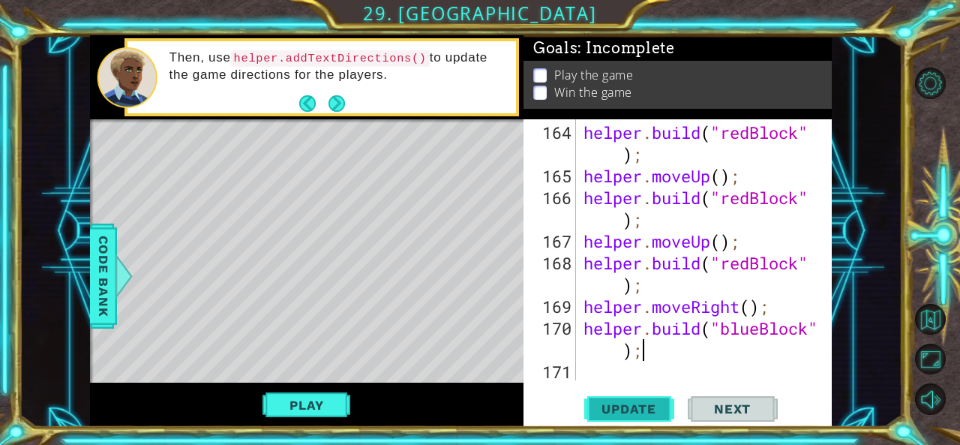
type textarea "[DOMAIN_NAME]("blueBlock");"
click at [607, 402] on span "Update" at bounding box center [628, 408] width 85 height 15
click at [603, 368] on div "helper . build ( "redBlock" ) ; helper . moveUp ( ) ; helper . build ( "redBloc…" at bounding box center [702, 284] width 244 height 326
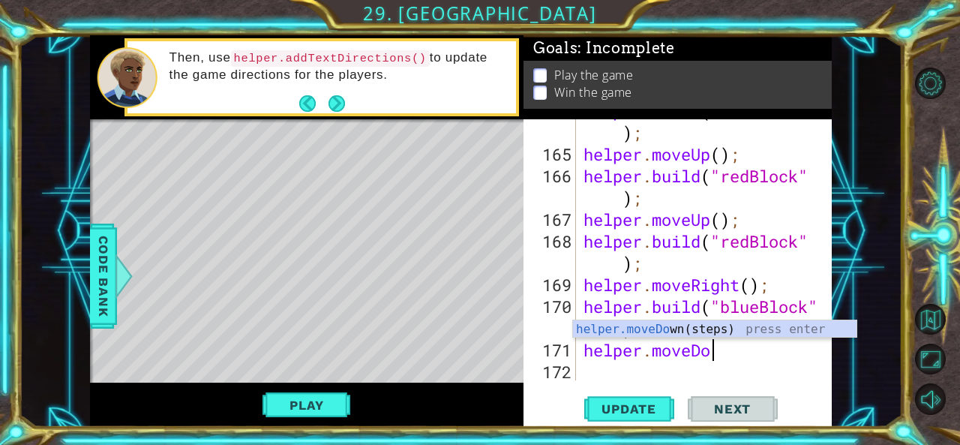
type textarea "helper.moveDown"
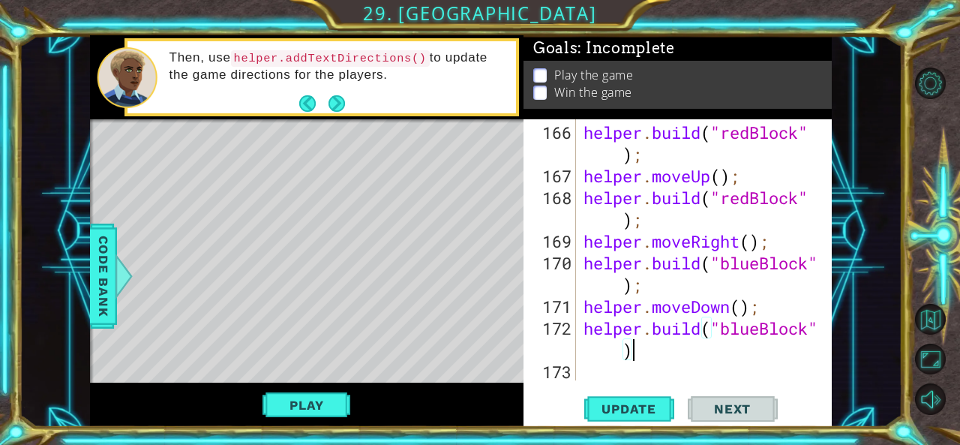
type textarea "[DOMAIN_NAME]("blueBlock");"
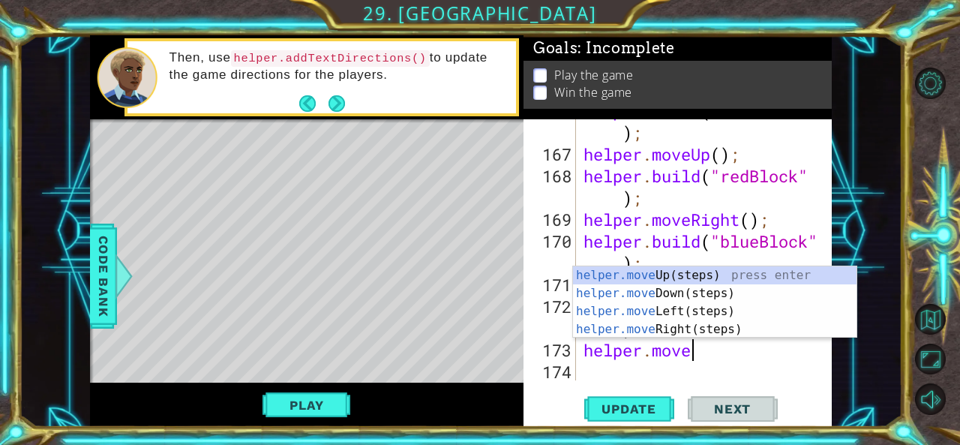
type textarea "helper.moveD"
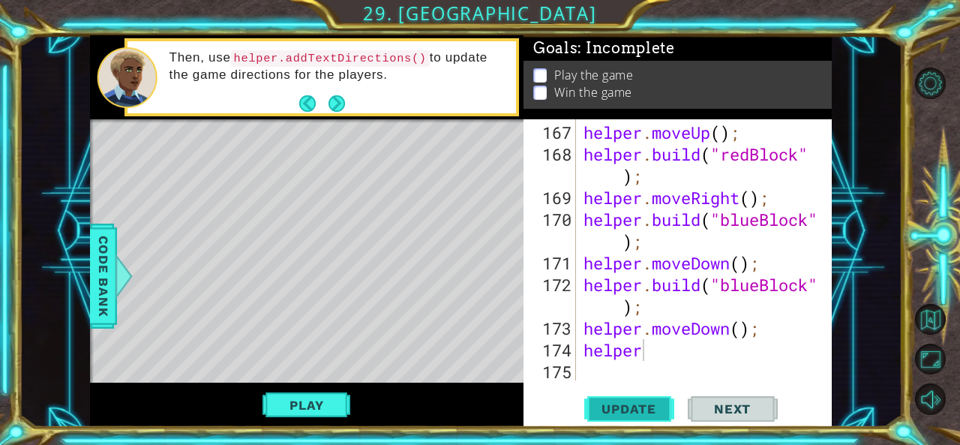
click at [625, 412] on span "Update" at bounding box center [628, 408] width 85 height 15
click at [663, 350] on div "helper . moveUp ( ) ; helper . build ( "redBlock" ) ; helper . moveRight ( ) ; …" at bounding box center [702, 273] width 244 height 304
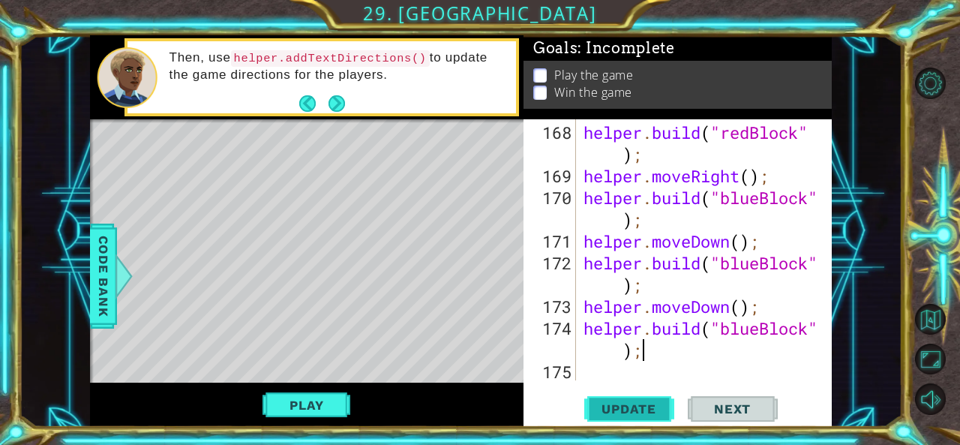
click at [631, 400] on button "Update" at bounding box center [629, 408] width 90 height 31
click at [310, 403] on button "Play" at bounding box center [306, 405] width 88 height 28
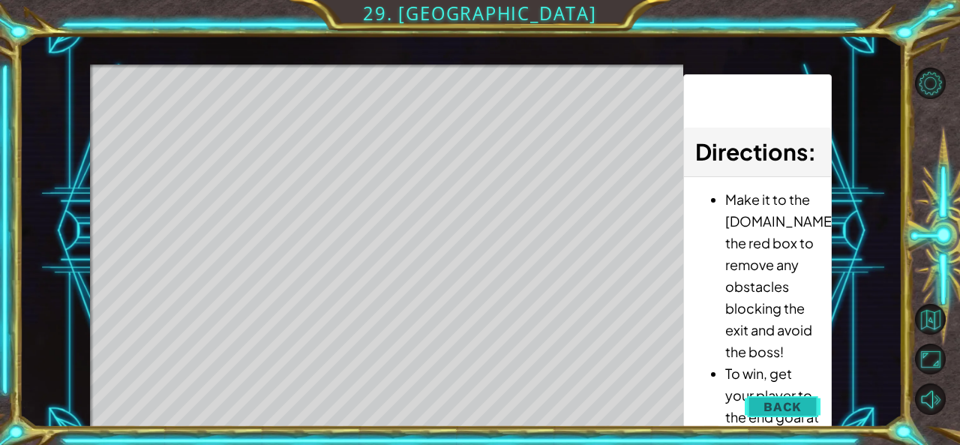
click at [789, 406] on span "Back" at bounding box center [782, 406] width 38 height 15
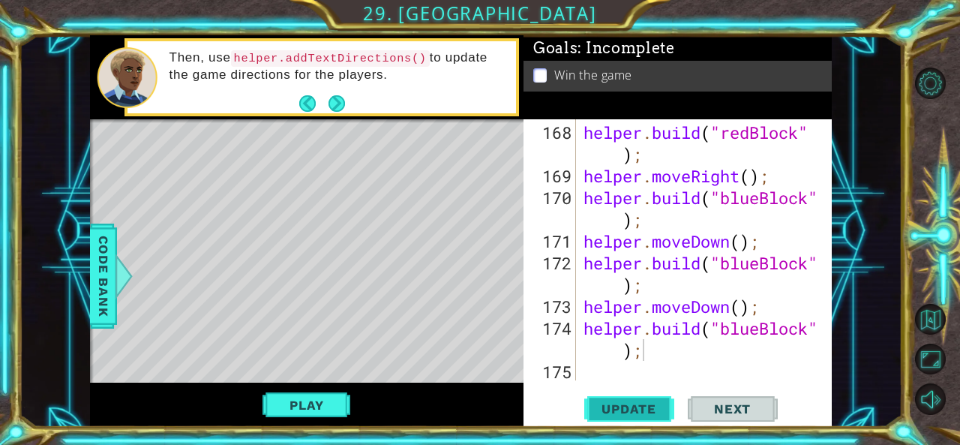
click at [617, 409] on span "Update" at bounding box center [628, 408] width 85 height 15
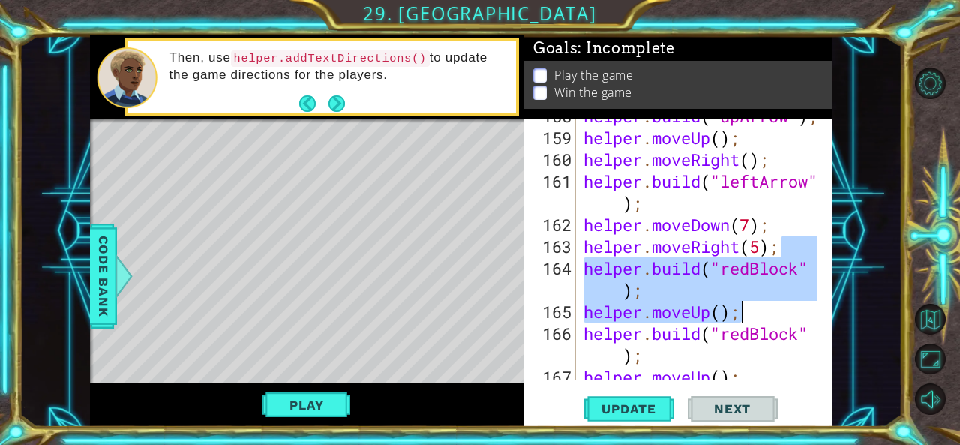
scroll to position [5001, 0]
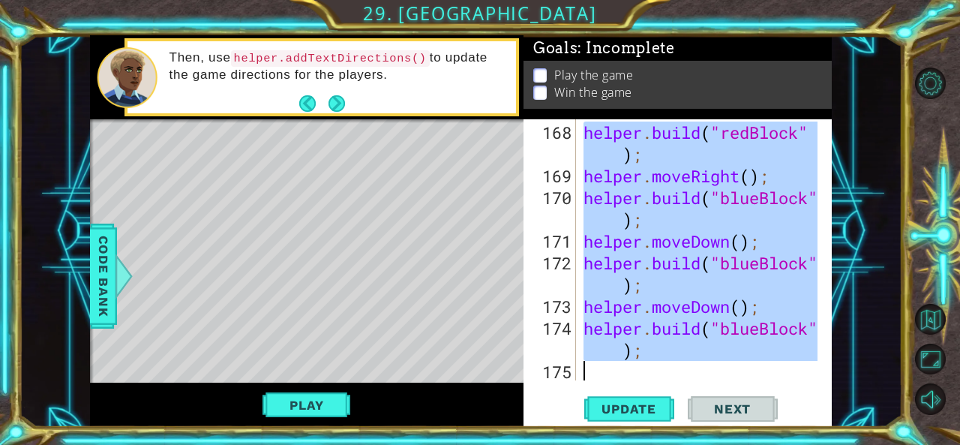
drag, startPoint x: 789, startPoint y: 251, endPoint x: 823, endPoint y: 470, distance: 221.6
click at [823, 444] on html "1 ההההההההההההההההההההההההההההההההההההההההההההההההההההההההההההההההההההההההההההה…" at bounding box center [480, 222] width 960 height 445
type textarea "helper.moveRight(5);"
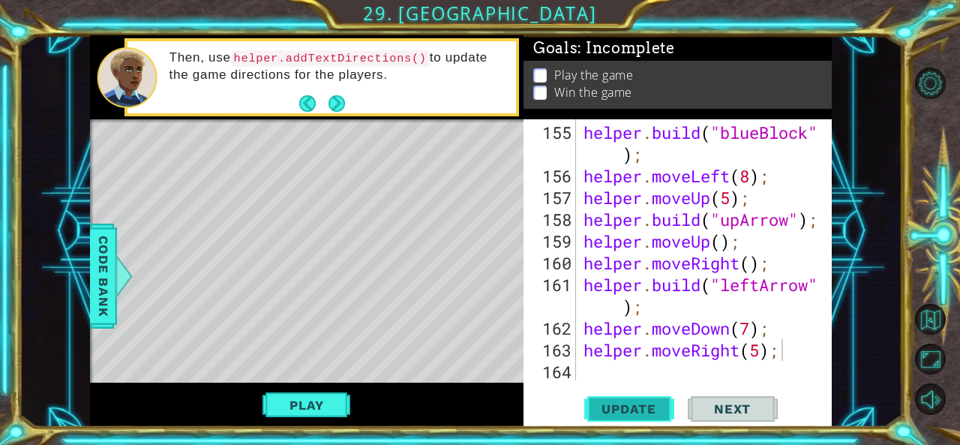
click at [628, 400] on button "Update" at bounding box center [629, 408] width 90 height 31
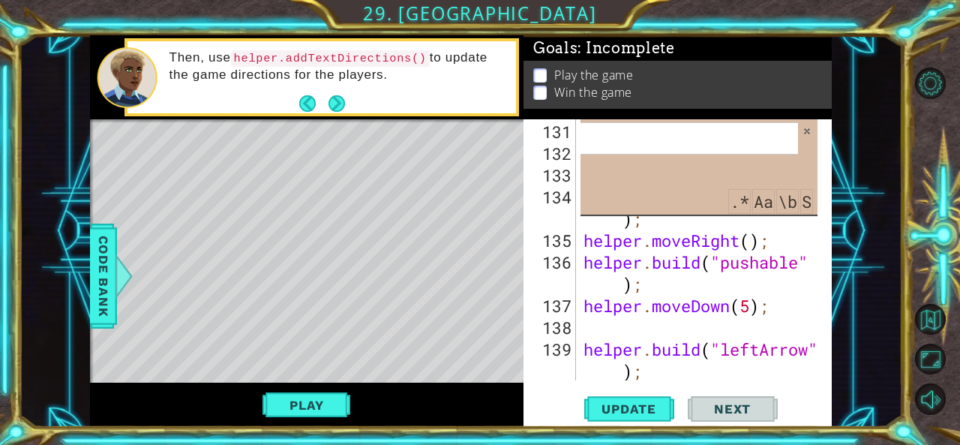
scroll to position [3946, 0]
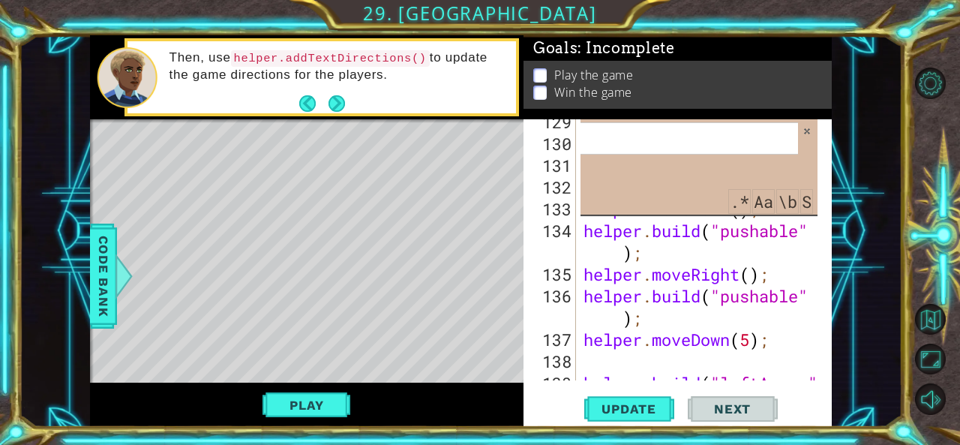
click at [669, 134] on input "switch" at bounding box center [653, 138] width 290 height 33
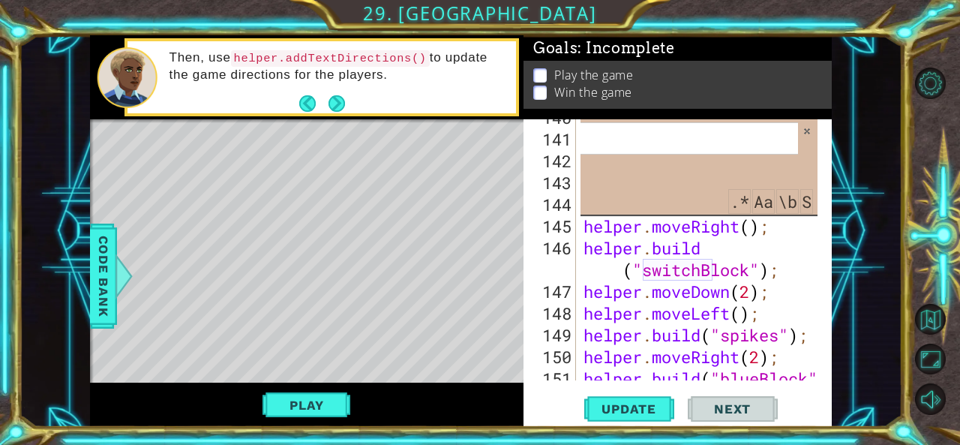
scroll to position [4255, 0]
type input "switchB"
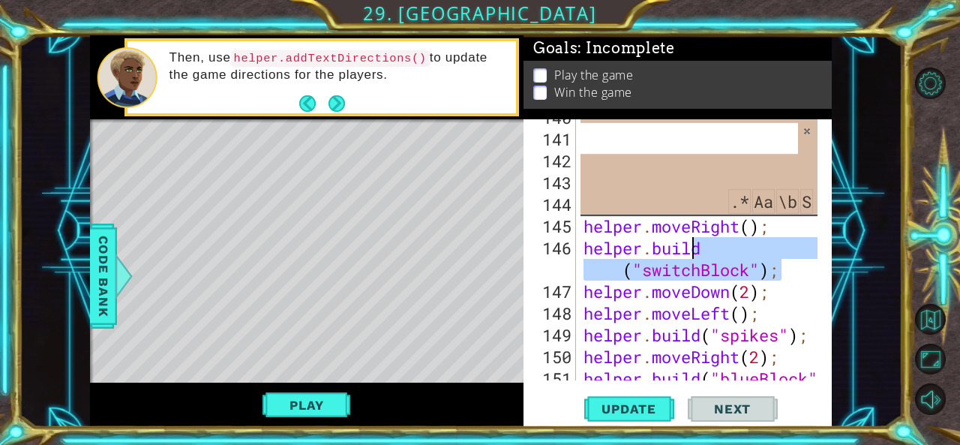
drag, startPoint x: 780, startPoint y: 269, endPoint x: 754, endPoint y: 248, distance: 33.0
click at [754, 248] on div "helper . moveRight ( 2 ) ; helper . moveUp ( ) ; helper . build ( "upArrow" ) ;…" at bounding box center [702, 269] width 244 height 326
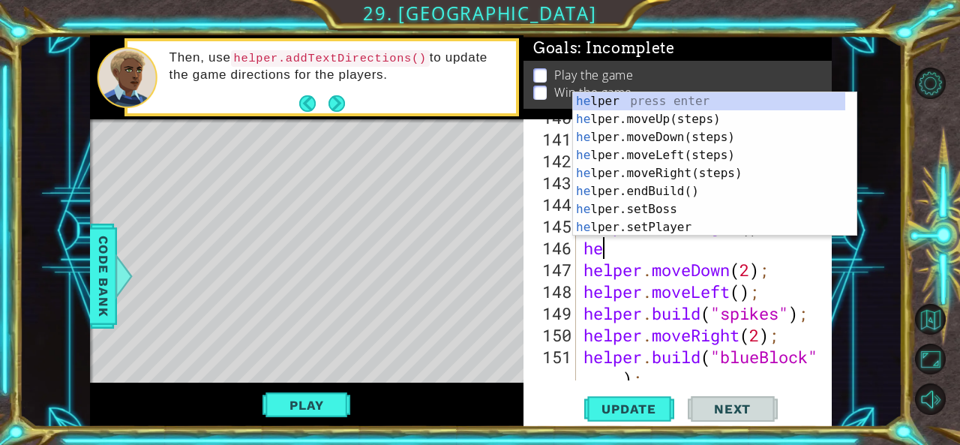
scroll to position [0, 0]
type textarea "h"
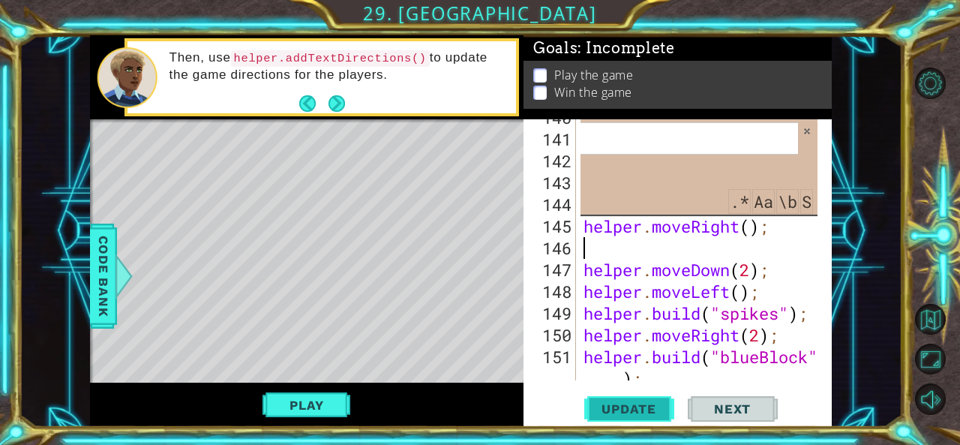
click at [645, 402] on span "Update" at bounding box center [628, 408] width 85 height 15
click at [804, 134] on span at bounding box center [806, 131] width 10 height 10
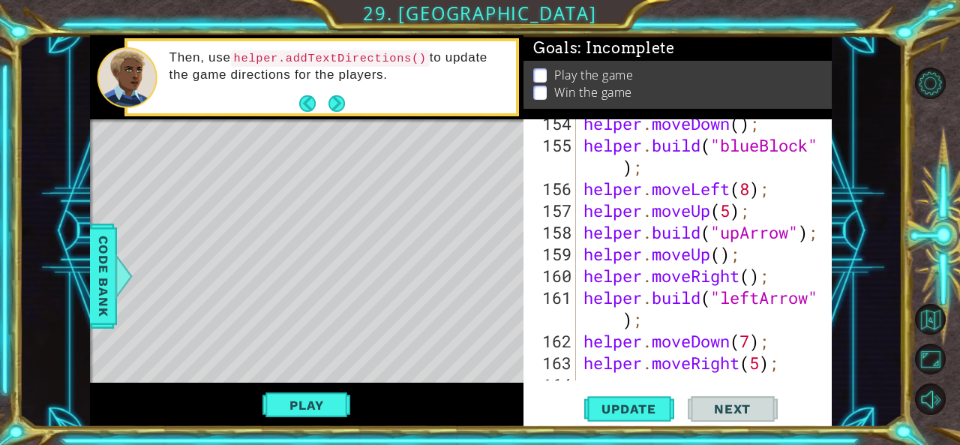
scroll to position [4609, 0]
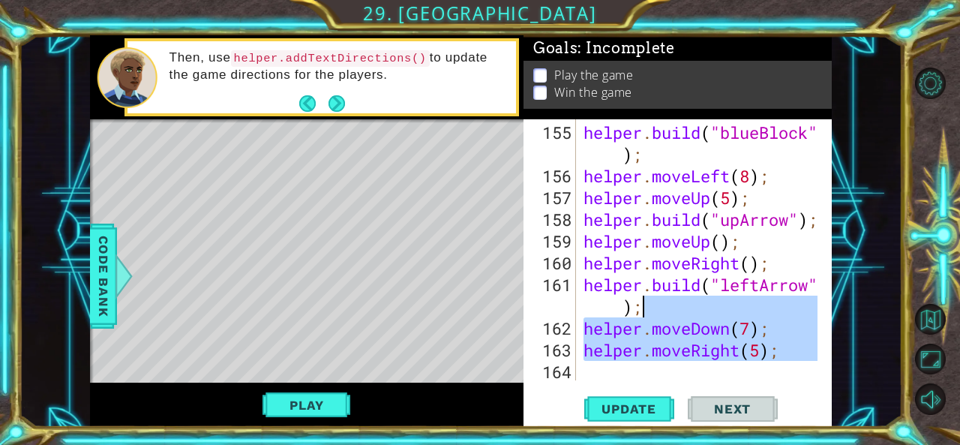
drag, startPoint x: 786, startPoint y: 366, endPoint x: 731, endPoint y: 307, distance: 80.1
click at [731, 307] on div "helper . build ( "blueBlock" ) ; helper . moveLeft ( 8 ) ; helper . moveUp ( 5 …" at bounding box center [702, 284] width 244 height 326
type textarea "[DOMAIN_NAME]("leftArrow");"
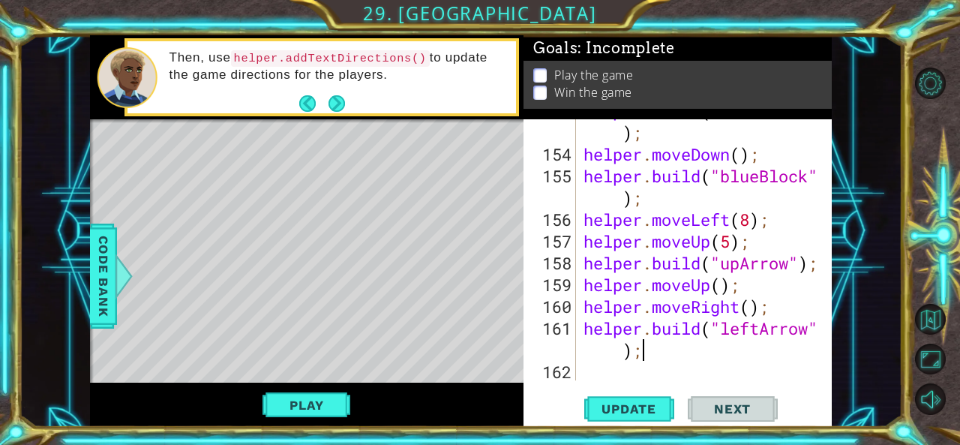
scroll to position [4566, 0]
click at [648, 394] on button "Update" at bounding box center [629, 408] width 90 height 31
click at [642, 415] on span "Update" at bounding box center [628, 408] width 85 height 15
click at [593, 379] on div "helper . build ( "blueBlock" ) ; helper . moveDown ( ) ; helper . build ( "blue…" at bounding box center [702, 263] width 244 height 326
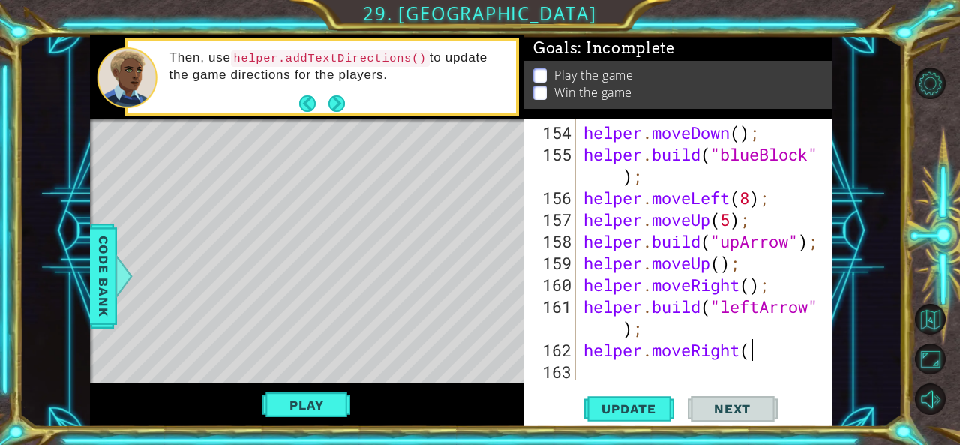
scroll to position [0, 7]
type textarea "helper.moveRight(2);"
click at [619, 400] on button "Update" at bounding box center [629, 408] width 90 height 31
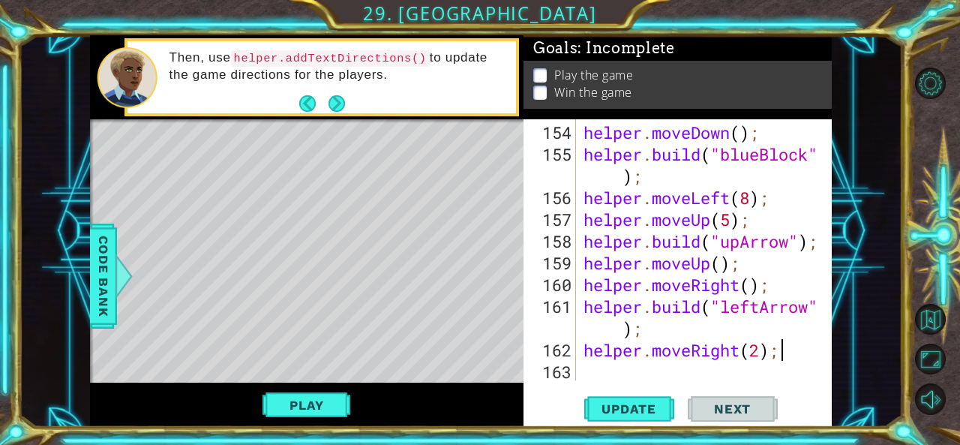
click at [624, 370] on div "helper . moveDown ( ) ; helper . build ( "blueBlock" ) ; helper . moveLeft ( 8 …" at bounding box center [702, 273] width 244 height 304
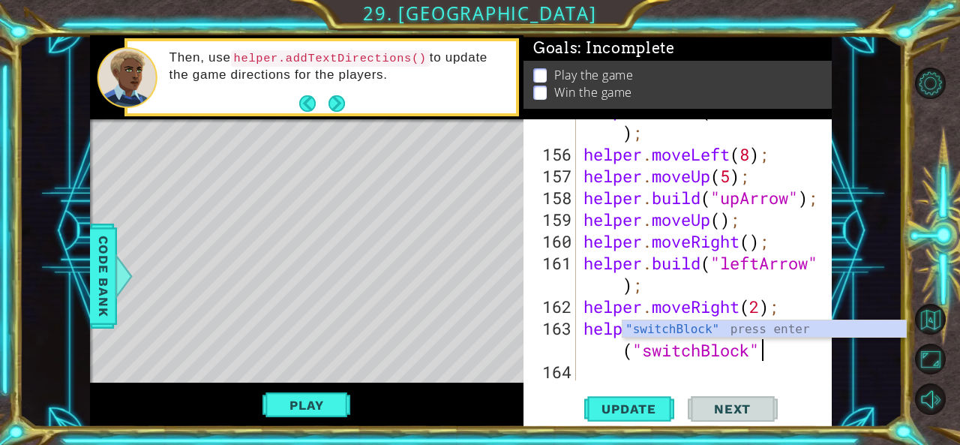
scroll to position [0, 10]
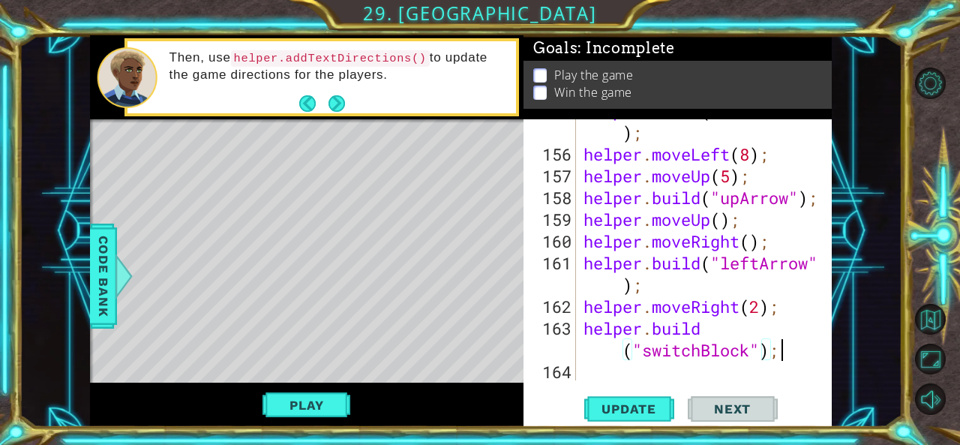
type textarea "[DOMAIN_NAME]("switchBlock");"
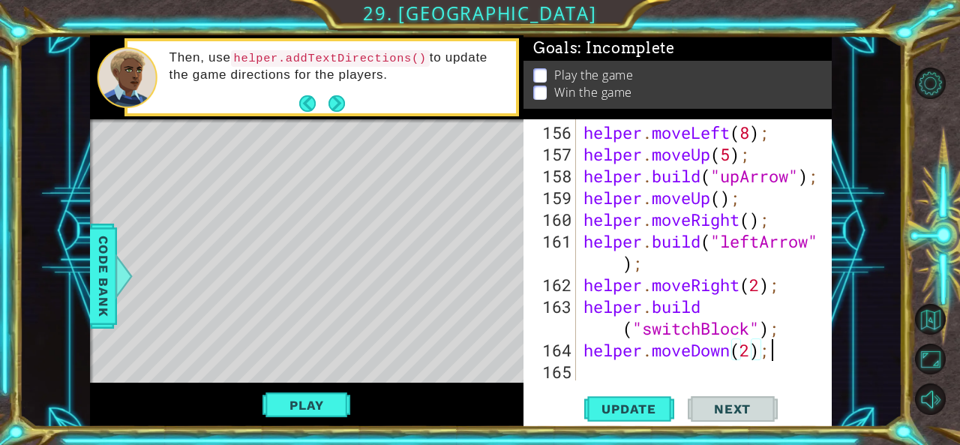
scroll to position [0, 7]
type textarea "helper.moveDown(2);"
click at [622, 400] on button "Update" at bounding box center [629, 408] width 90 height 31
click at [596, 367] on div "helper . moveLeft ( 8 ) ; helper . moveUp ( 5 ) ; helper . build ( "upArrow" ) …" at bounding box center [702, 273] width 244 height 304
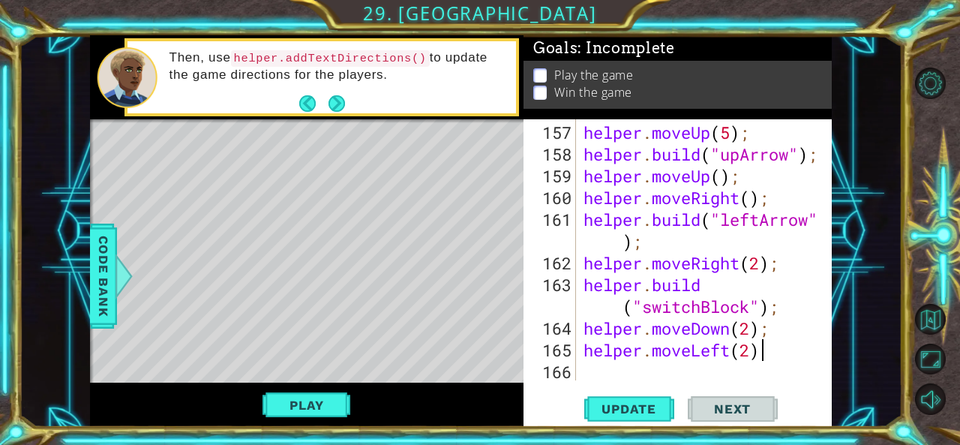
type textarea "helper.moveLeft(2);"
click at [625, 370] on div "helper . moveUp ( 5 ) ; helper . build ( "upArrow" ) ; helper . moveUp ( ) ; he…" at bounding box center [702, 273] width 244 height 304
click at [620, 412] on span "Update" at bounding box center [628, 408] width 85 height 15
click at [615, 373] on div "helper . moveUp ( 5 ) ; helper . build ( "upArrow" ) ; helper . moveUp ( ) ; he…" at bounding box center [702, 273] width 244 height 304
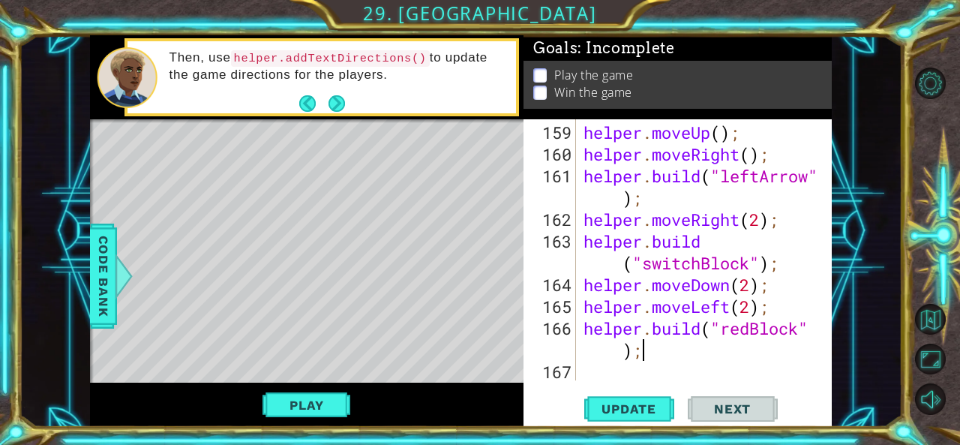
scroll to position [4718, 0]
type textarea "[DOMAIN_NAME]("redBlock");"
click at [610, 406] on span "Update" at bounding box center [628, 408] width 85 height 15
click at [589, 370] on div "helper . moveUp ( ) ; helper . moveRight ( ) ; helper . build ( "leftArrow" ) ;…" at bounding box center [702, 273] width 244 height 304
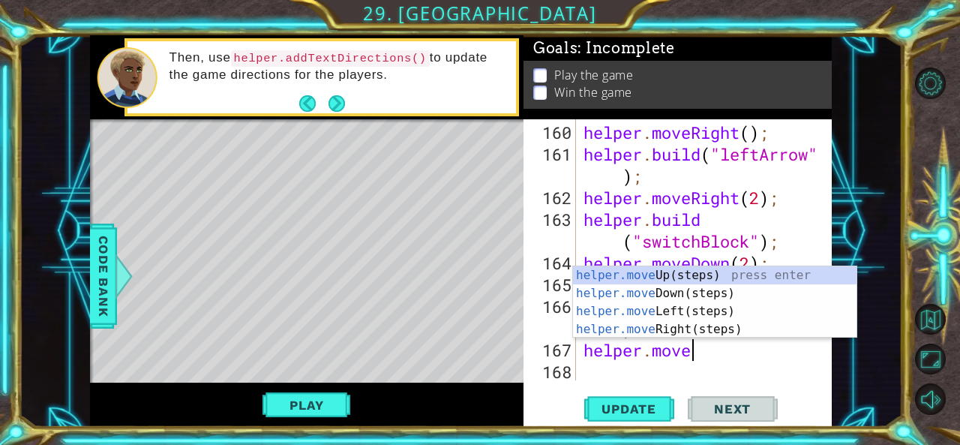
scroll to position [0, 4]
type textarea "helper.moveL"
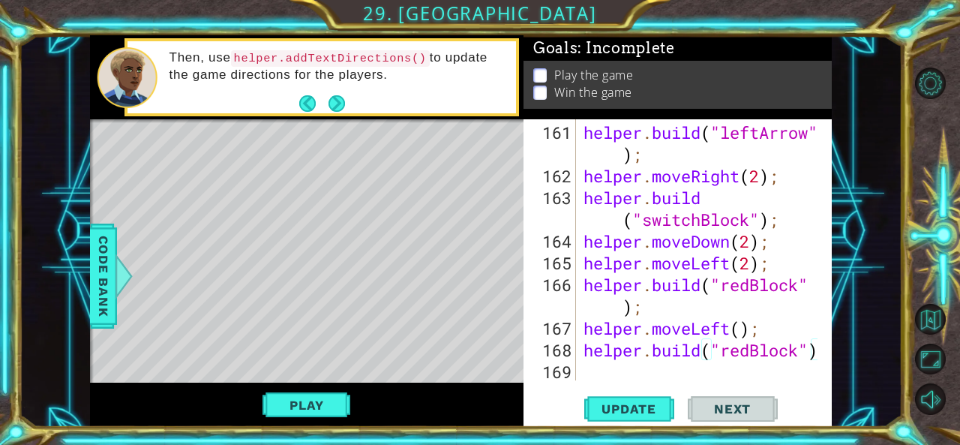
scroll to position [4783, 0]
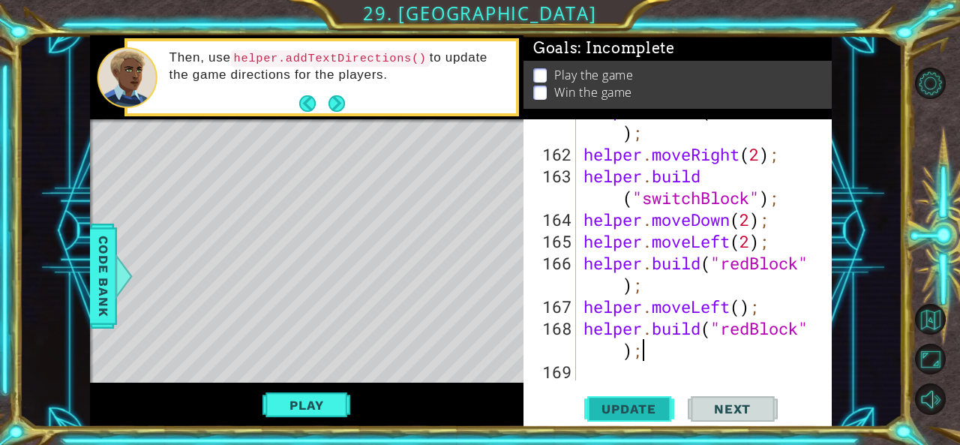
type textarea "[DOMAIN_NAME]("redBlock");"
click at [631, 399] on button "Update" at bounding box center [629, 408] width 90 height 31
click at [620, 377] on div "helper . build ( "leftArrow" ) ; helper . moveRight ( 2 ) ; helper . build ( "s…" at bounding box center [702, 263] width 244 height 326
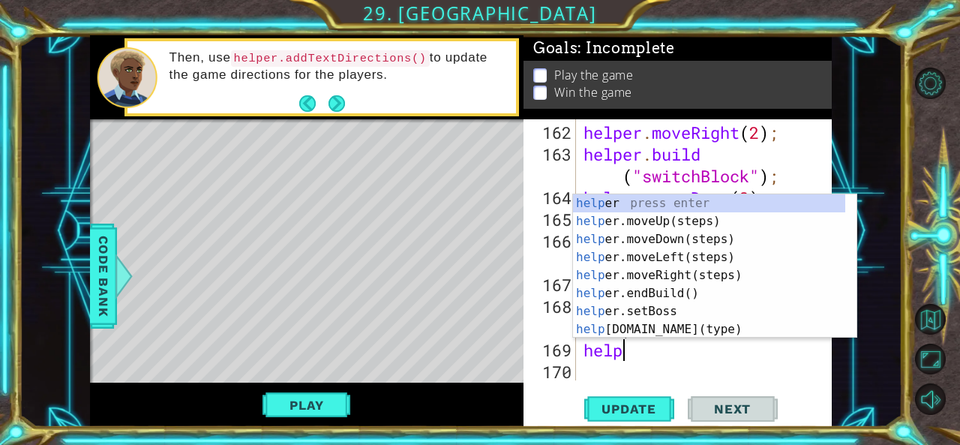
scroll to position [0, 1]
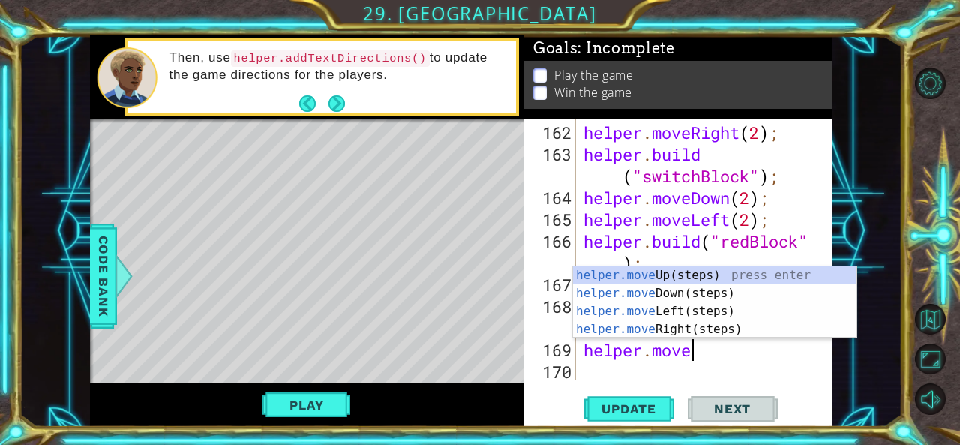
type textarea "helper.moveD"
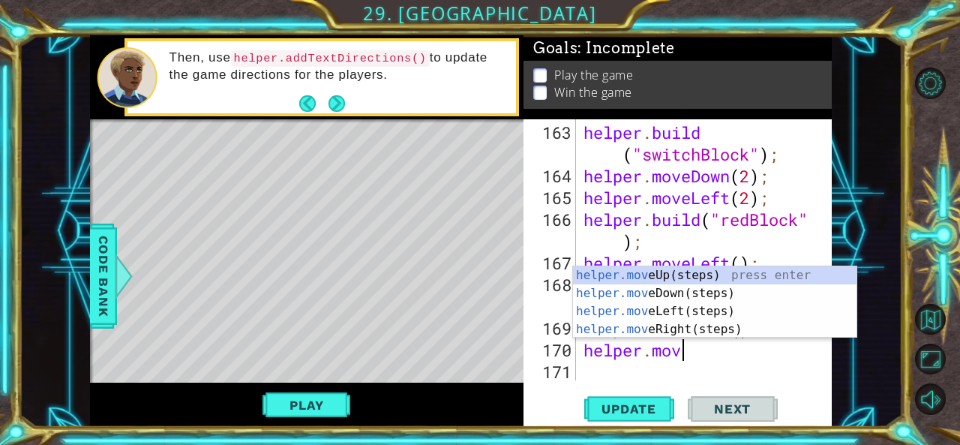
scroll to position [0, 4]
type textarea "helper.moveR"
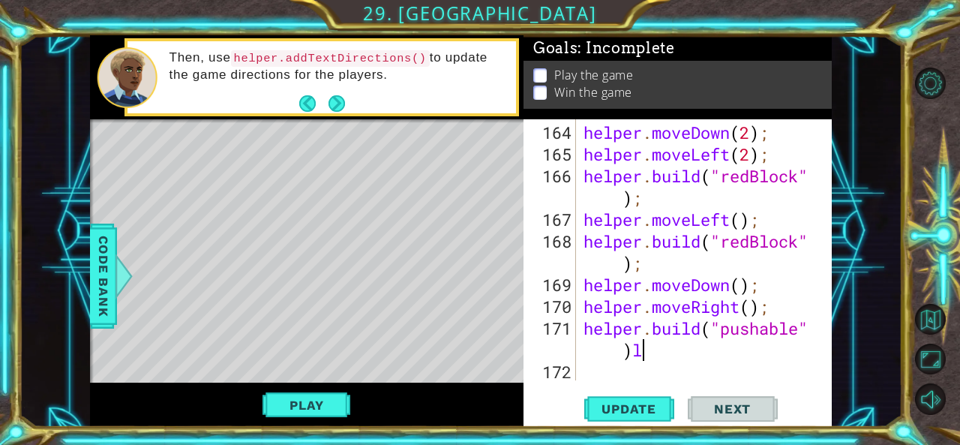
scroll to position [4870, 0]
type textarea "[DOMAIN_NAME]("pushable");"
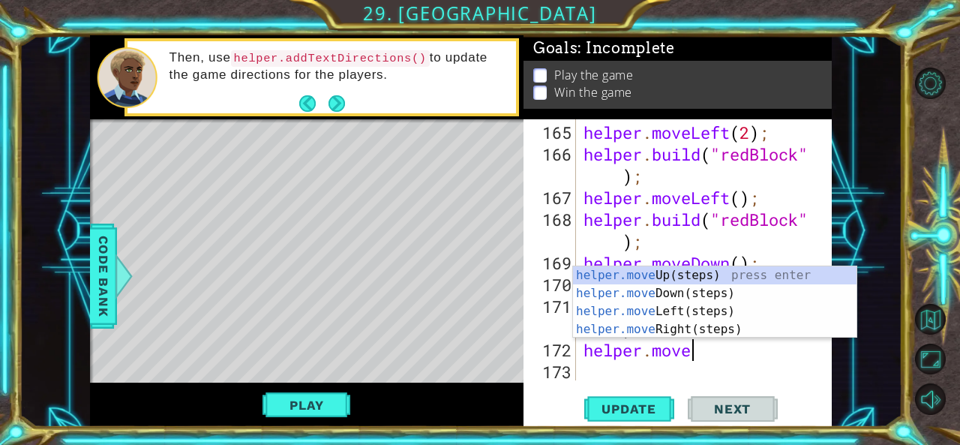
type textarea "helper.moveR"
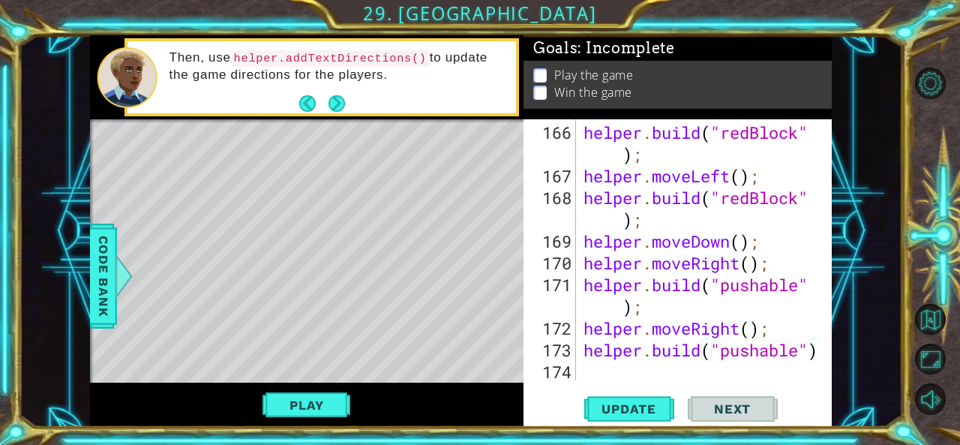
type textarea "[DOMAIN_NAME]("pushable");"
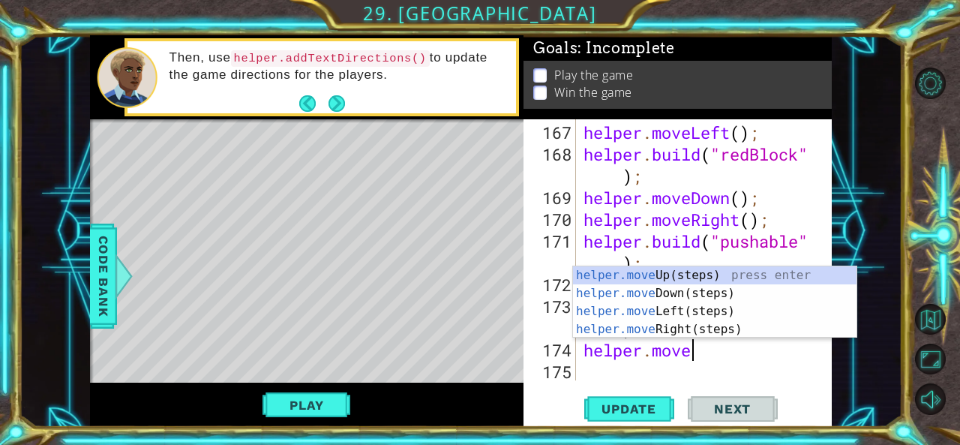
type textarea "helper.moveD"
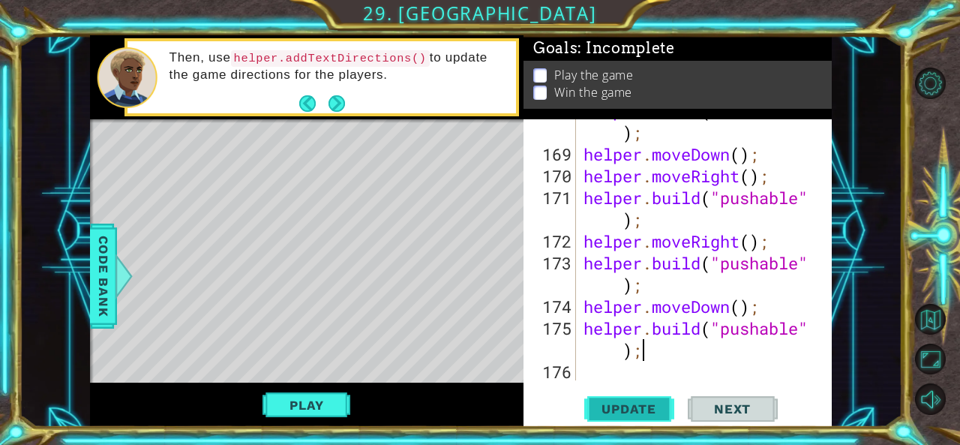
type textarea "[DOMAIN_NAME]("pushable");"
click at [603, 415] on span "Update" at bounding box center [628, 408] width 85 height 15
click at [693, 361] on div "helper . build ( "redBlock" ) ; helper . moveDown ( ) ; helper . moveRight ( ) …" at bounding box center [702, 263] width 244 height 326
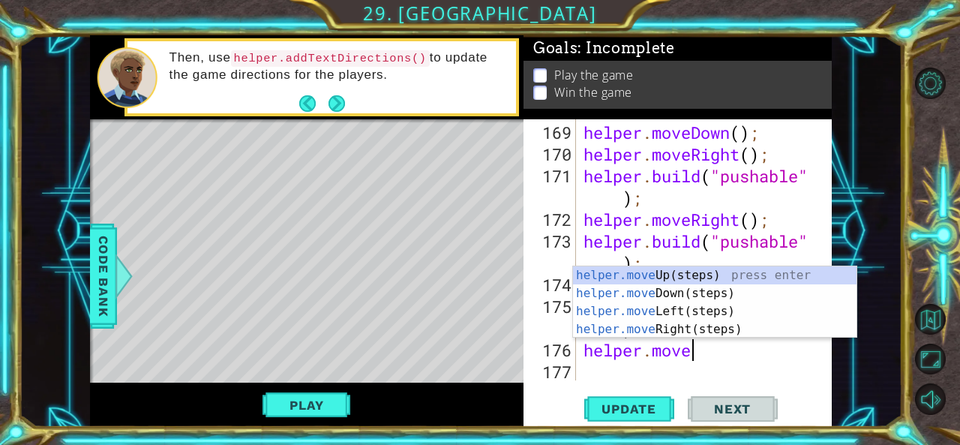
type textarea "helper.moveL"
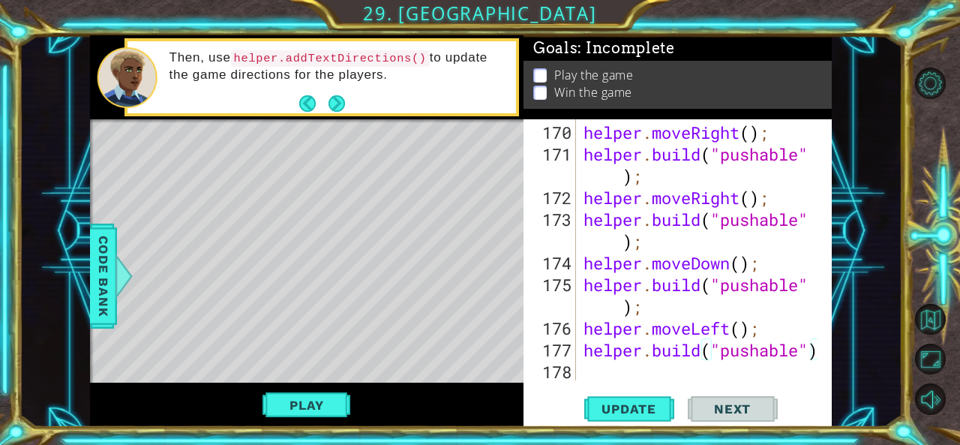
type textarea "[DOMAIN_NAME]("pushable");"
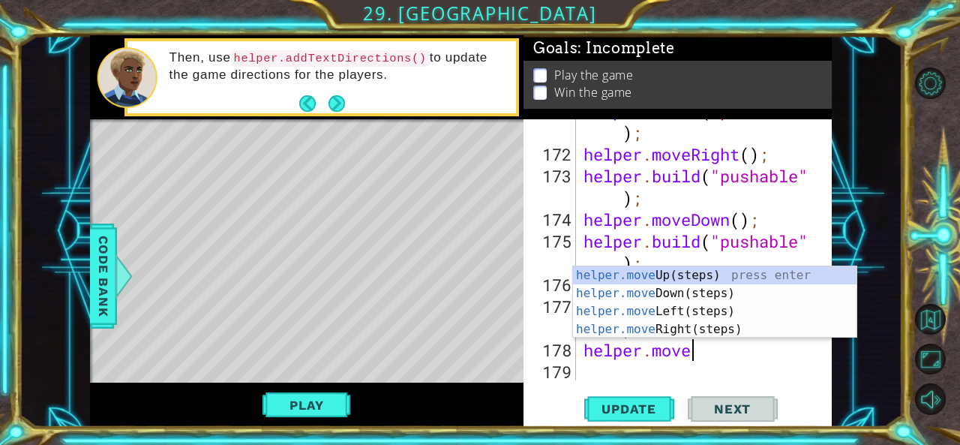
type textarea "helper.moveL"
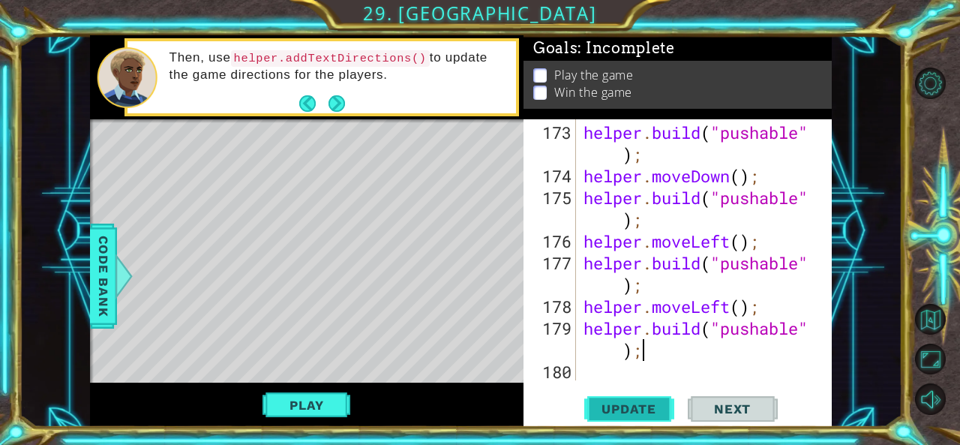
type textarea "[DOMAIN_NAME]("pushable");"
click at [636, 406] on span "Update" at bounding box center [628, 408] width 85 height 15
click at [607, 386] on div "[DOMAIN_NAME]("pushable"); 173 174 175 176 177 178 179 180 helper . build ( "pu…" at bounding box center [677, 273] width 308 height 308
click at [594, 366] on div "helper . build ( "pushable" ) ; helper . moveDown ( ) ; helper . build ( "pusha…" at bounding box center [702, 284] width 244 height 326
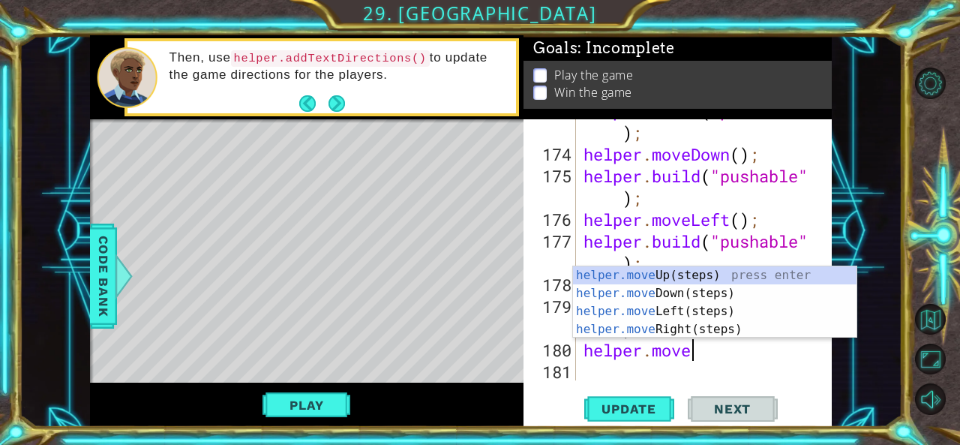
type textarea "helper.moveR"
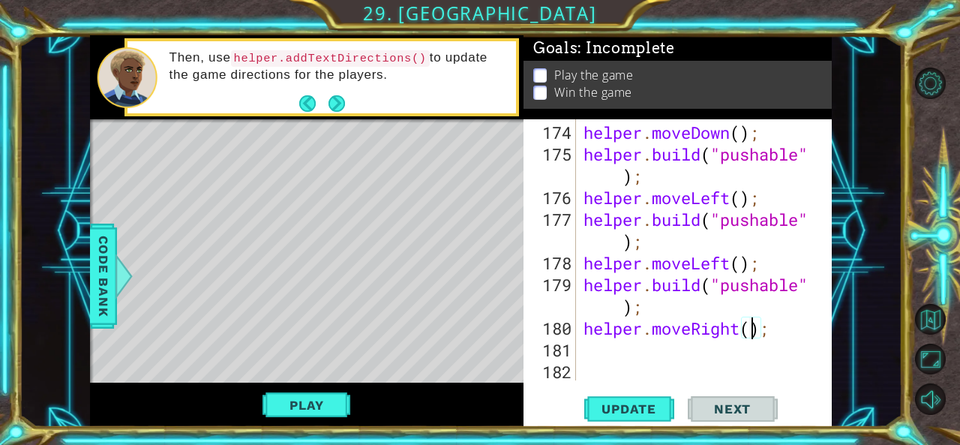
type textarea "helper.moveRight(3);"
click at [594, 366] on div "helper . moveDown ( ) ; helper . build ( "pushable" ) ; helper . moveLeft ( ) ;…" at bounding box center [702, 273] width 244 height 304
click at [617, 414] on span "Update" at bounding box center [628, 408] width 85 height 15
click at [608, 358] on div "helper . moveDown ( ) ; helper . build ( "pushable" ) ; helper . moveLeft ( ) ;…" at bounding box center [702, 273] width 244 height 304
click at [604, 337] on div "helper . moveDown ( ) ; helper . build ( "pushable" ) ; helper . moveLeft ( ) ;…" at bounding box center [702, 273] width 244 height 304
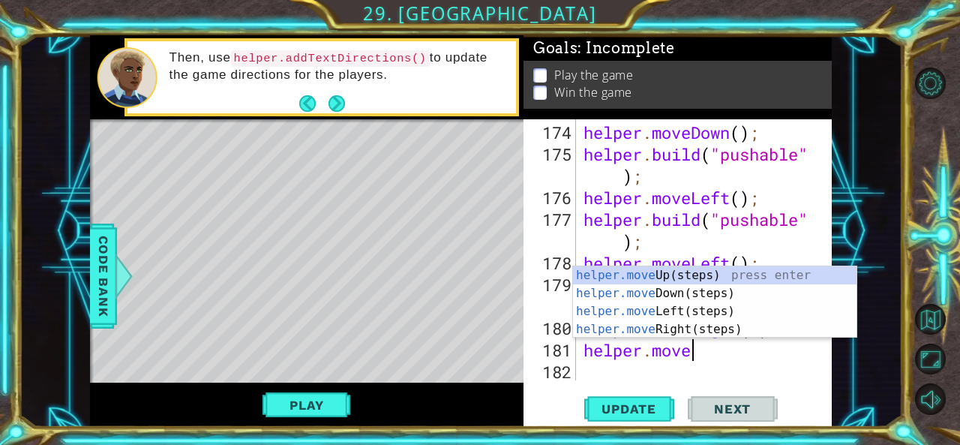
type textarea "helper.moveU"
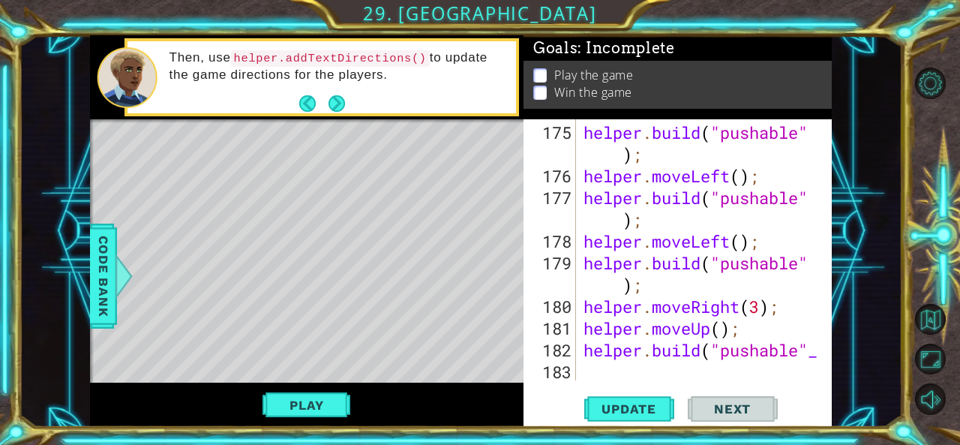
type textarea "[DOMAIN_NAME]("pushable"_;"
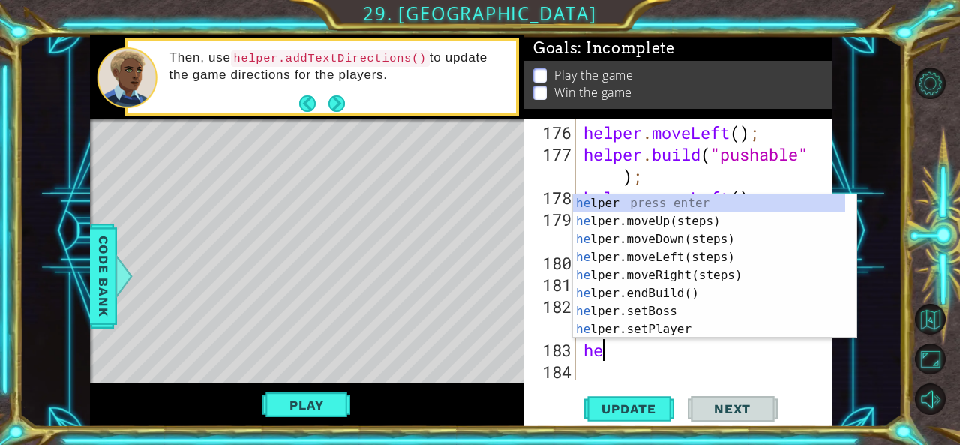
scroll to position [0, 0]
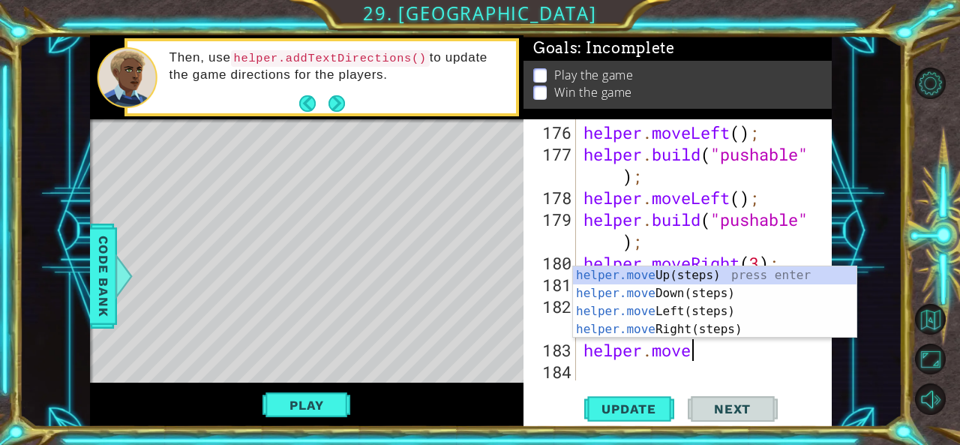
type textarea "helper.moveU"
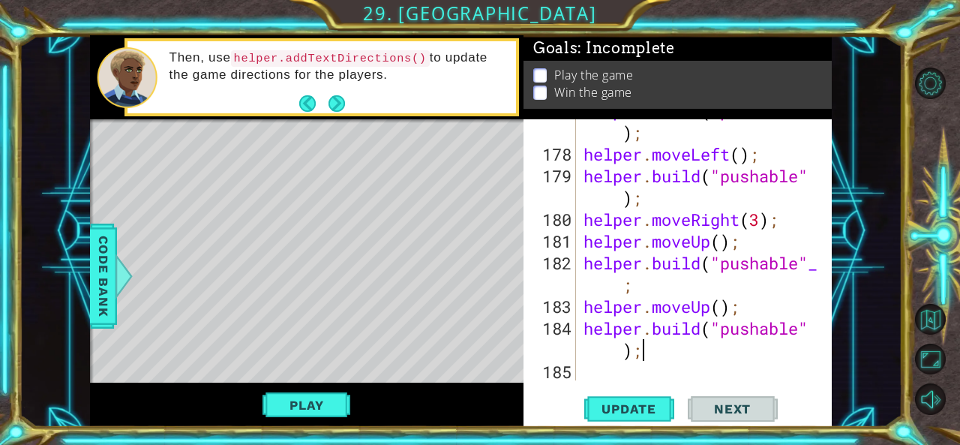
scroll to position [5283, 0]
click at [607, 410] on span "Update" at bounding box center [628, 408] width 85 height 15
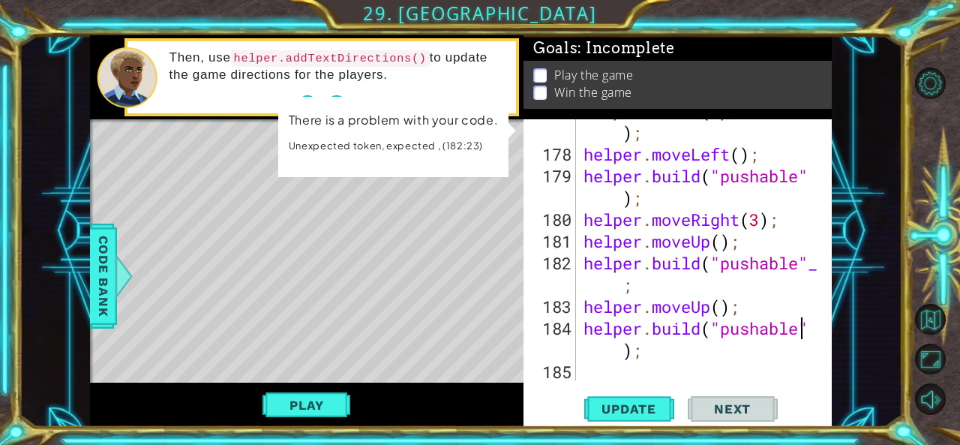
click at [811, 332] on div "helper . build ( "pushable" ) ; helper . moveLeft ( ) ; helper . build ( "pusha…" at bounding box center [702, 263] width 244 height 326
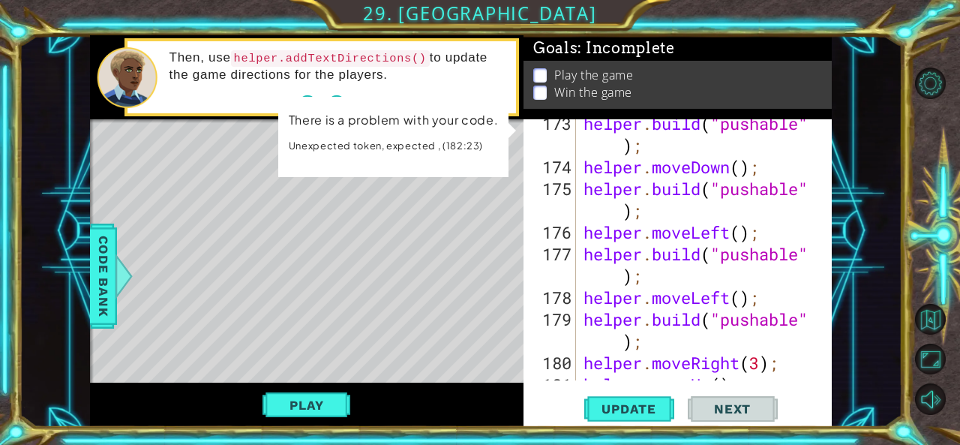
scroll to position [5137, 0]
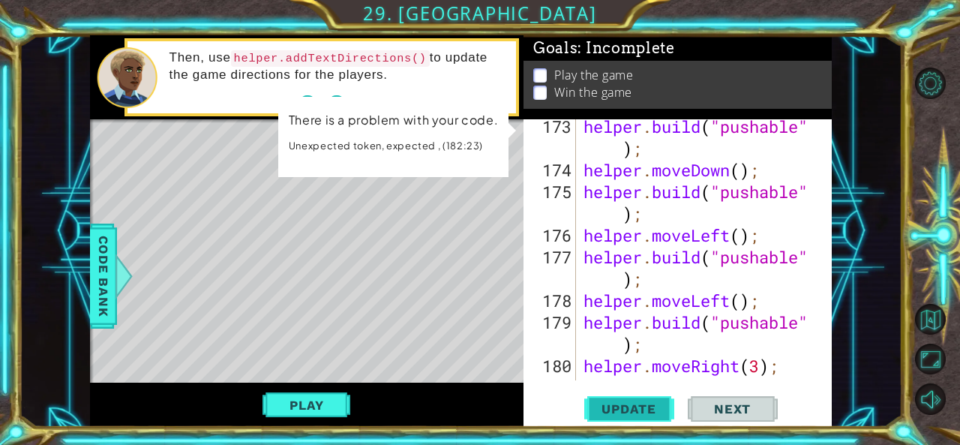
click at [627, 402] on span "Update" at bounding box center [628, 408] width 85 height 15
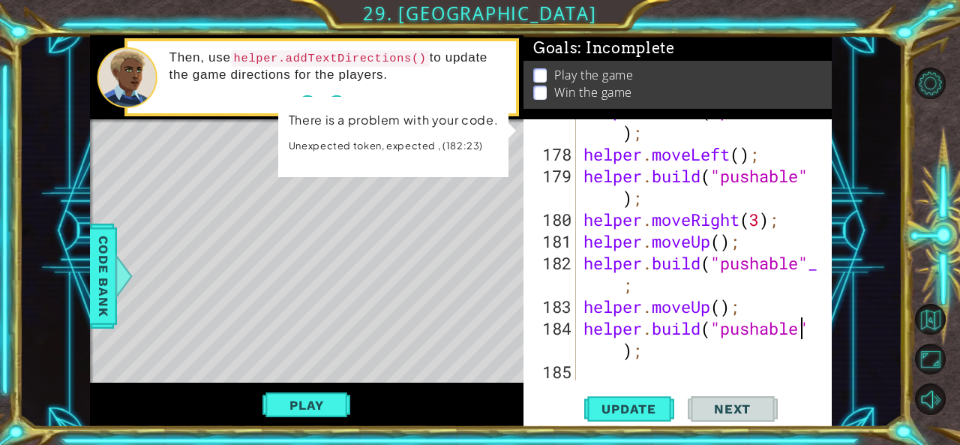
scroll to position [5283, 0]
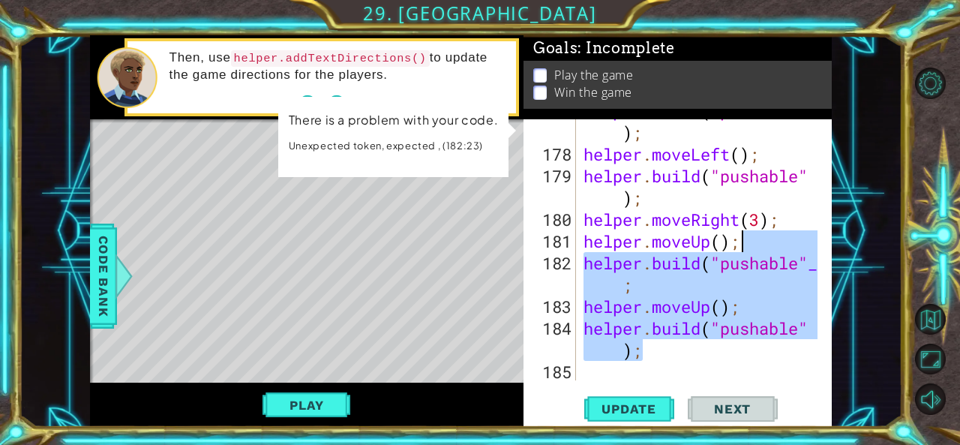
drag, startPoint x: 675, startPoint y: 357, endPoint x: 769, endPoint y: 247, distance: 144.6
click at [769, 247] on div "helper . build ( "pushable" ) ; helper . moveLeft ( ) ; helper . build ( "pusha…" at bounding box center [702, 263] width 244 height 326
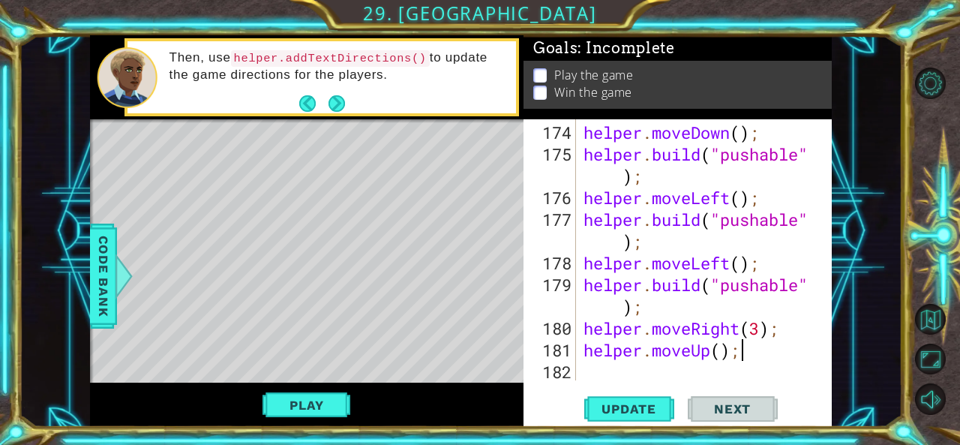
scroll to position [5174, 0]
click at [653, 403] on span "Update" at bounding box center [628, 408] width 85 height 15
paste textarea "build("pushable""
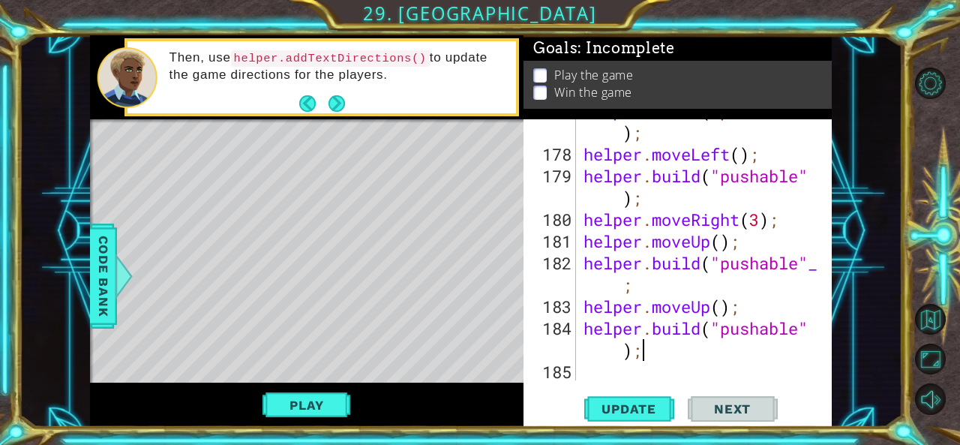
scroll to position [5283, 0]
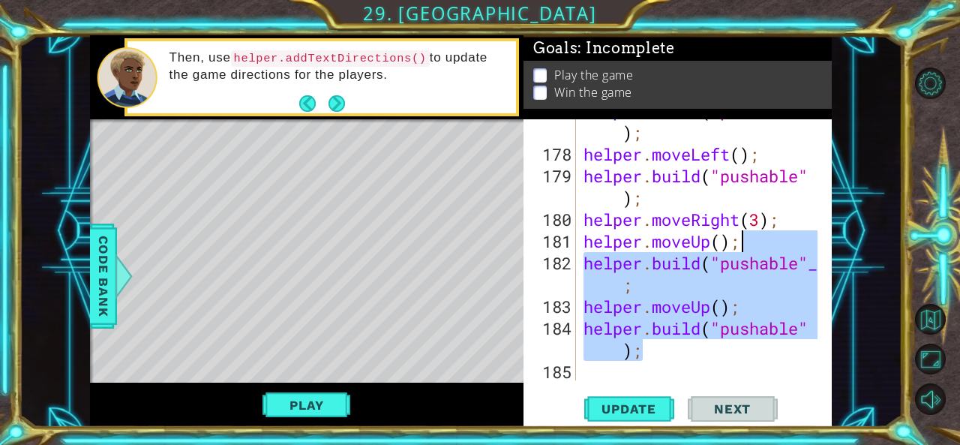
drag, startPoint x: 695, startPoint y: 350, endPoint x: 770, endPoint y: 238, distance: 134.5
click at [770, 236] on div "helper . build ( "pushable" ) ; helper . moveLeft ( ) ; helper . build ( "pusha…" at bounding box center [702, 263] width 244 height 326
type textarea "helper.moveUp();"
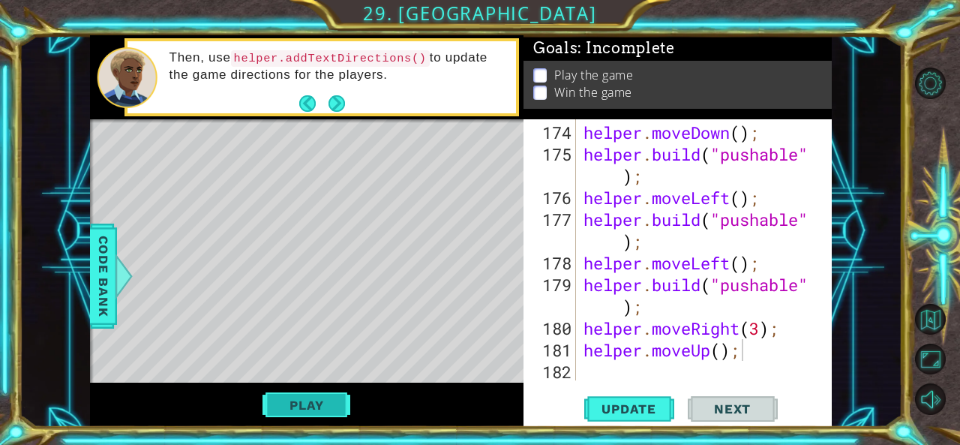
click at [334, 393] on button "Play" at bounding box center [306, 405] width 88 height 28
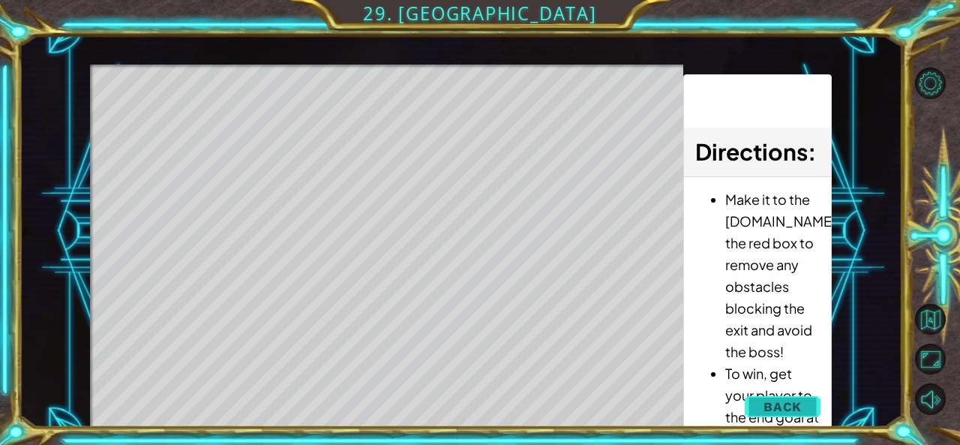
click at [796, 395] on button "Back" at bounding box center [782, 406] width 76 height 30
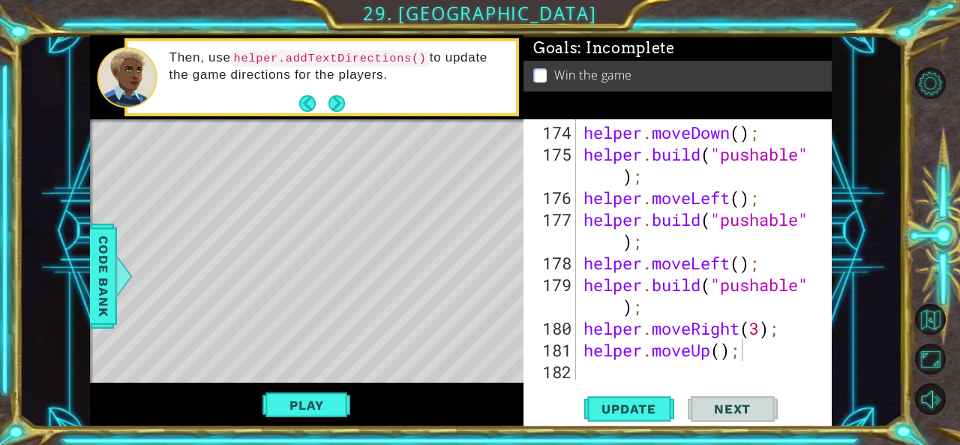
click at [634, 374] on div "helper . moveDown ( ) ; helper . build ( "pushable" ) ; helper . moveLeft ( ) ;…" at bounding box center [702, 273] width 244 height 304
click at [624, 403] on span "Update" at bounding box center [628, 408] width 85 height 15
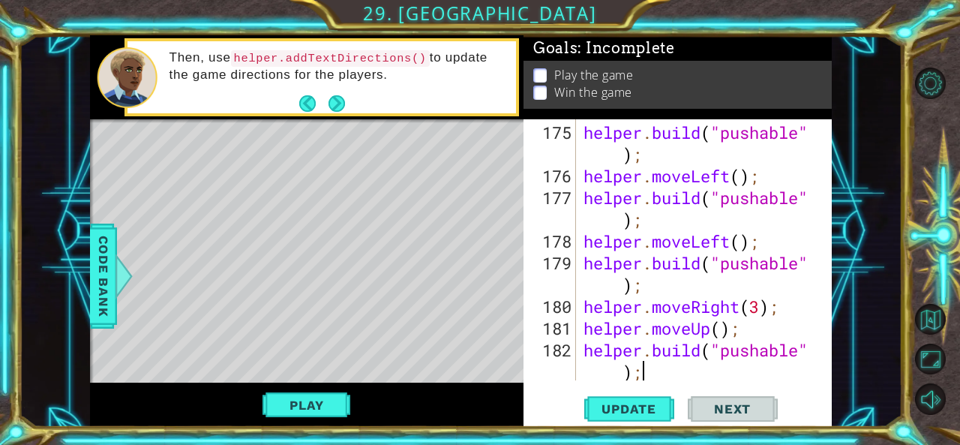
scroll to position [5218, 0]
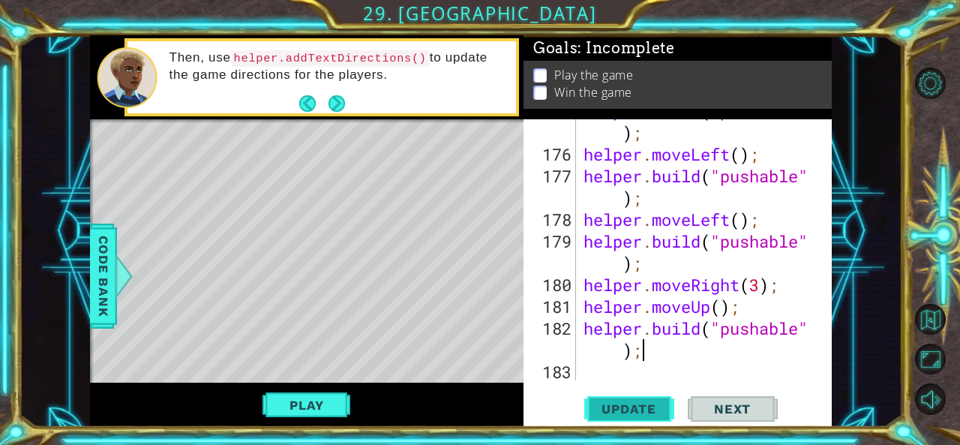
type textarea "[DOMAIN_NAME]("pushable");"
click at [640, 407] on span "Update" at bounding box center [628, 408] width 85 height 15
click at [611, 365] on div "helper . build ( "pushable" ) ; helper . moveLeft ( ) ; helper . build ( "pusha…" at bounding box center [702, 263] width 244 height 326
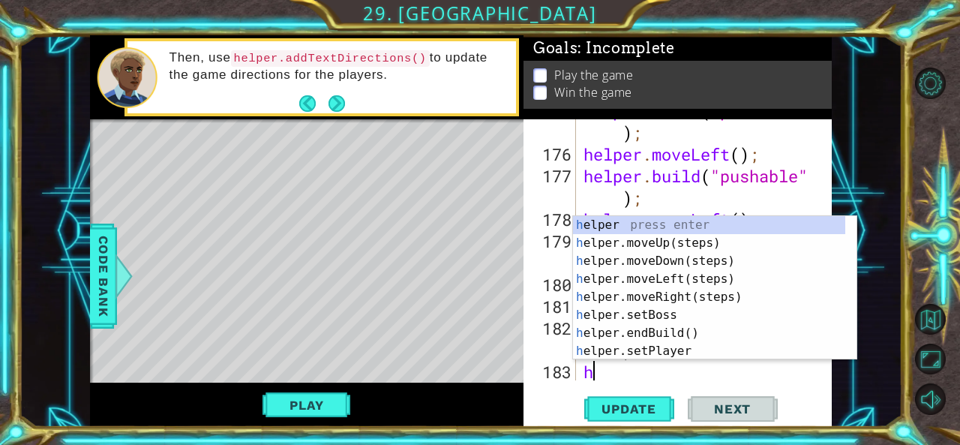
scroll to position [5240, 0]
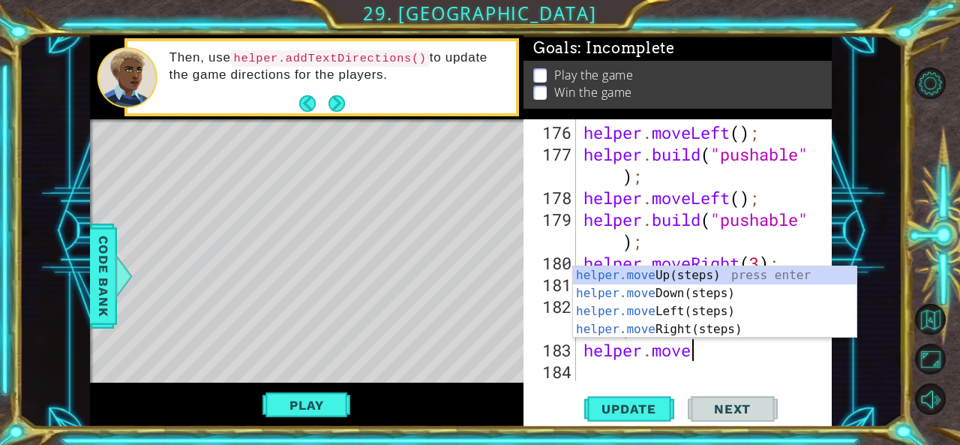
type textarea "helper.moveU"
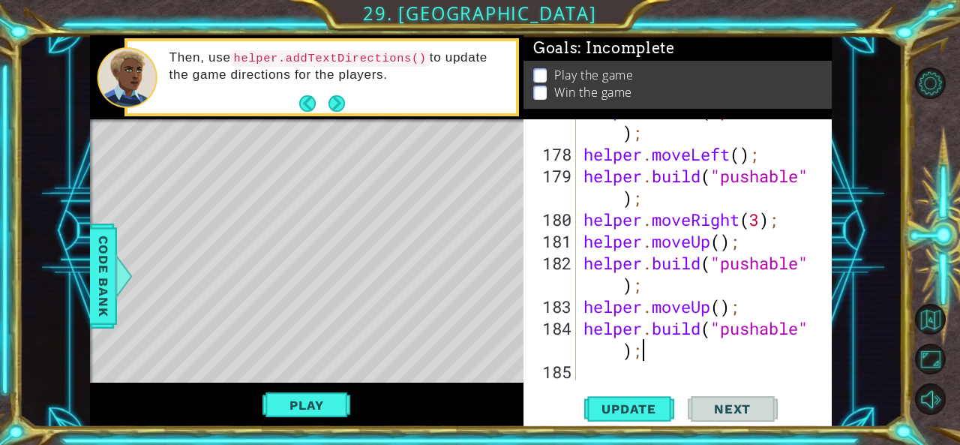
scroll to position [5283, 0]
type textarea "[DOMAIN_NAME]("pushable");"
click at [628, 398] on button "Update" at bounding box center [629, 408] width 90 height 31
click at [600, 406] on span "Update" at bounding box center [628, 408] width 85 height 15
click at [327, 415] on button "Play" at bounding box center [306, 405] width 88 height 28
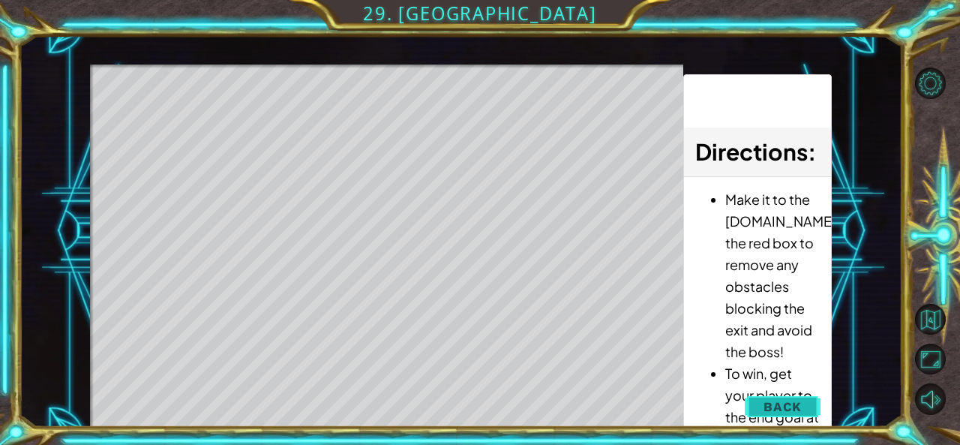
click at [768, 406] on span "Back" at bounding box center [782, 406] width 38 height 15
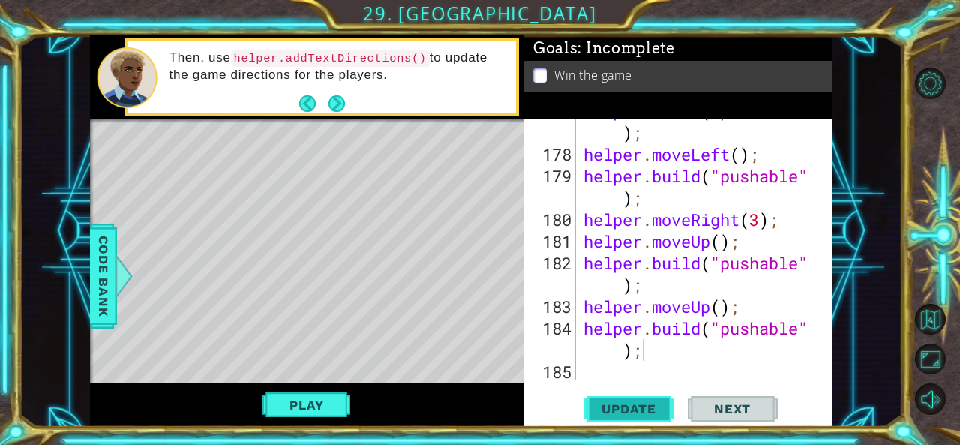
click at [620, 401] on span "Update" at bounding box center [628, 408] width 85 height 15
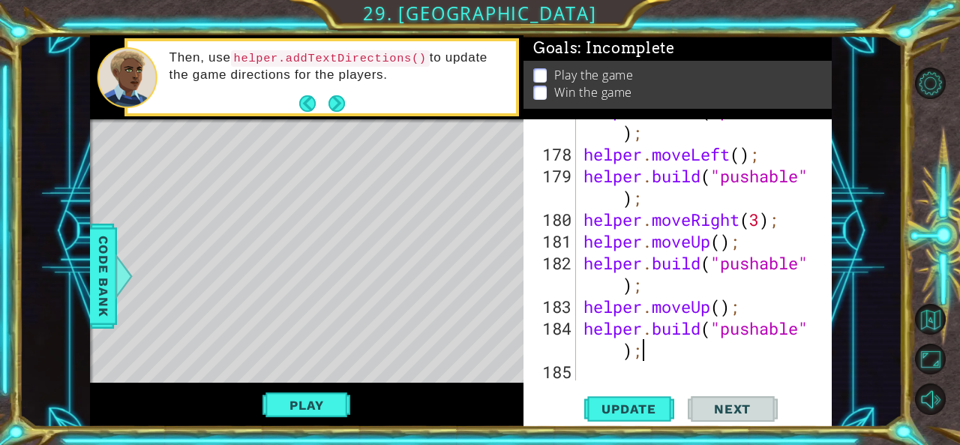
click at [592, 374] on div "helper . build ( "pushable" ) ; helper . moveLeft ( ) ; helper . build ( "pusha…" at bounding box center [702, 263] width 244 height 326
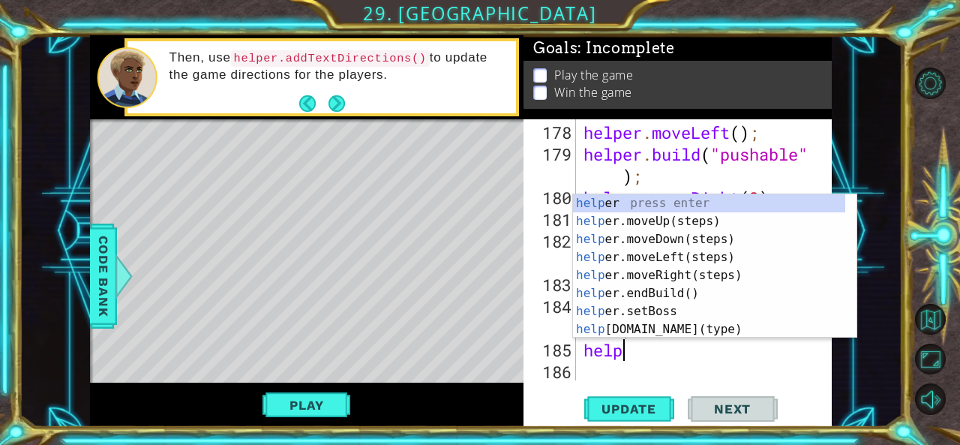
scroll to position [0, 1]
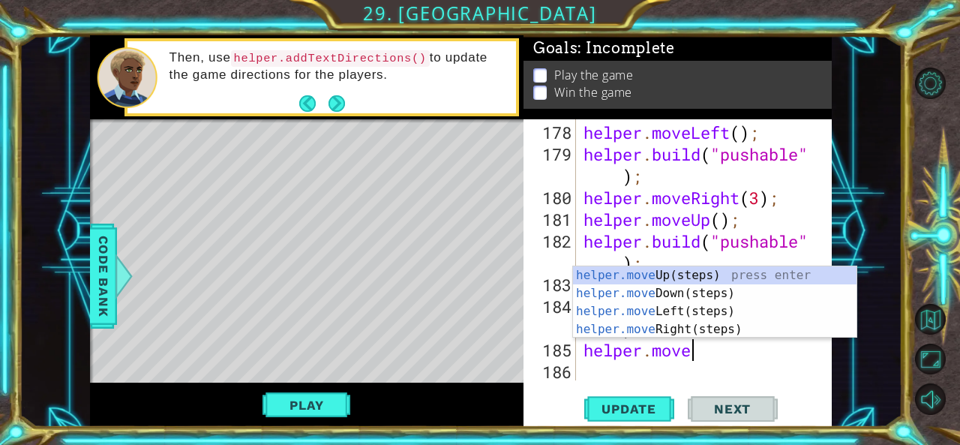
type textarea "helper.moveR"
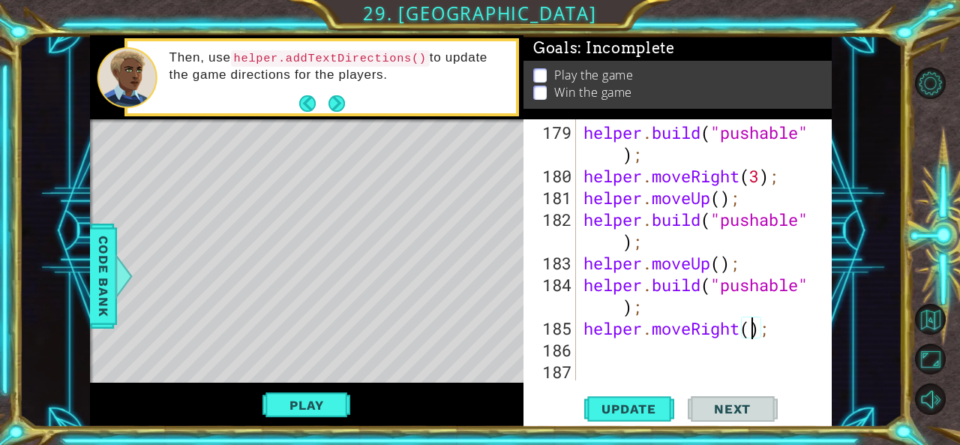
scroll to position [0, 7]
click at [616, 409] on span "Update" at bounding box center [628, 408] width 85 height 15
type textarea "helper.moveRight(3);"
click at [624, 407] on span "Update" at bounding box center [628, 408] width 85 height 15
click at [649, 346] on div "helper . build ( "pushable" ) ; helper . moveRight ( 3 ) ; helper . moveUp ( ) …" at bounding box center [702, 284] width 244 height 326
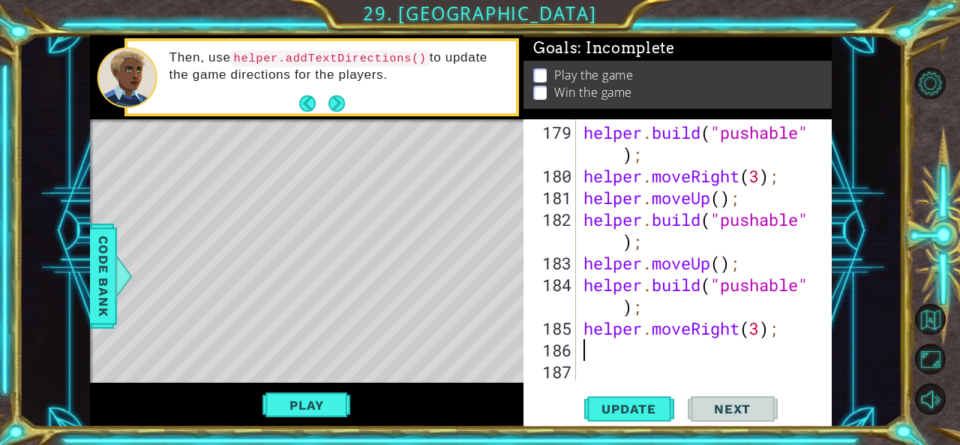
scroll to position [0, 0]
type textarea "e"
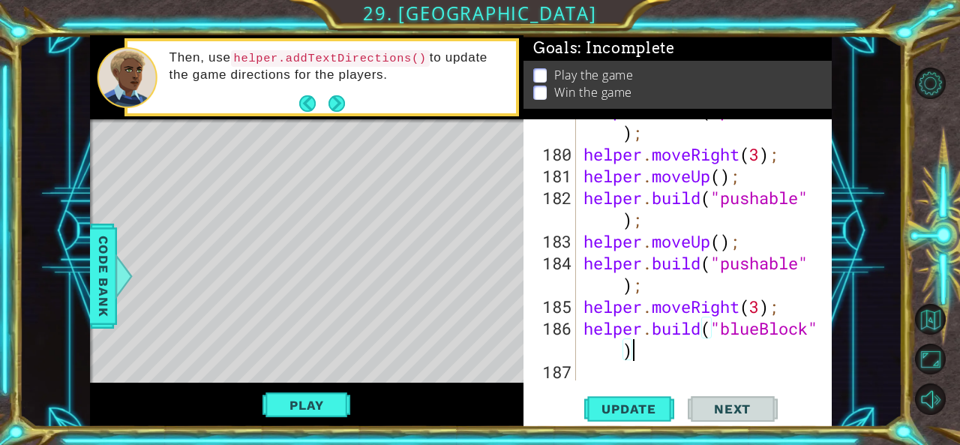
scroll to position [5348, 0]
type textarea "[DOMAIN_NAME]("blueBlock");"
click at [622, 402] on span "Update" at bounding box center [628, 408] width 85 height 15
click at [696, 358] on div "helper . build ( "pushable" ) ; helper . moveRight ( 3 ) ; helper . moveUp ( ) …" at bounding box center [702, 263] width 244 height 326
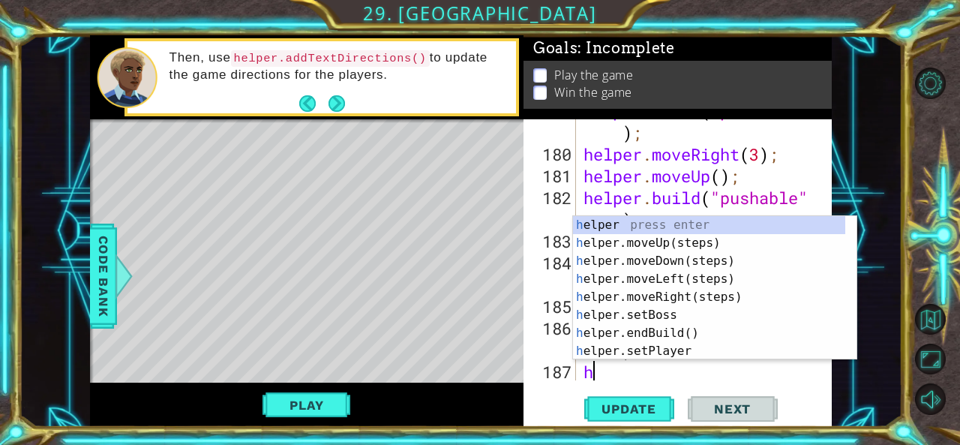
scroll to position [5370, 0]
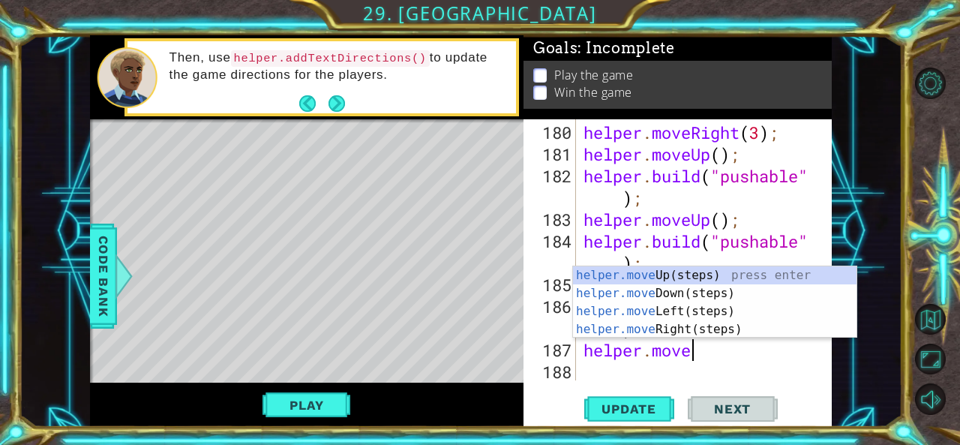
type textarea "helper.moveD"
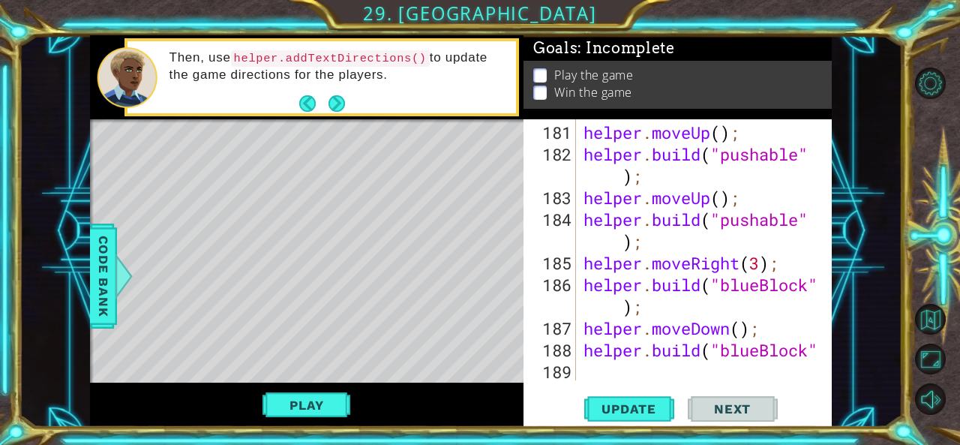
scroll to position [5414, 0]
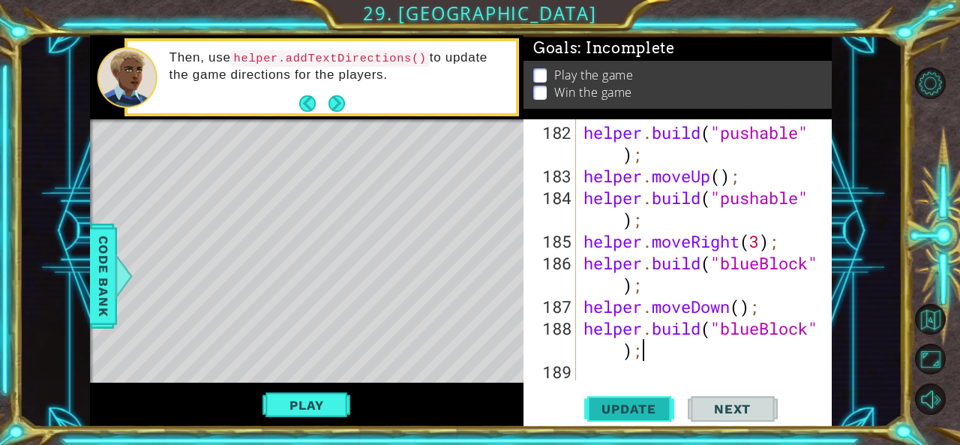
type textarea "[DOMAIN_NAME]("blueBlock");"
click at [612, 416] on span "Update" at bounding box center [628, 408] width 85 height 15
click at [299, 410] on button "Play" at bounding box center [306, 405] width 88 height 28
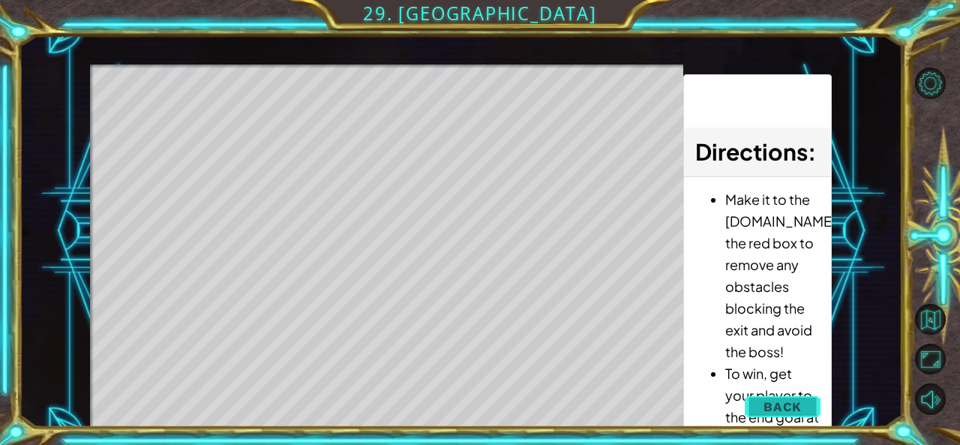
click at [774, 400] on span "Back" at bounding box center [782, 406] width 38 height 15
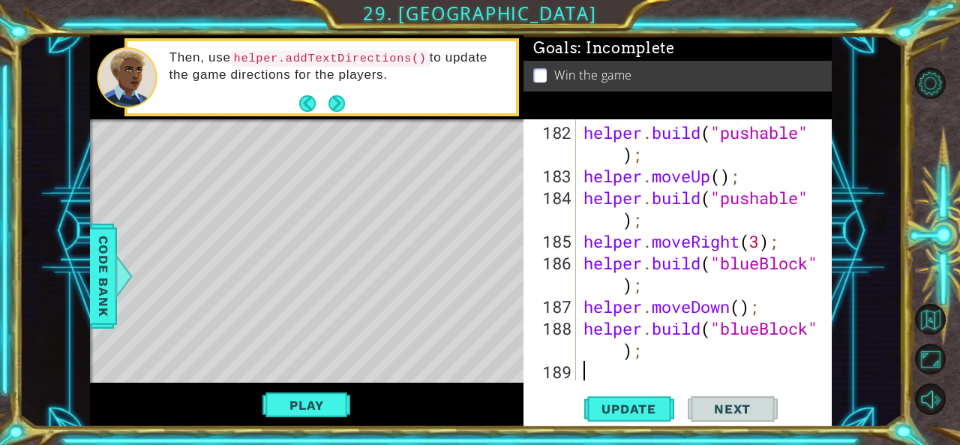
scroll to position [0, 0]
click at [634, 376] on div "helper . build ( "pushable" ) ; helper . moveUp ( ) ; helper . build ( "pushabl…" at bounding box center [702, 284] width 244 height 326
click at [633, 409] on span "Update" at bounding box center [628, 408] width 85 height 15
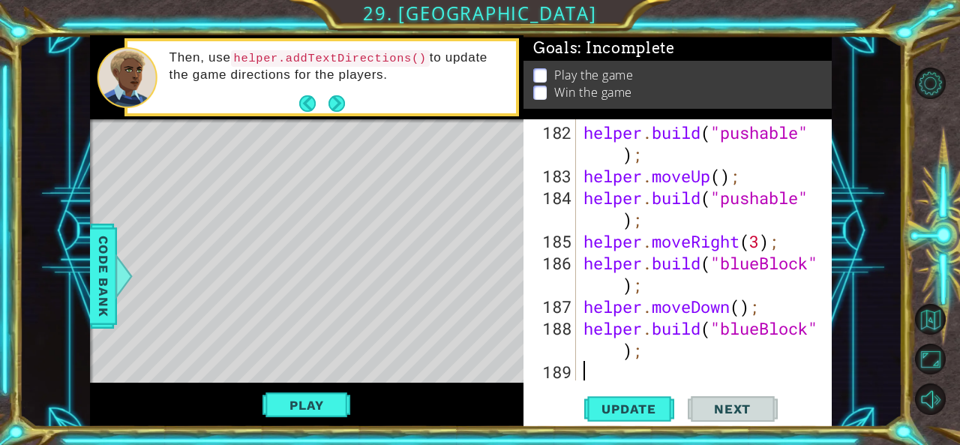
click at [601, 374] on div "helper . build ( "pushable" ) ; helper . moveUp ( ) ; helper . build ( "pushabl…" at bounding box center [702, 284] width 244 height 326
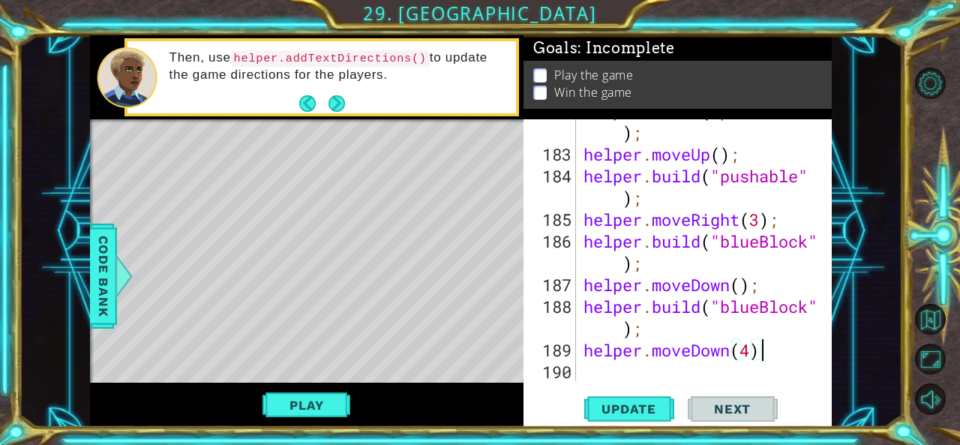
scroll to position [0, 7]
type textarea "helper.moveDown(4);"
click at [625, 412] on span "Update" at bounding box center [628, 408] width 85 height 15
click at [613, 364] on div "helper . build ( "pushable" ) ; helper . moveUp ( ) ; helper . build ( "pushabl…" at bounding box center [702, 263] width 244 height 326
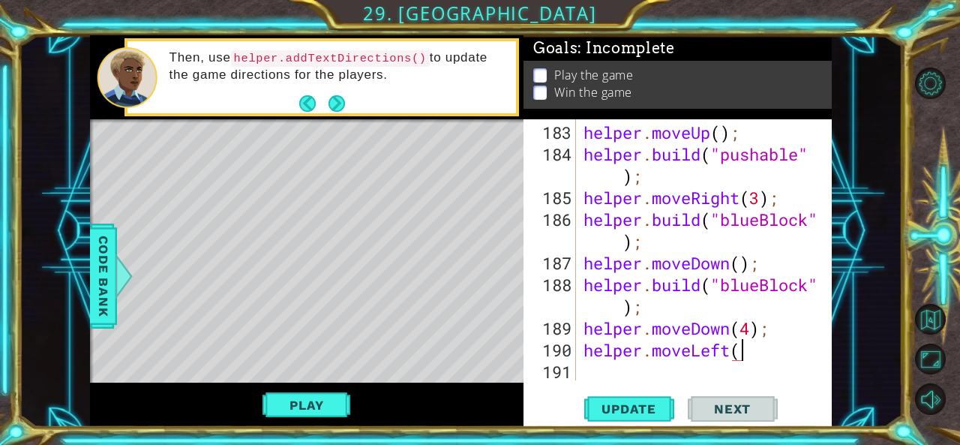
scroll to position [0, 7]
click at [740, 350] on div "helper . moveUp ( ) ; helper . build ( "pushable" ) ; helper . moveRight ( 3 ) …" at bounding box center [702, 273] width 244 height 304
type textarea "helper.moveLeft(5);"
click at [636, 415] on span "Update" at bounding box center [628, 408] width 85 height 15
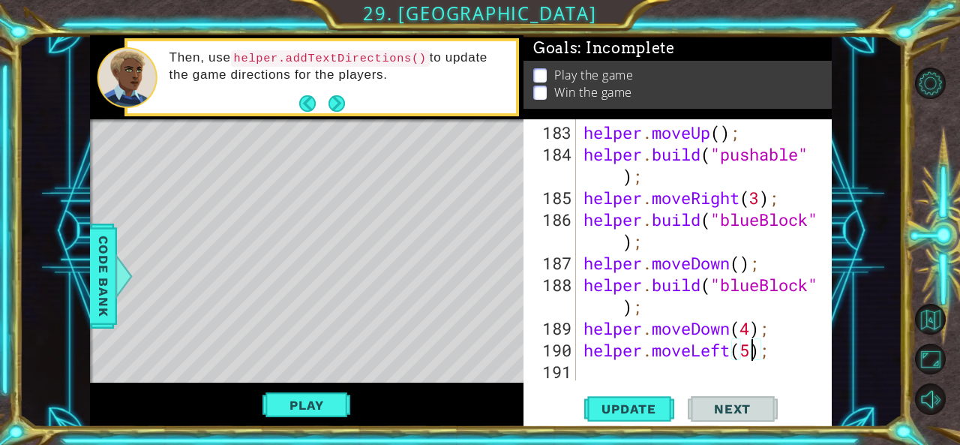
click at [639, 368] on div "helper . moveUp ( ) ; helper . build ( "pushable" ) ; helper . moveRight ( 3 ) …" at bounding box center [702, 273] width 244 height 304
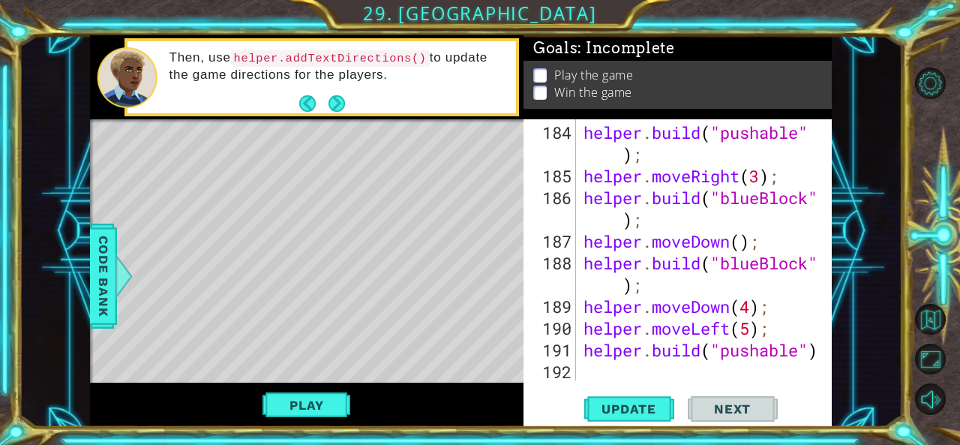
scroll to position [5479, 0]
type textarea "[DOMAIN_NAME]("pushable");"
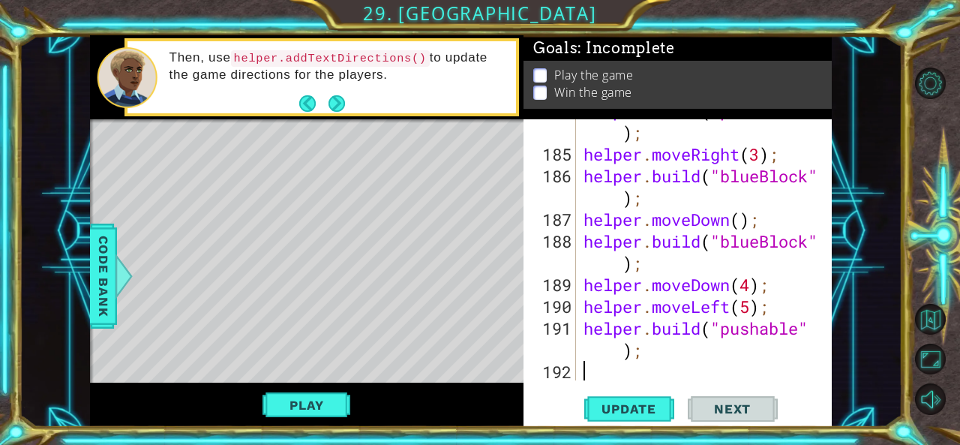
click at [606, 370] on div "helper . build ( "pushable" ) ; helper . moveRight ( 3 ) ; helper . build ( "bl…" at bounding box center [702, 263] width 244 height 326
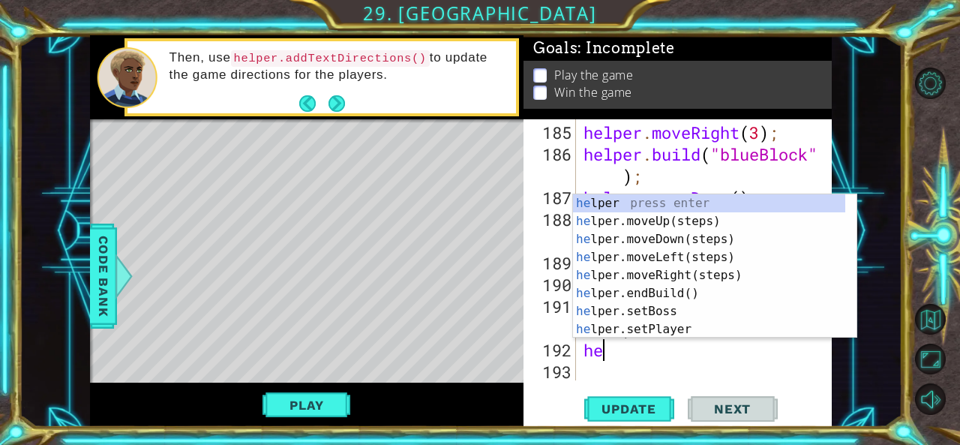
scroll to position [0, 0]
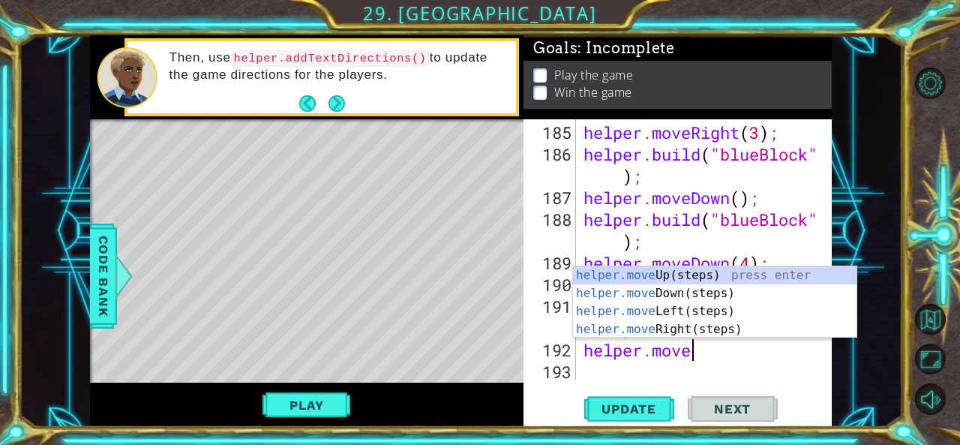
type textarea "helper.moveU"
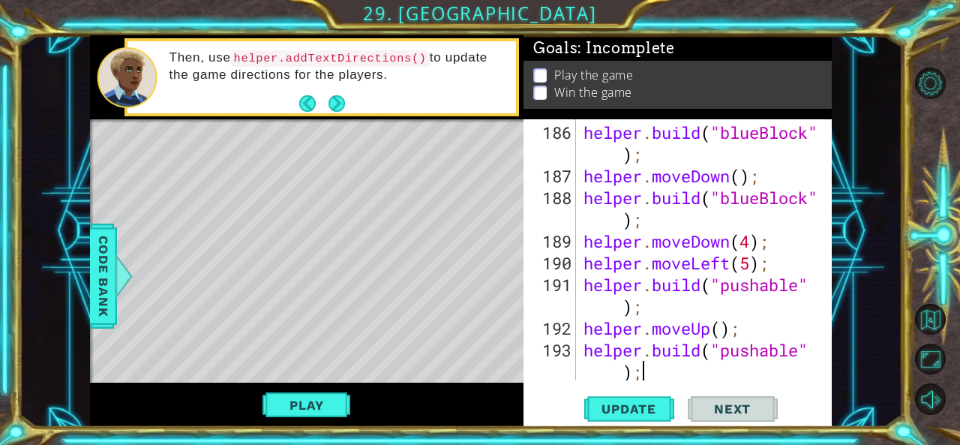
scroll to position [5566, 0]
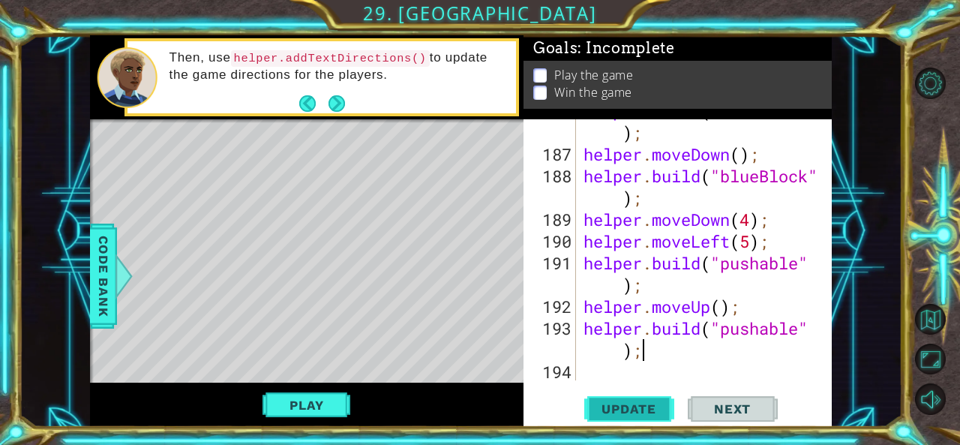
type textarea "[DOMAIN_NAME]("pushable");"
click at [613, 415] on span "Update" at bounding box center [628, 408] width 85 height 15
click at [630, 408] on span "Update" at bounding box center [628, 408] width 85 height 15
click at [613, 377] on div "helper . build ( "blueBlock" ) ; helper . moveDown ( ) ; helper . build ( "blue…" at bounding box center [702, 263] width 244 height 326
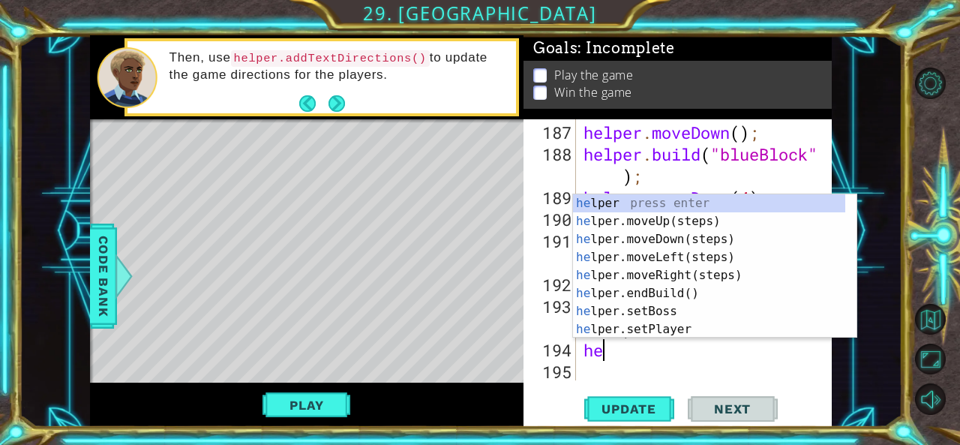
scroll to position [0, 0]
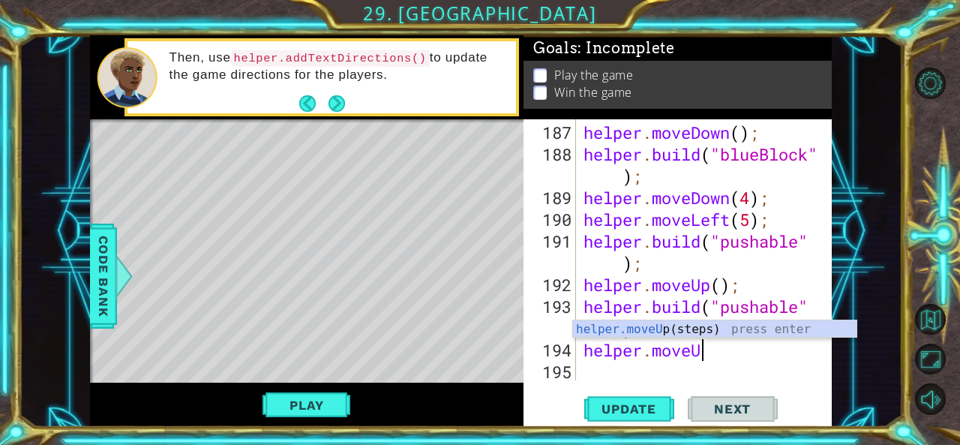
type textarea "helper.moveUp"
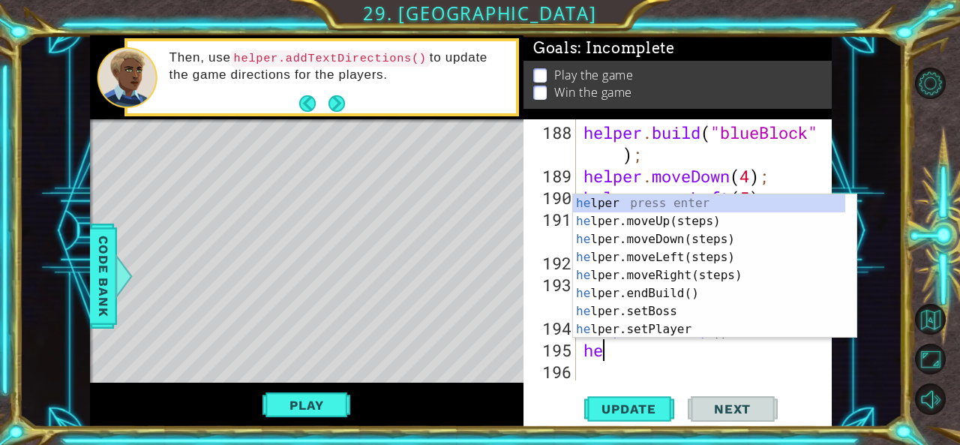
type textarea "h"
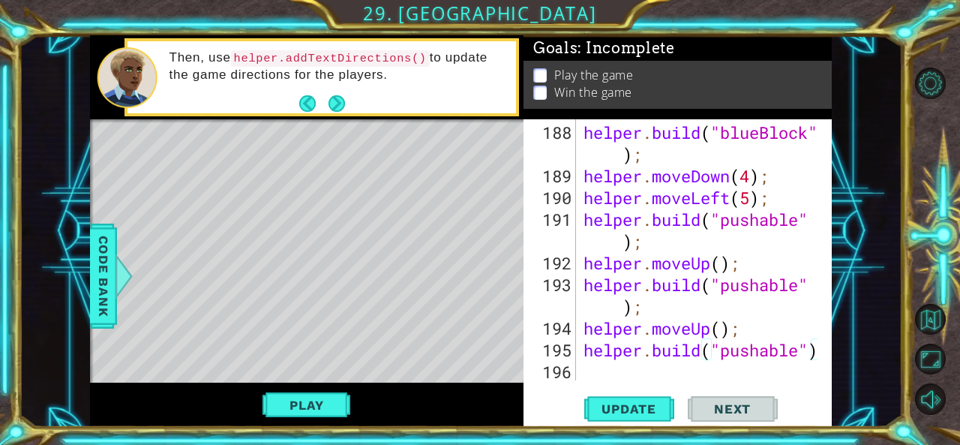
scroll to position [5631, 0]
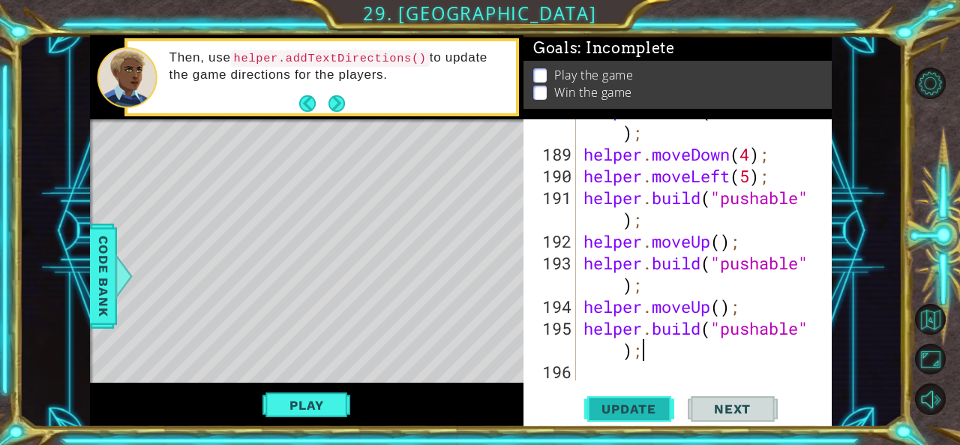
type textarea "[DOMAIN_NAME]("pushable");"
click at [636, 401] on span "Update" at bounding box center [628, 408] width 85 height 15
click at [594, 368] on div "helper . build ( "blueBlock" ) ; helper . moveDown ( 4 ) ; helper . moveLeft ( …" at bounding box center [702, 263] width 244 height 326
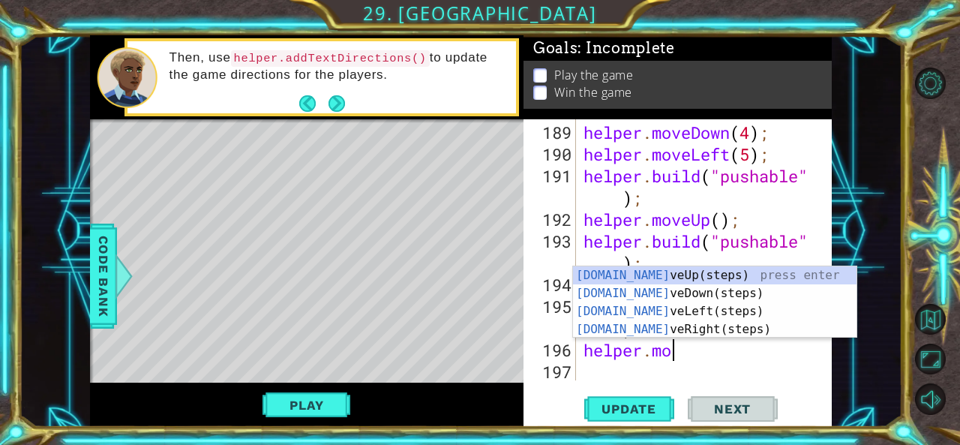
scroll to position [0, 4]
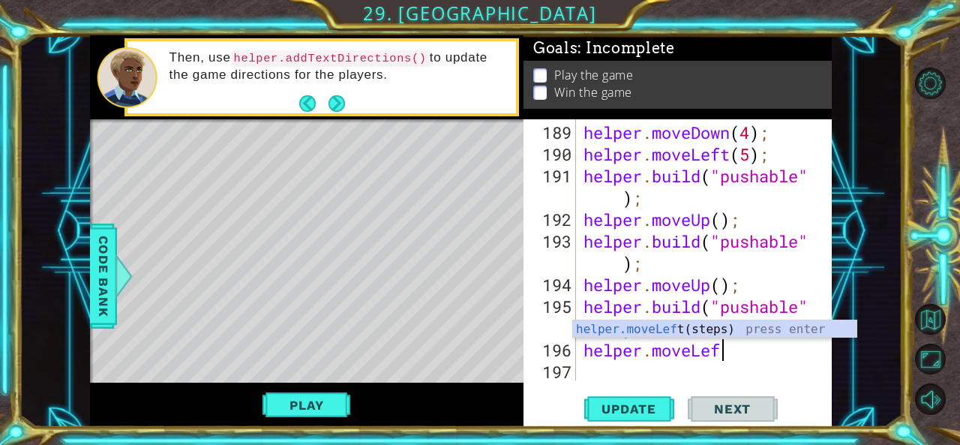
type textarea "helper.moveLeft"
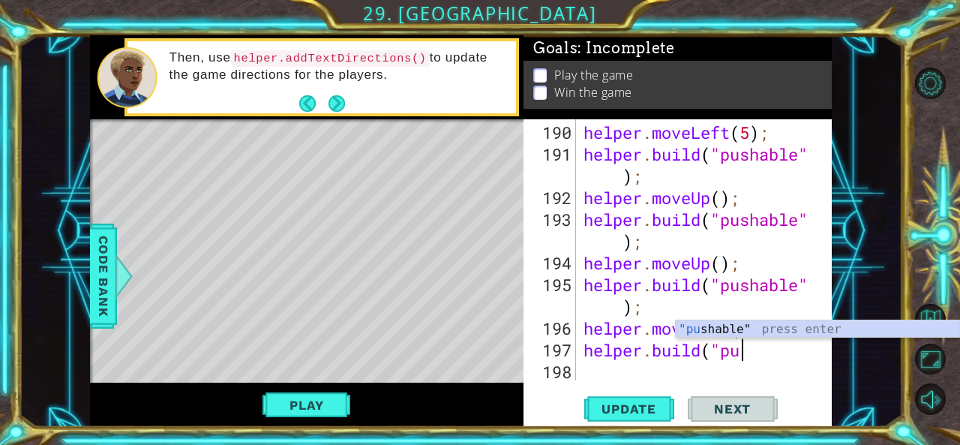
scroll to position [0, 7]
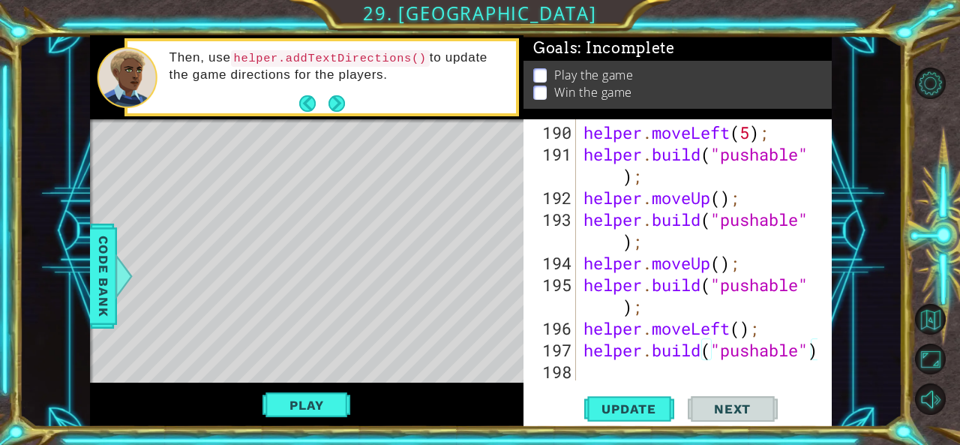
type textarea "[DOMAIN_NAME]("pushable");"
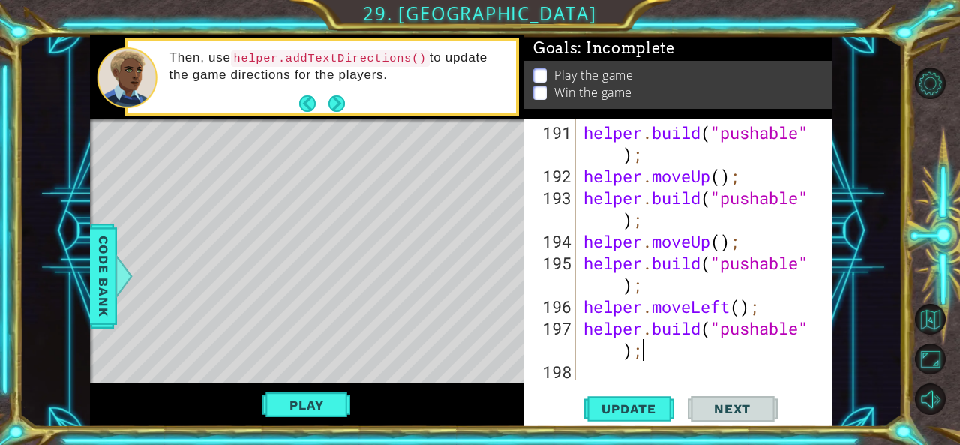
scroll to position [5696, 0]
click at [594, 368] on div "helper . build ( "pushable" ) ; helper . moveUp ( ) ; helper . build ( "pushabl…" at bounding box center [702, 284] width 244 height 326
click at [625, 409] on span "Update" at bounding box center [628, 408] width 85 height 15
click at [604, 365] on div "helper . build ( "pushable" ) ; helper . moveUp ( ) ; helper . build ( "pushabl…" at bounding box center [702, 284] width 244 height 326
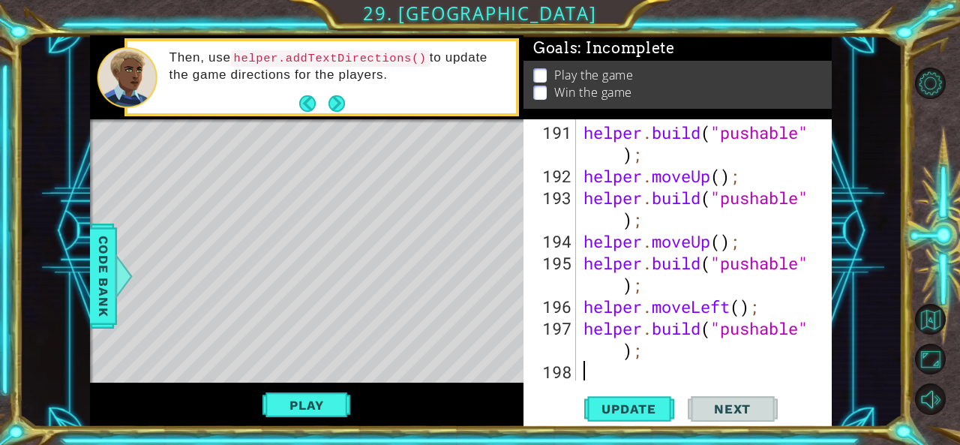
scroll to position [5718, 0]
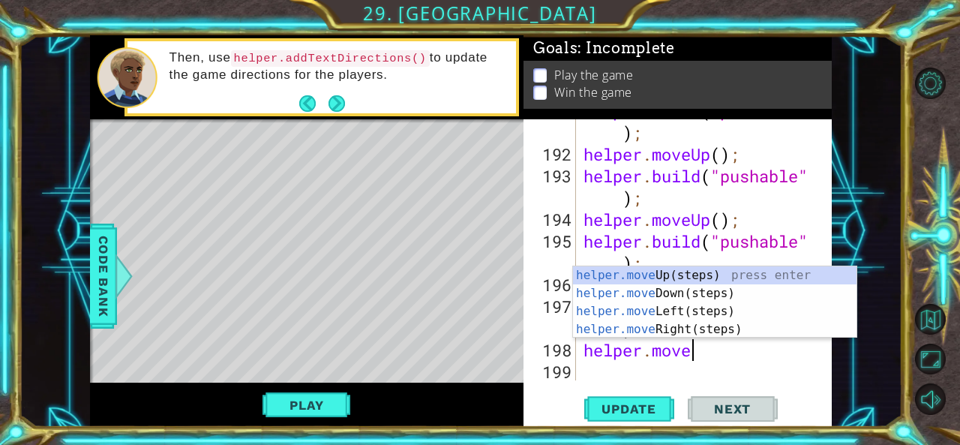
type textarea "helper.moveD"
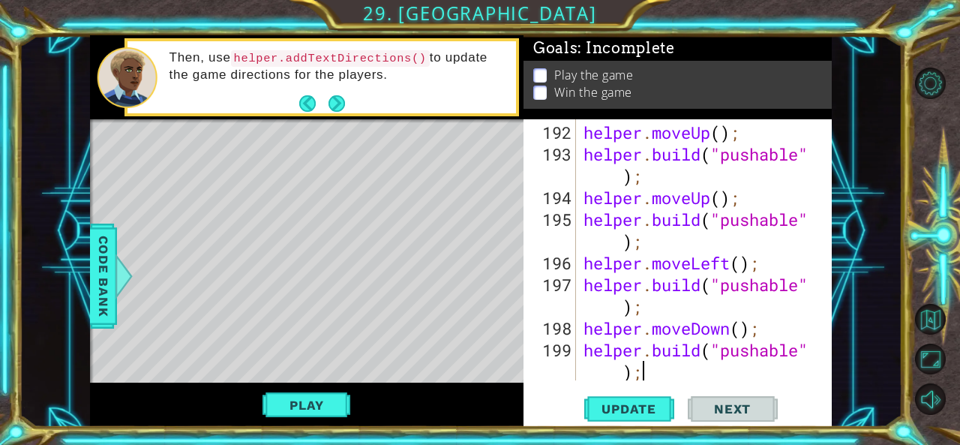
scroll to position [5761, 0]
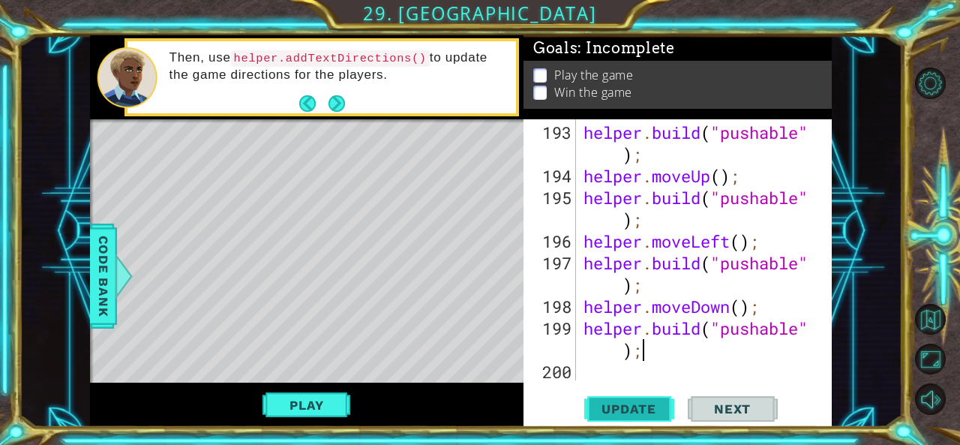
type textarea "[DOMAIN_NAME]("pushable");"
click at [619, 407] on span "Update" at bounding box center [628, 408] width 85 height 15
click at [587, 369] on div "helper . build ( "pushable" ) ; helper . moveUp ( ) ; helper . build ( "pushabl…" at bounding box center [702, 284] width 244 height 326
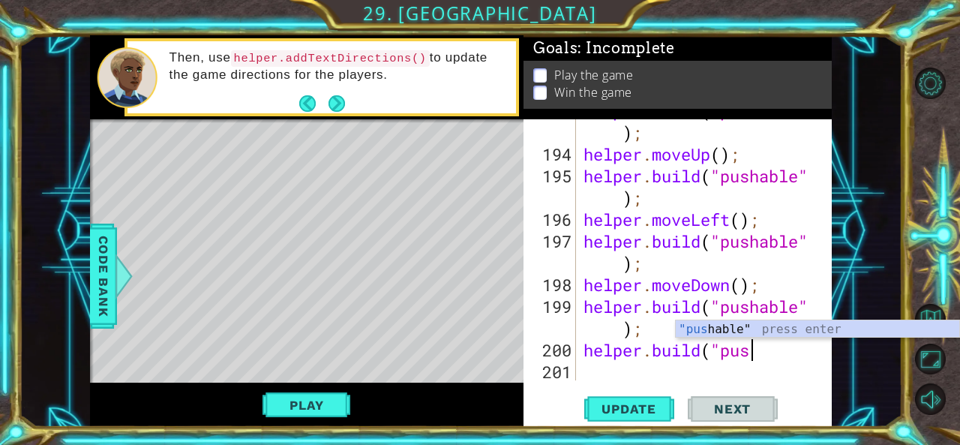
scroll to position [0, 7]
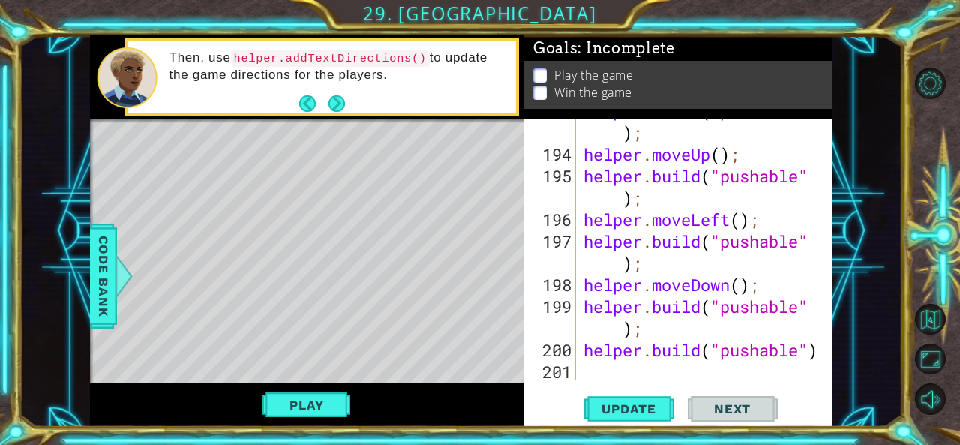
type textarea "[DOMAIN_NAME]("pushable");"
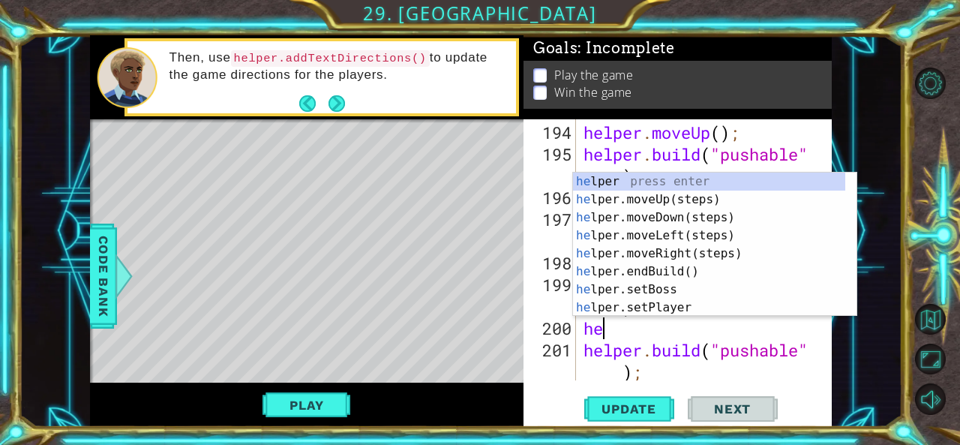
scroll to position [0, 0]
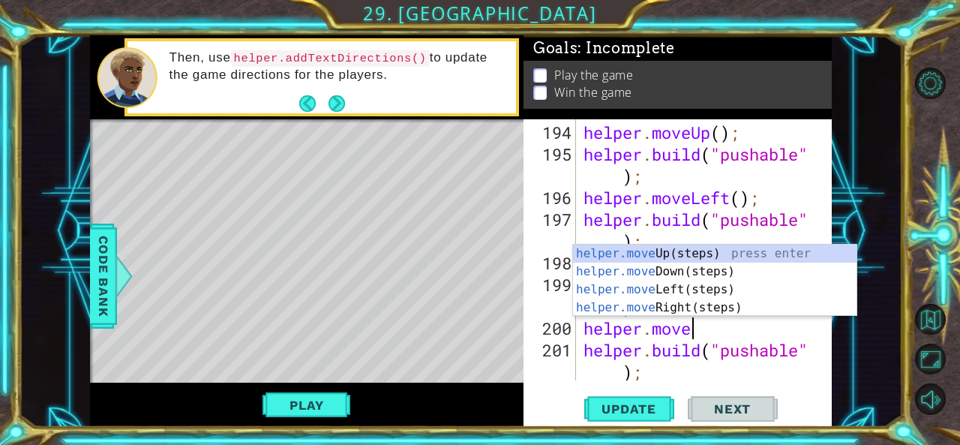
type textarea "helper.moveD"
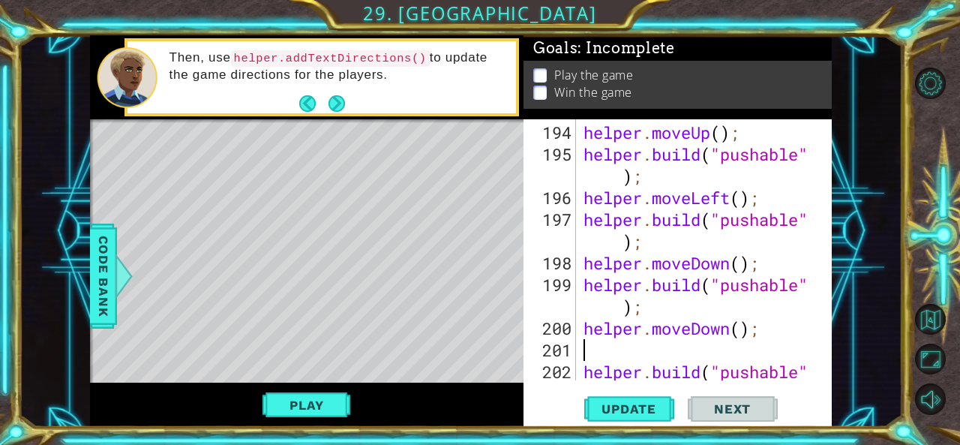
type textarea "\"
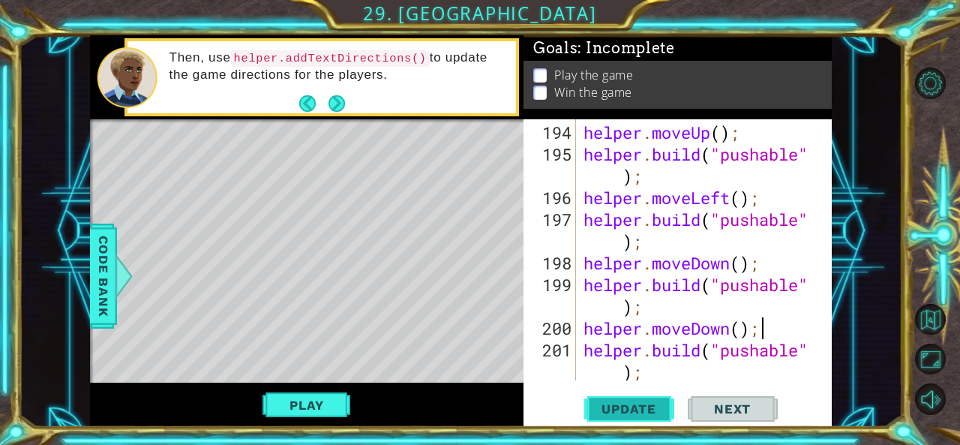
click at [639, 407] on span "Update" at bounding box center [628, 408] width 85 height 15
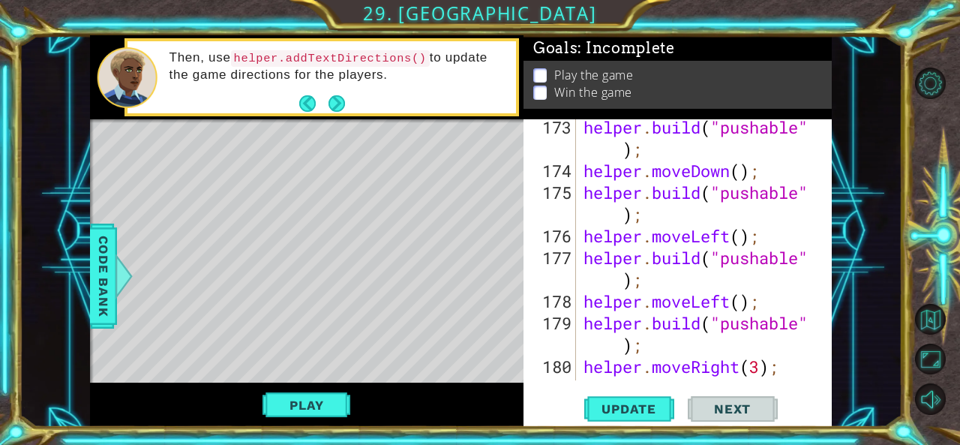
click at [646, 260] on div "helper . build ( "pushable" ) ; helper . moveDown ( ) ; helper . build ( "pusha…" at bounding box center [702, 279] width 244 height 326
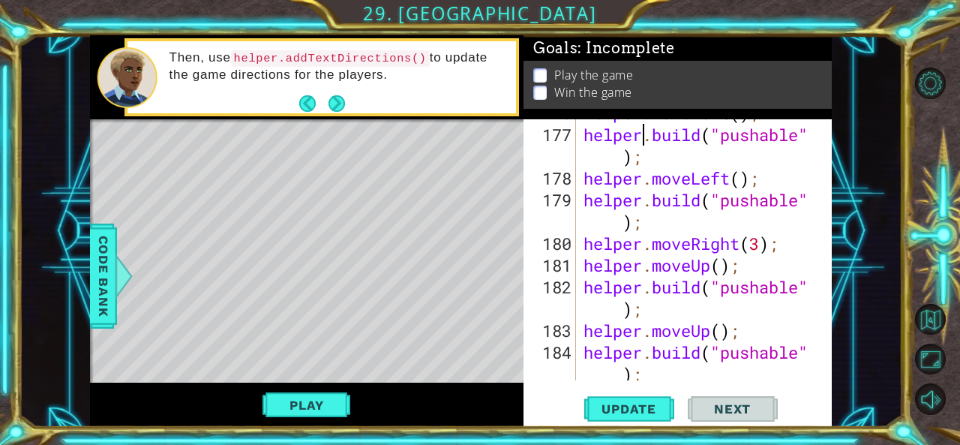
scroll to position [5259, 0]
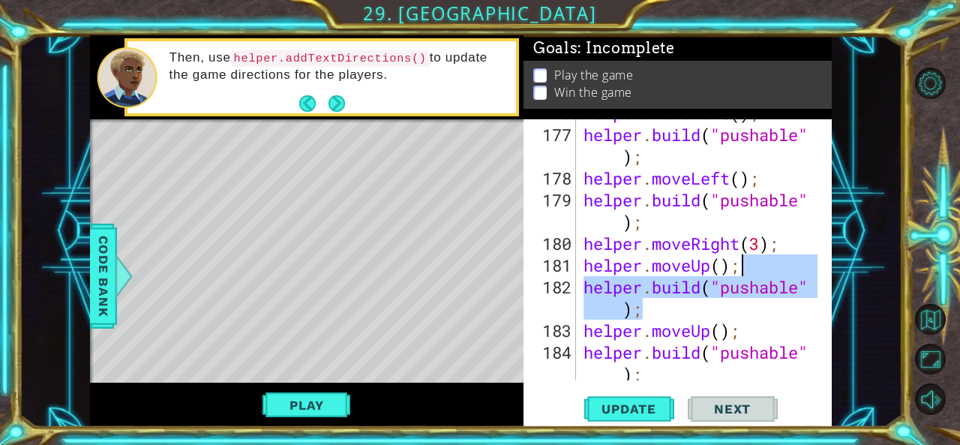
drag, startPoint x: 738, startPoint y: 311, endPoint x: 756, endPoint y: 272, distance: 42.9
click at [756, 272] on div "helper . moveLeft ( ) ; helper . build ( "pushable" ) ; helper . moveLeft ( ) ;…" at bounding box center [702, 265] width 244 height 326
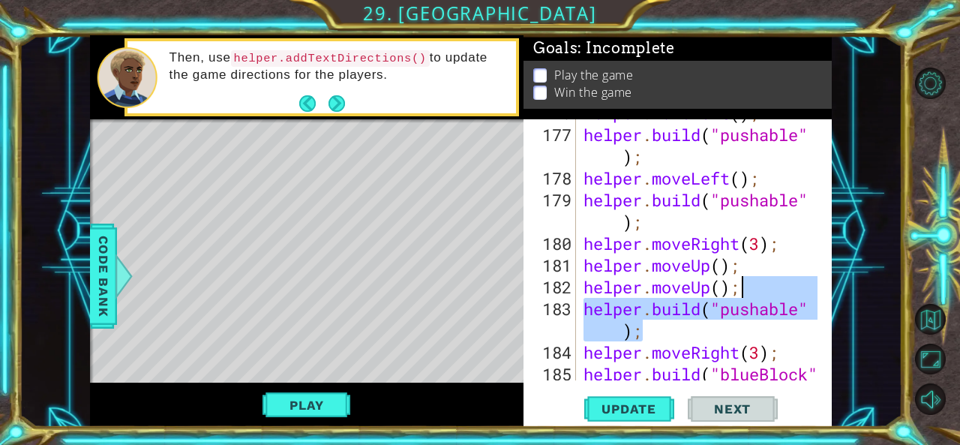
drag, startPoint x: 718, startPoint y: 332, endPoint x: 759, endPoint y: 288, distance: 60.0
click at [759, 288] on div "helper . moveLeft ( ) ; helper . build ( "pushable" ) ; helper . moveLeft ( ) ;…" at bounding box center [702, 265] width 244 height 326
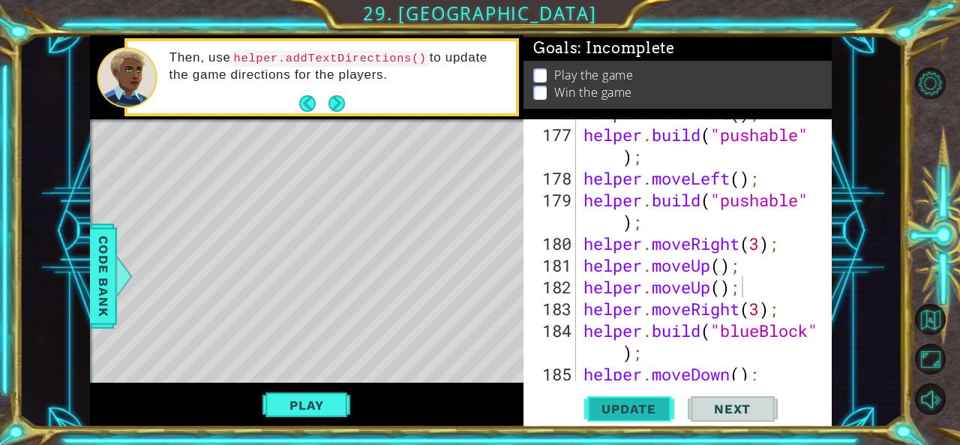
click at [636, 409] on span "Update" at bounding box center [628, 408] width 85 height 15
click at [310, 399] on button "Play" at bounding box center [306, 405] width 88 height 28
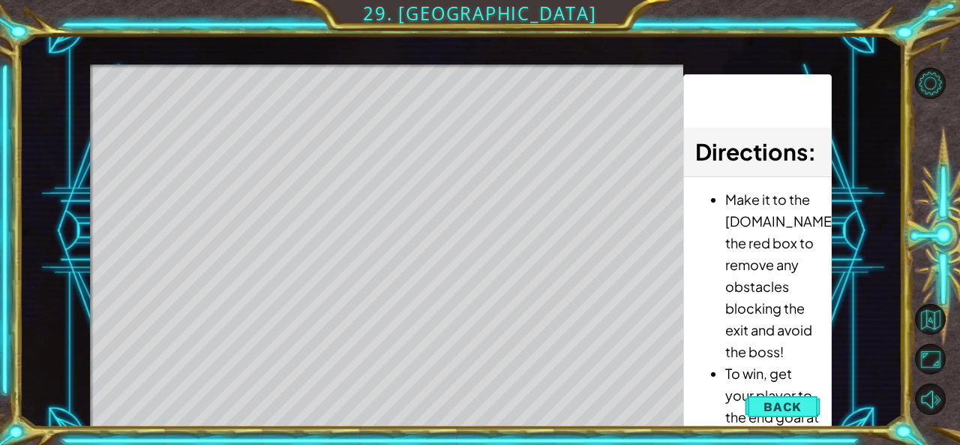
drag, startPoint x: 790, startPoint y: 392, endPoint x: 849, endPoint y: 319, distance: 93.9
click at [849, 319] on div "1 ההההההההההההההההההההההההההההההההההההההההההההההההההההההההההההההההההההההההההההה…" at bounding box center [460, 230] width 883 height 391
click at [756, 399] on button "Back" at bounding box center [782, 406] width 76 height 30
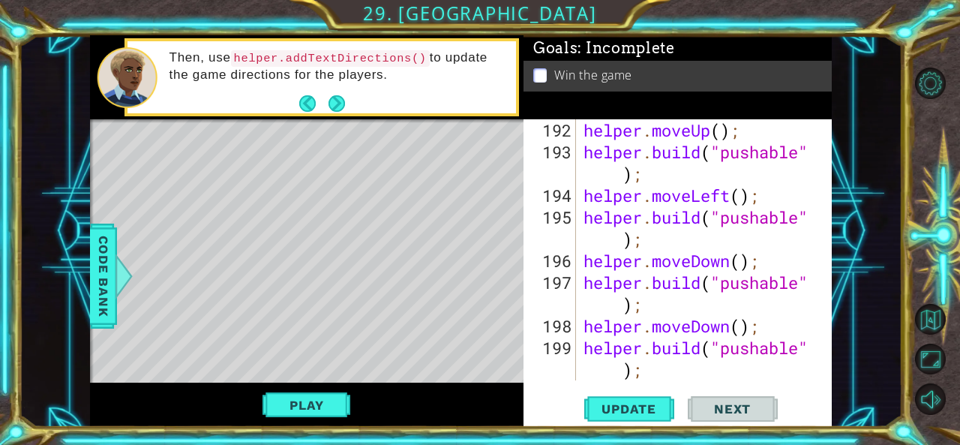
scroll to position [5740, 0]
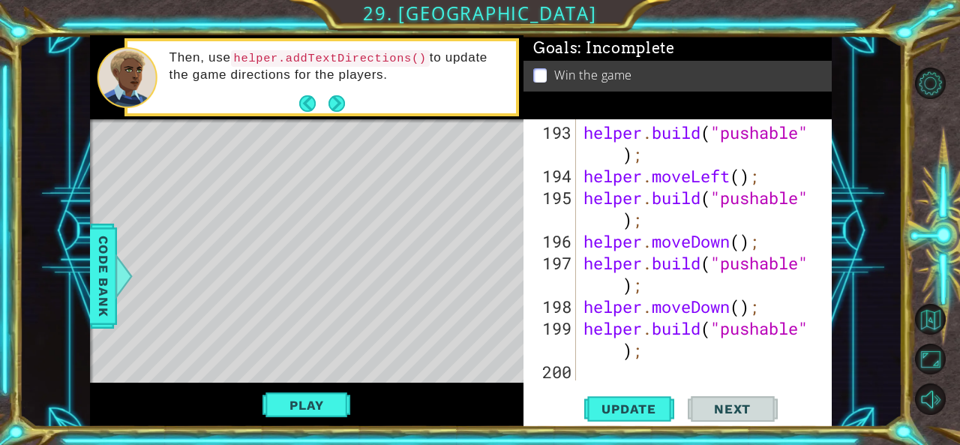
type textarea "[DOMAIN_NAME]("pushable");"
click at [690, 352] on div "helper . build ( "pushable" ) ; helper . moveLeft ( ) ; helper . build ( "pusha…" at bounding box center [702, 284] width 244 height 326
click at [625, 409] on span "Update" at bounding box center [628, 408] width 85 height 15
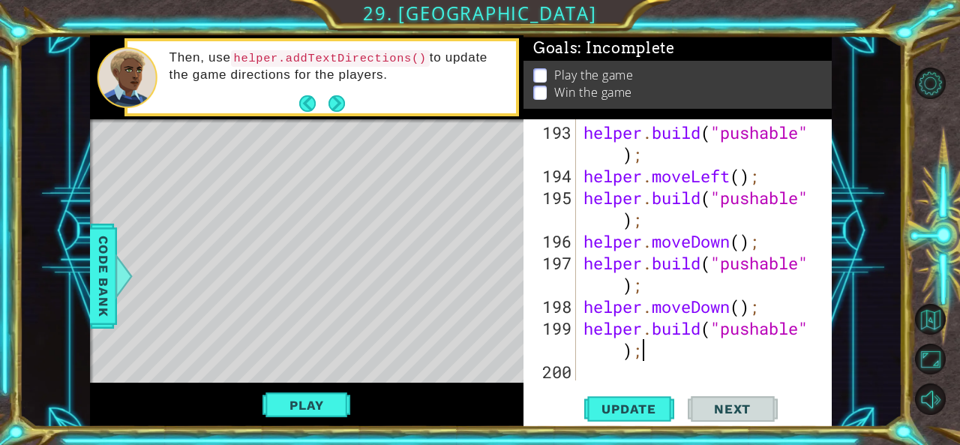
click at [627, 380] on div "[DOMAIN_NAME]("pushable"); 193 194 195 196 197 198 199 200 helper . build ( "pu…" at bounding box center [677, 273] width 308 height 308
click at [610, 371] on div "helper . build ( "pushable" ) ; helper . moveLeft ( ) ; helper . build ( "pusha…" at bounding box center [702, 284] width 244 height 326
click at [651, 413] on span "Update" at bounding box center [628, 408] width 85 height 15
